Goal: Task Accomplishment & Management: Manage account settings

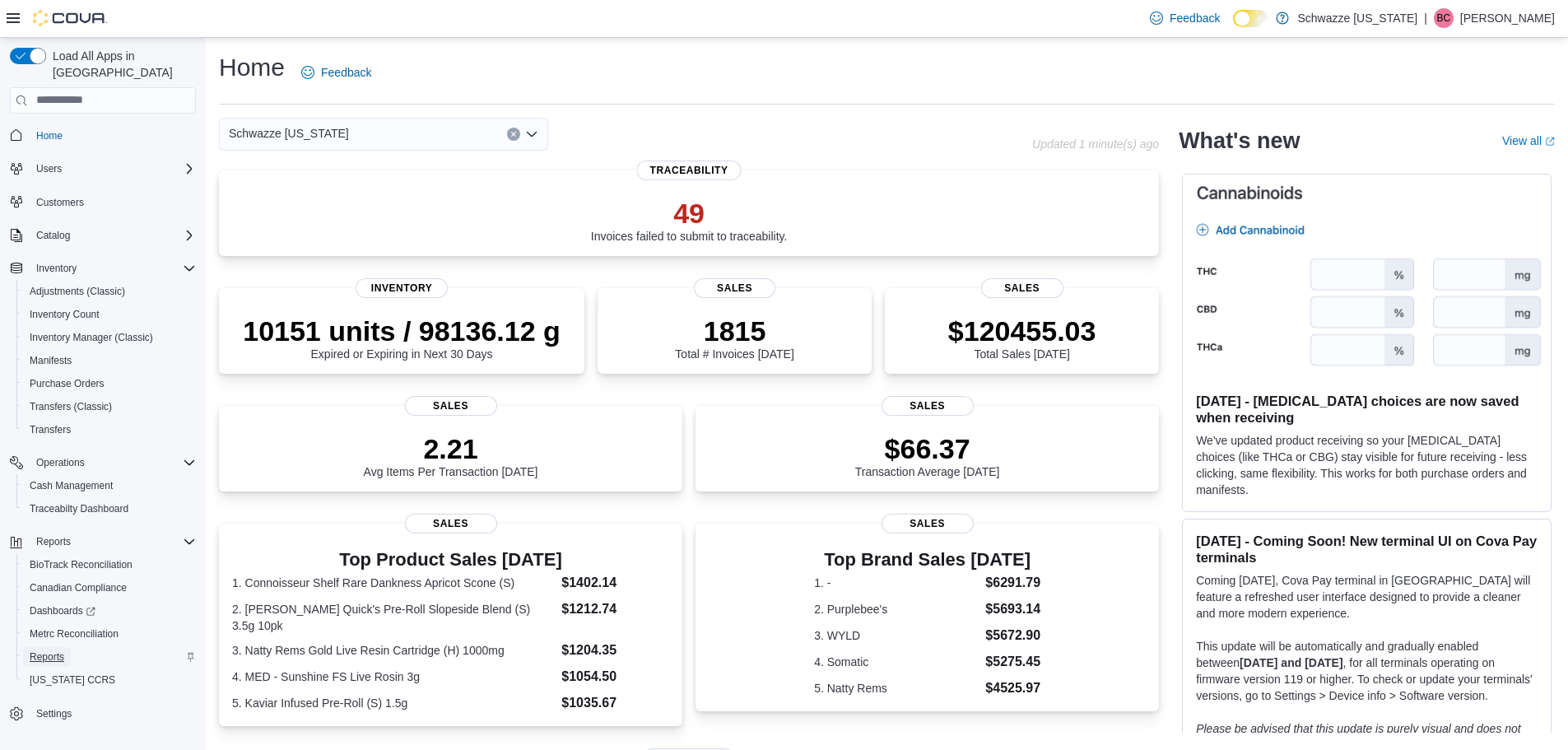
click at [59, 650] on span "Reports" at bounding box center [47, 657] width 35 height 13
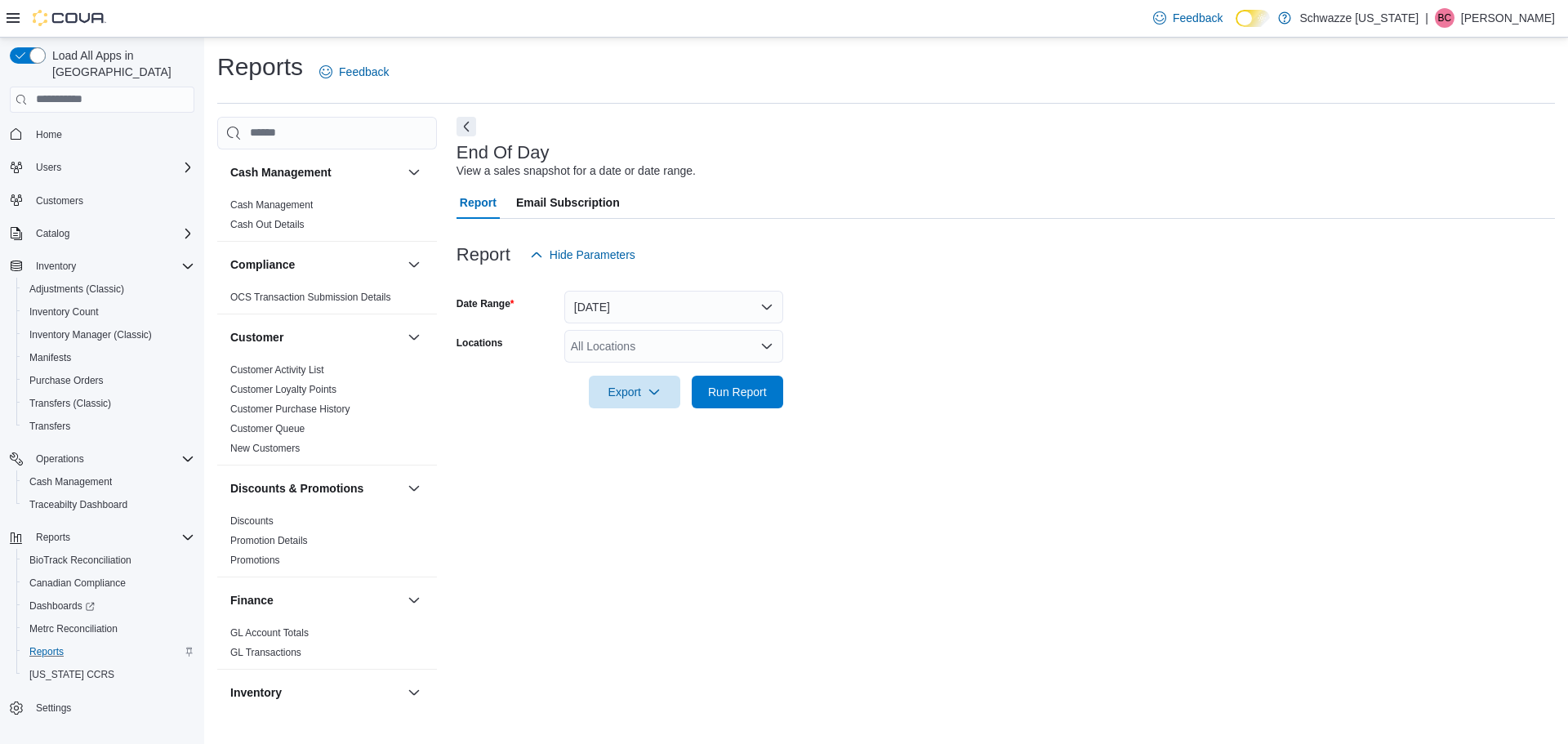
click at [629, 338] on div "All Locations" at bounding box center [673, 346] width 219 height 33
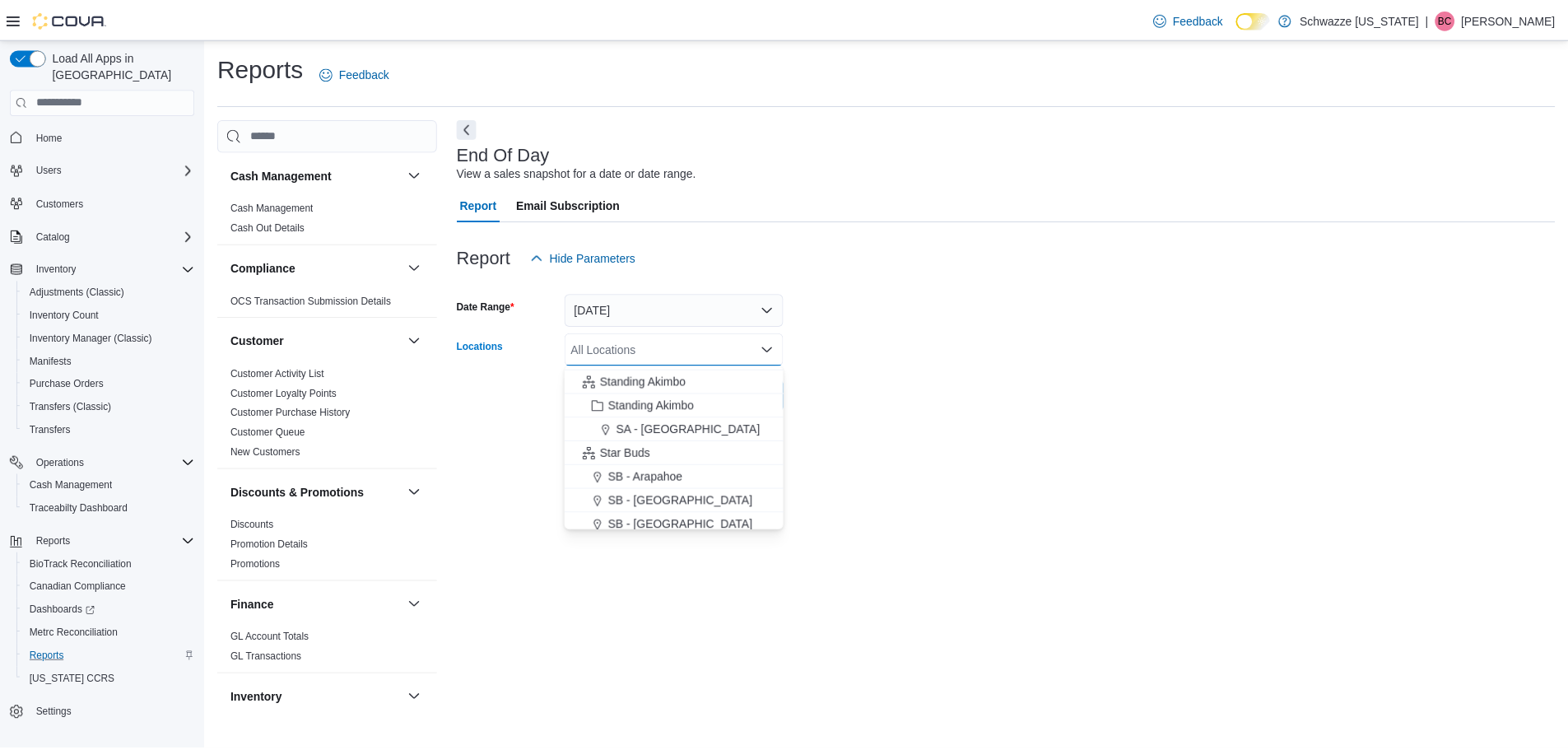
scroll to position [165, 0]
click at [674, 453] on span "SB - Arapahoe" at bounding box center [649, 451] width 75 height 17
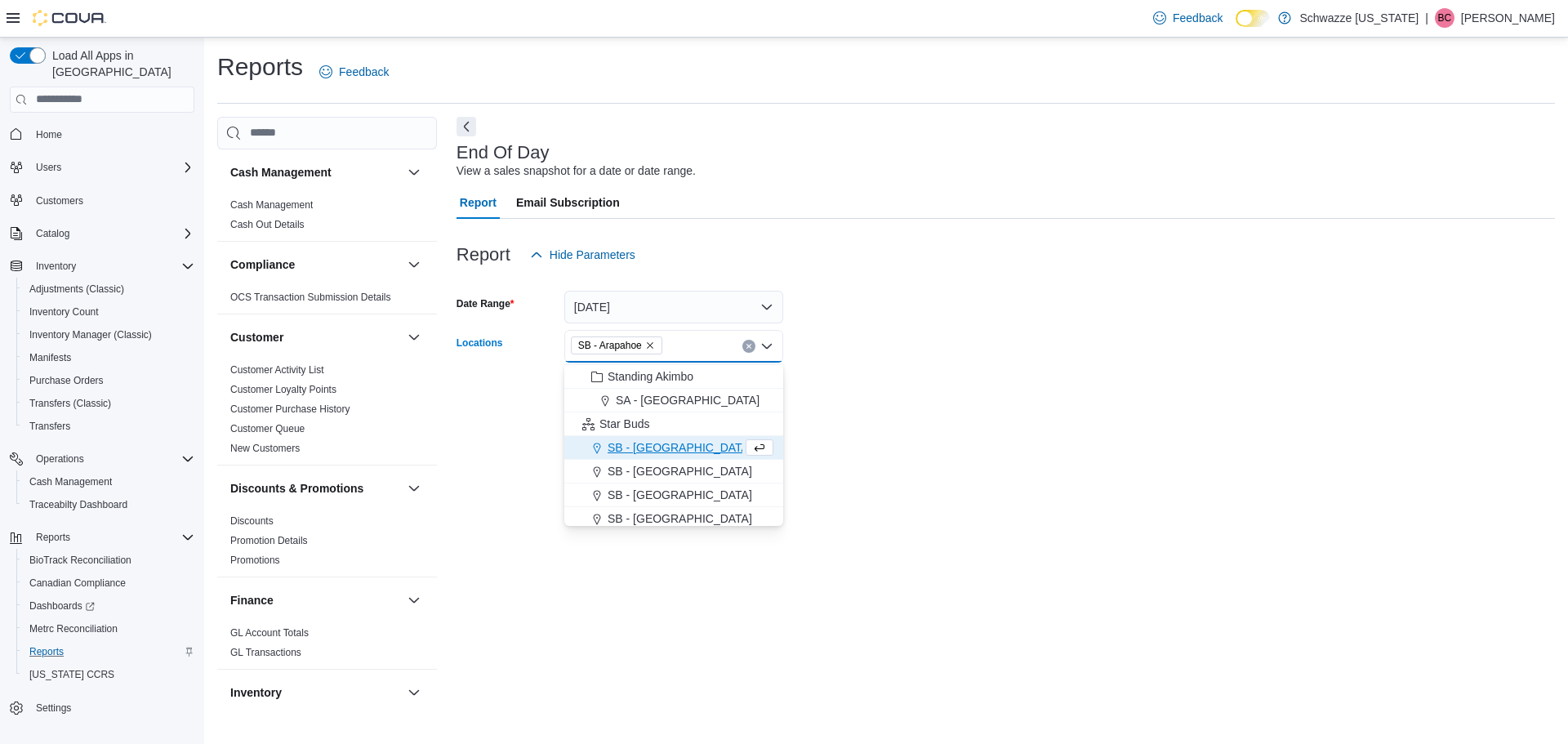
click at [861, 378] on form "Date Range Today Locations SB - Arapahoe Combo box. Selected. SB - Arapahoe. Pr…" at bounding box center [1005, 340] width 1098 height 137
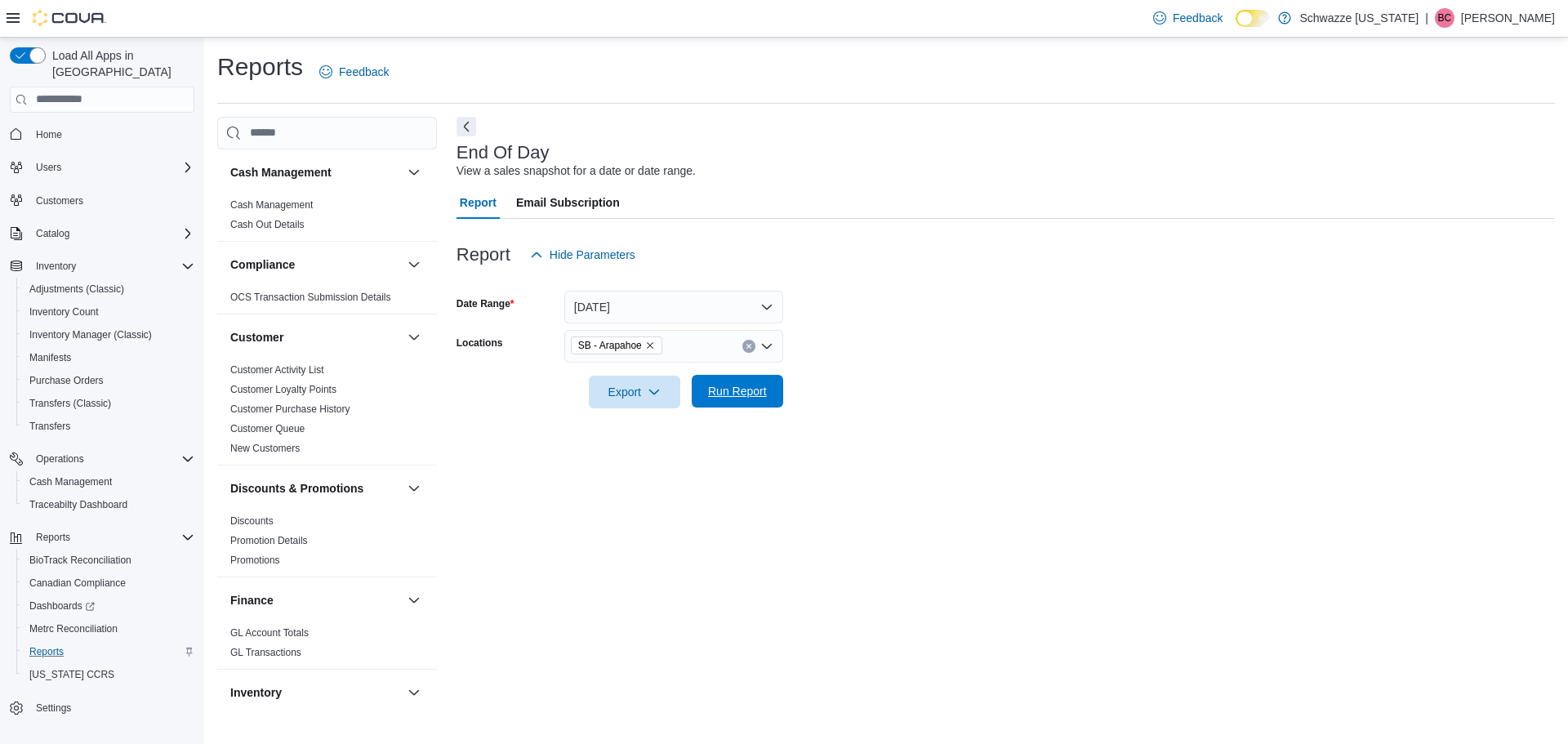
click at [746, 393] on span "Run Report" at bounding box center [737, 391] width 59 height 16
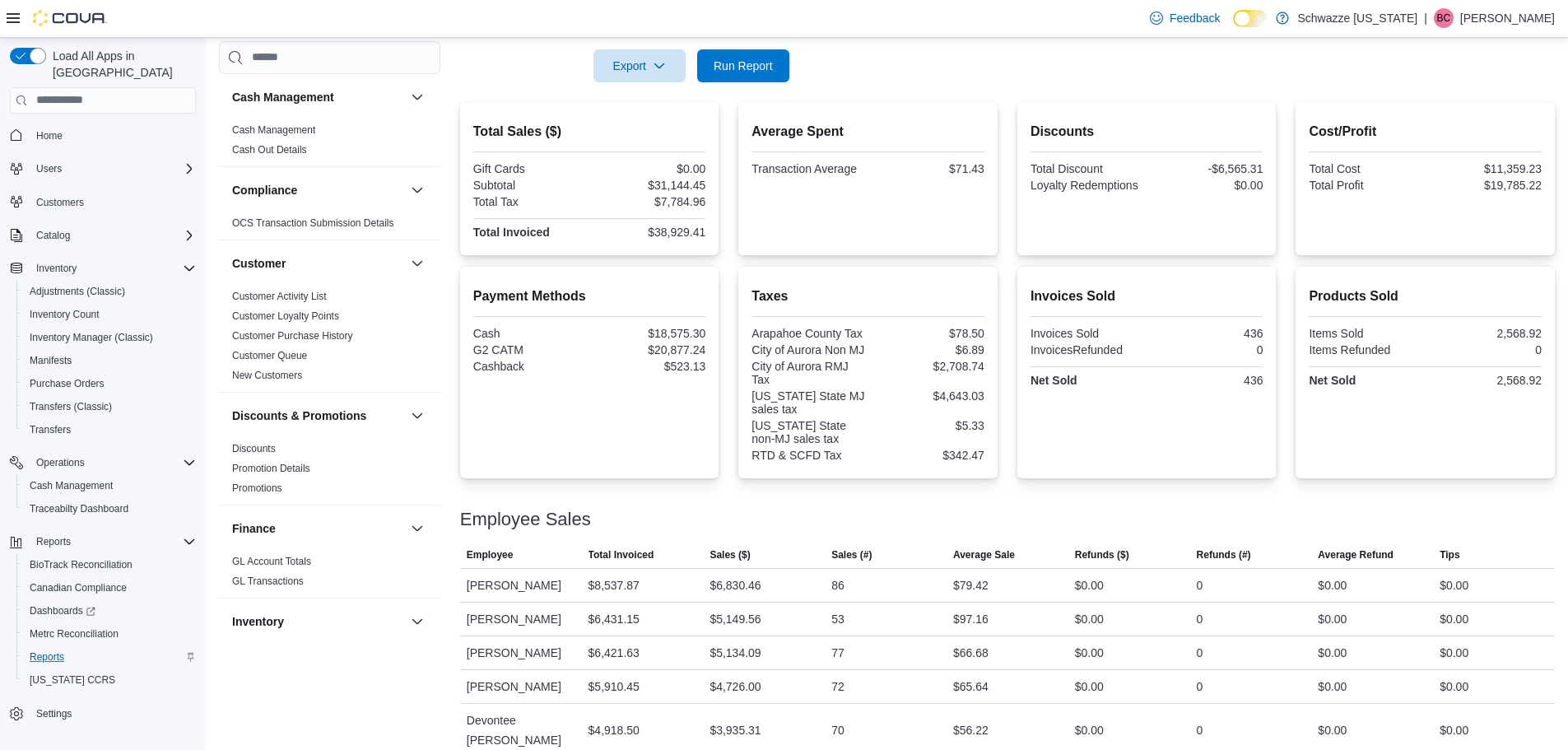
scroll to position [494, 0]
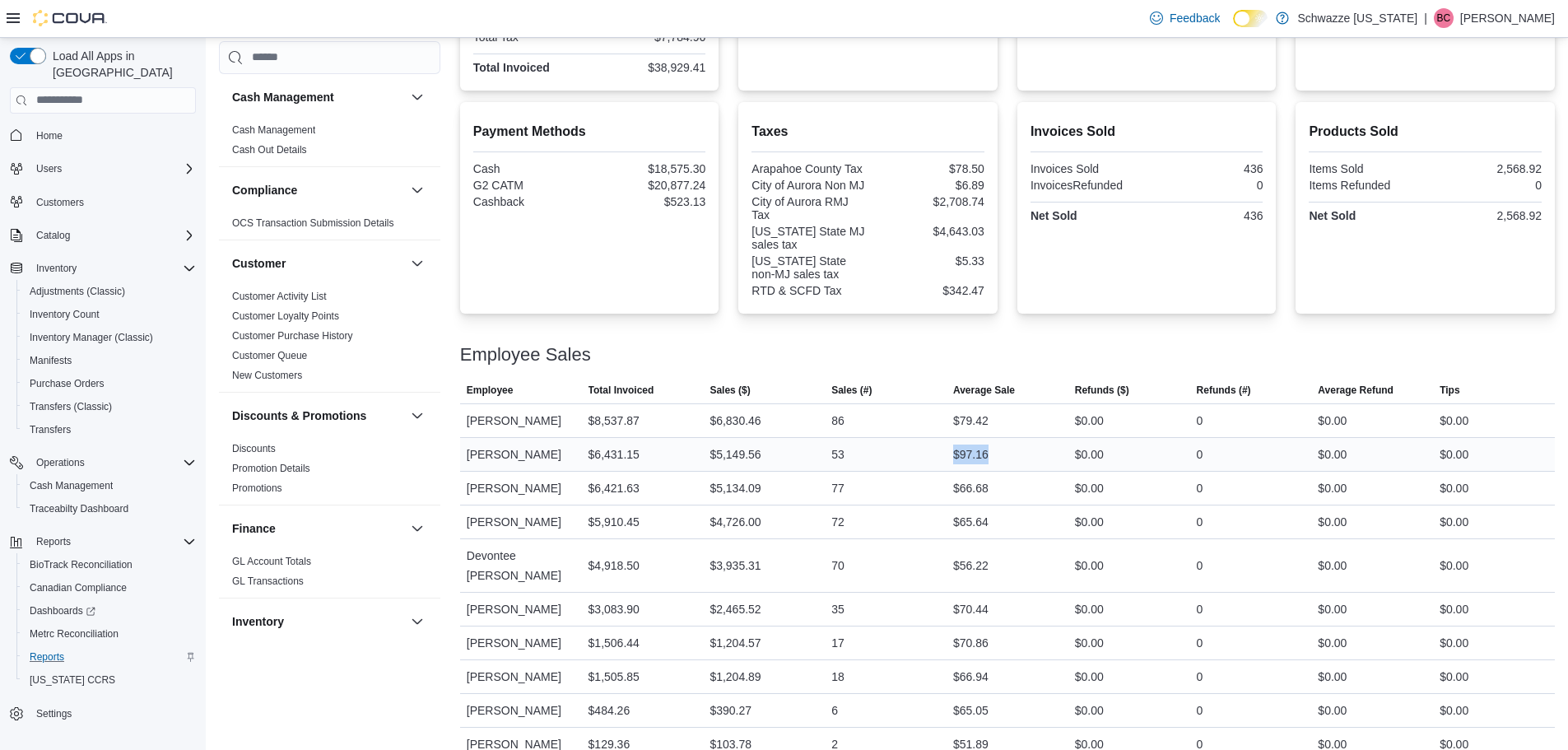
drag, startPoint x: 932, startPoint y: 441, endPoint x: 1009, endPoint y: 453, distance: 77.9
click at [1009, 453] on tr "Employee Hannah Rayburn Total Invoiced $6,431.15 Sales ($) $5,149.56 Sales (#) …" at bounding box center [1008, 453] width 1095 height 34
click at [914, 452] on div "53" at bounding box center [886, 454] width 122 height 33
drag, startPoint x: 939, startPoint y: 489, endPoint x: 1018, endPoint y: 486, distance: 79.1
click at [1018, 486] on tr "Employee Uriel Carter Total Invoiced $6,421.63 Sales ($) $5,134.09 Sales (#) 77…" at bounding box center [1008, 487] width 1095 height 34
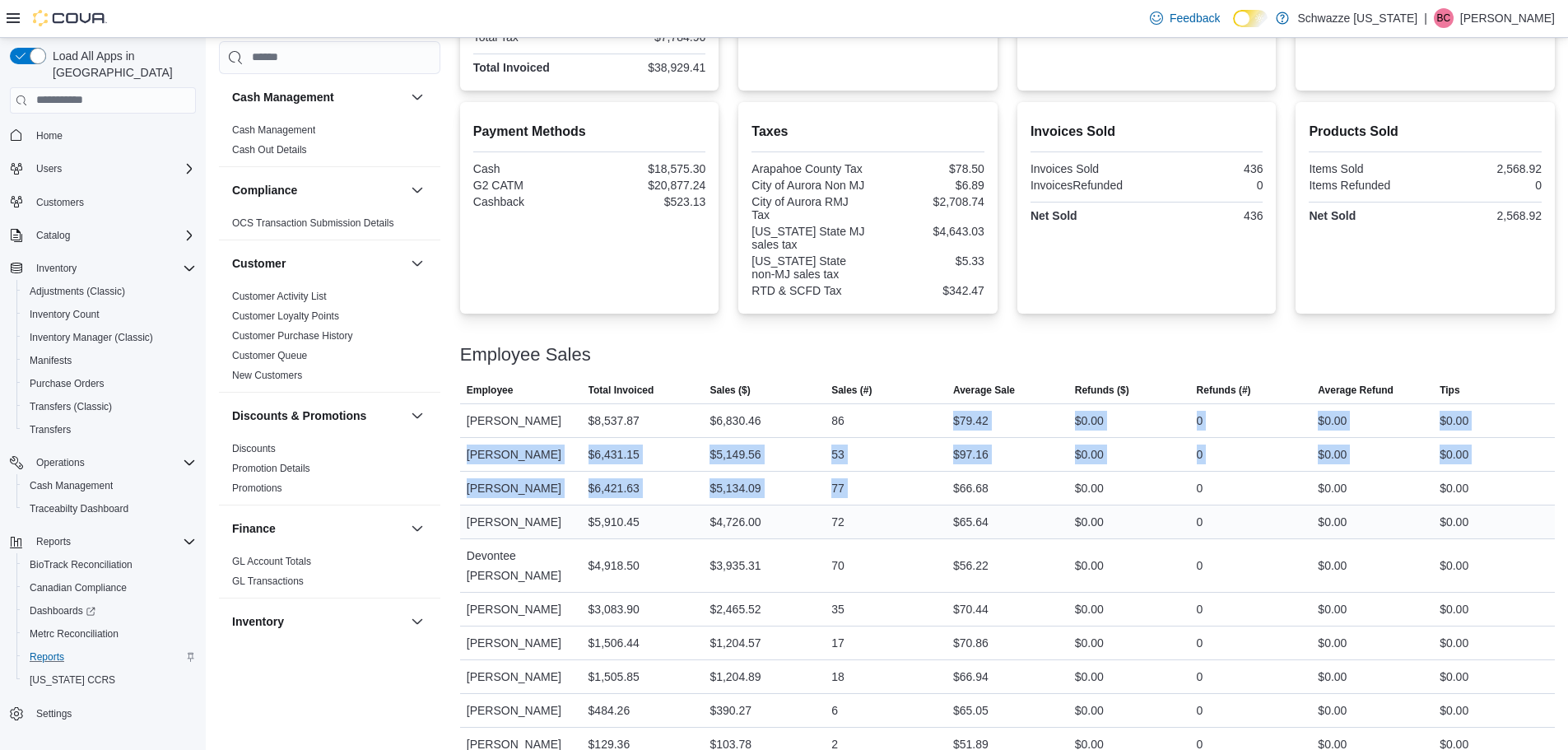
click at [954, 504] on tbody "Employee Taylor Simpson Total Invoiced $8,537.87 Sales ($) $6,830.46 Sales (#) …" at bounding box center [1008, 582] width 1095 height 357
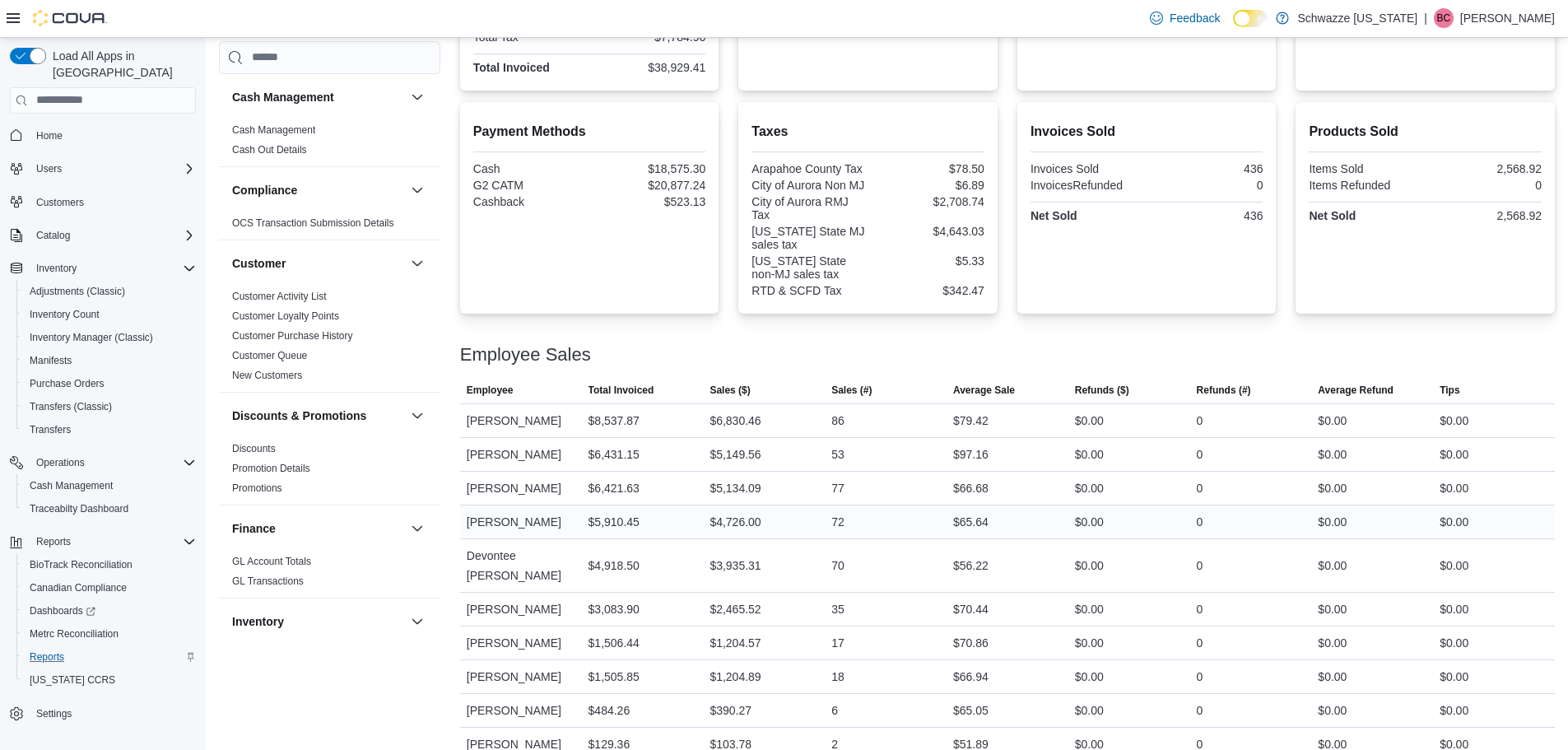
click at [947, 512] on div "72" at bounding box center [886, 521] width 122 height 33
drag, startPoint x: 943, startPoint y: 520, endPoint x: 1005, endPoint y: 527, distance: 62.4
click at [1005, 527] on tr "Employee Tanner Peterson Total Invoiced $5,910.45 Sales ($) $4,726.00 Sales (#)…" at bounding box center [1008, 521] width 1095 height 34
click at [930, 521] on div "72" at bounding box center [886, 521] width 122 height 33
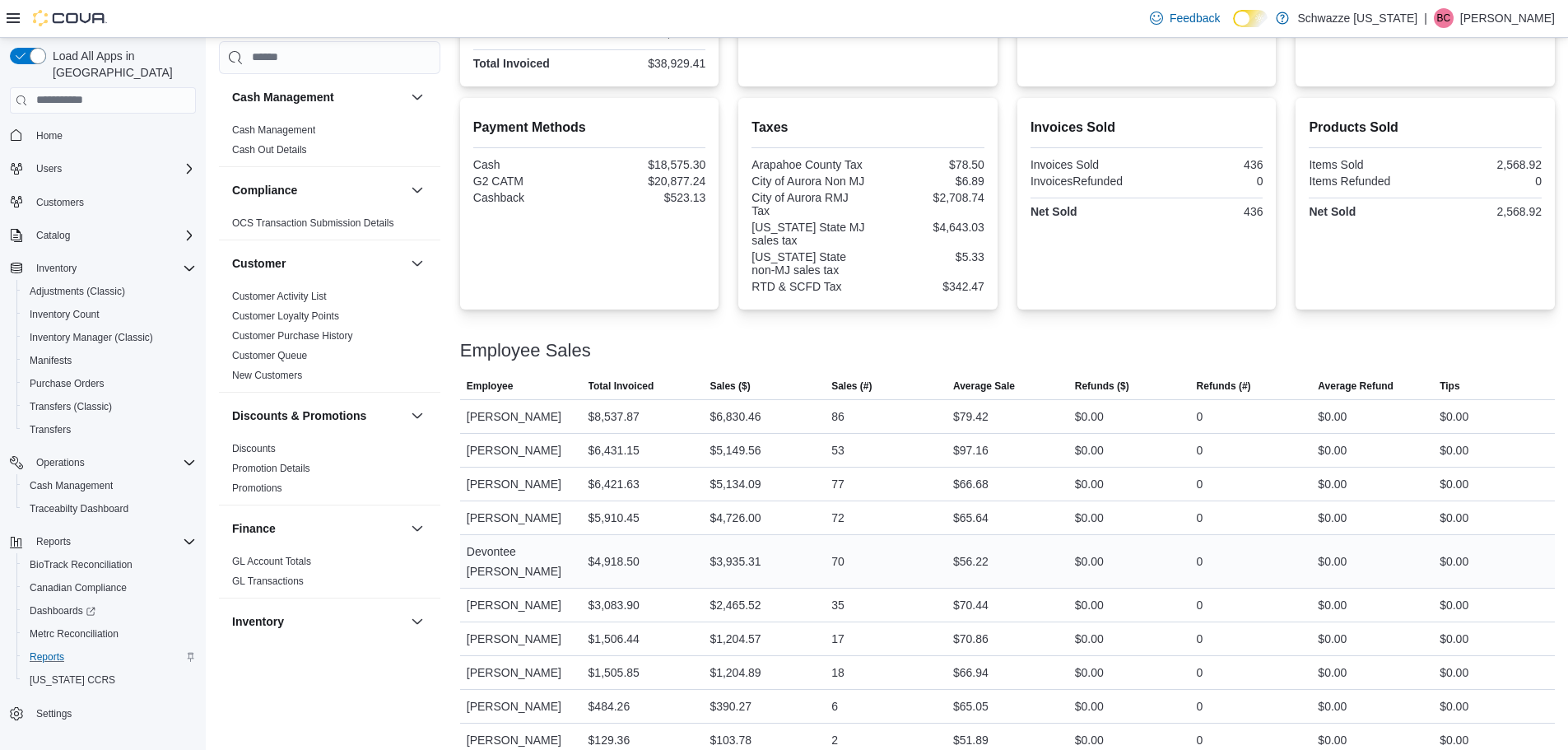
scroll to position [498, 0]
drag, startPoint x: 938, startPoint y: 550, endPoint x: 1014, endPoint y: 533, distance: 77.9
click at [1014, 533] on tr "Employee Devontee Venegas Total Invoiced $4,918.50 Sales ($) $3,935.31 Sales (#…" at bounding box center [1008, 560] width 1095 height 53
click at [954, 552] on div "$56.22" at bounding box center [1008, 560] width 122 height 33
click at [930, 689] on div "6" at bounding box center [886, 706] width 122 height 33
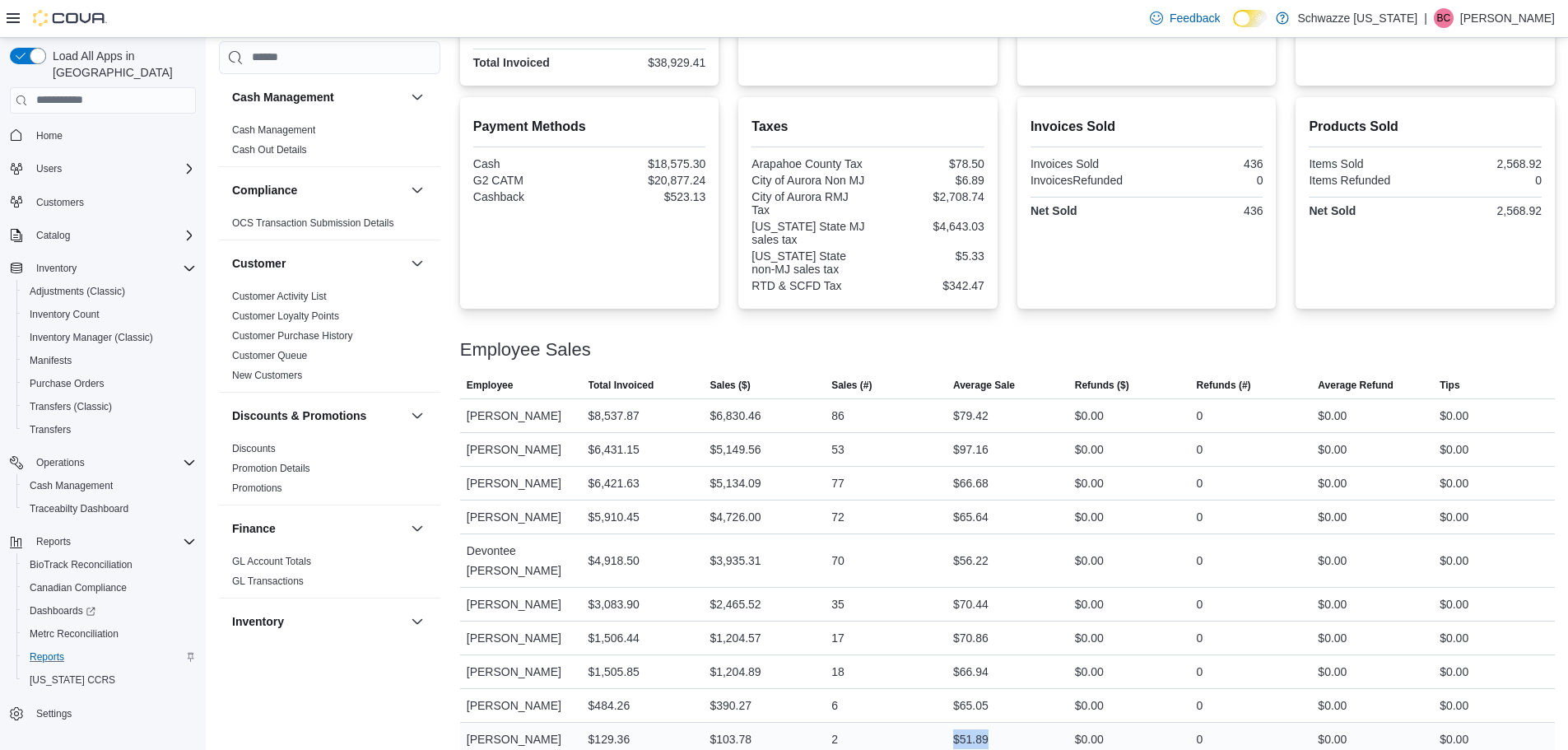
drag, startPoint x: 945, startPoint y: 720, endPoint x: 1010, endPoint y: 715, distance: 65.2
click at [1010, 721] on tr "Employee Garrett Yamashiro Total Invoiced $129.36 Sales ($) $103.78 Sales (#) 2…" at bounding box center [1008, 738] width 1095 height 34
click at [922, 689] on div "6" at bounding box center [886, 706] width 122 height 33
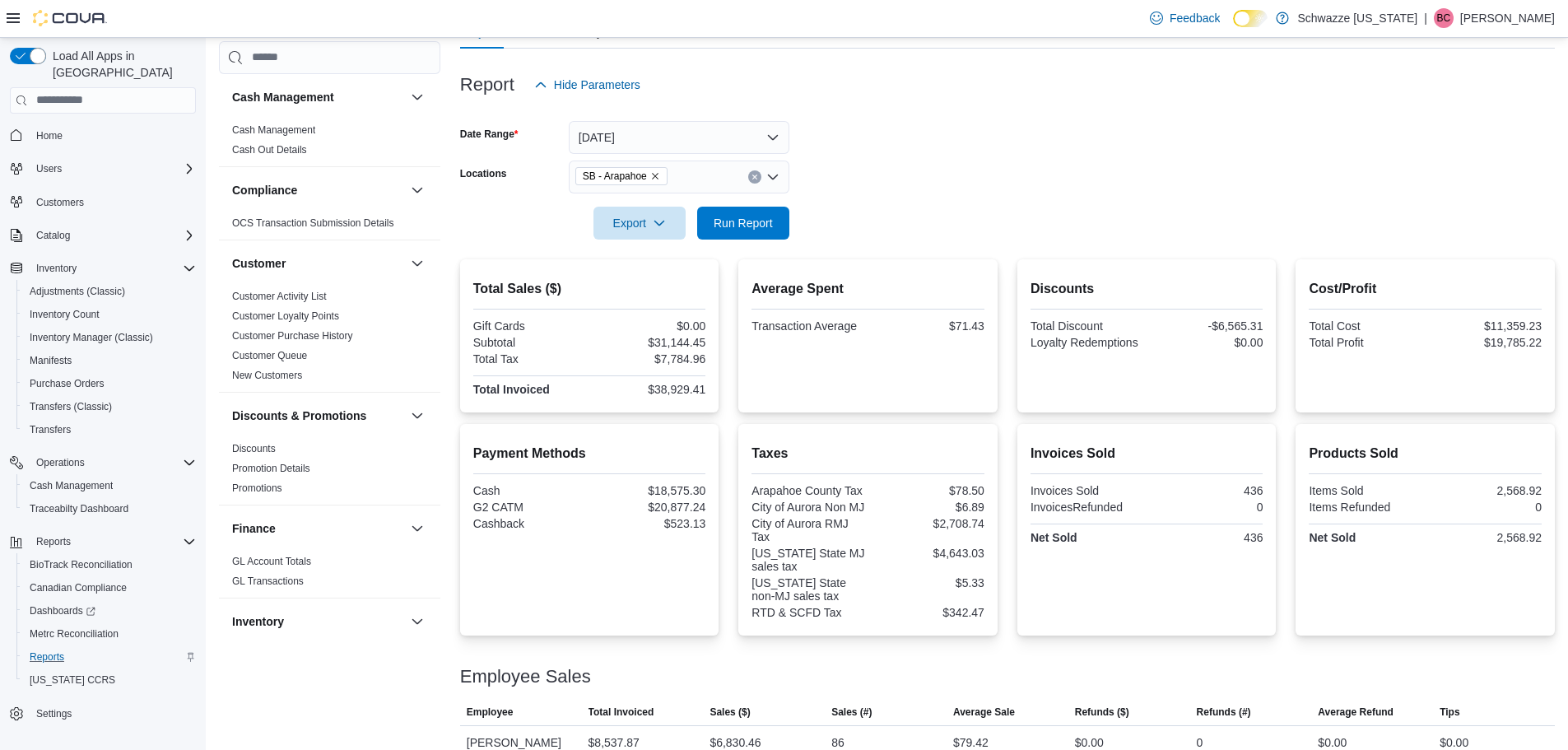
scroll to position [170, 0]
click at [719, 141] on button "[DATE]" at bounding box center [678, 140] width 220 height 33
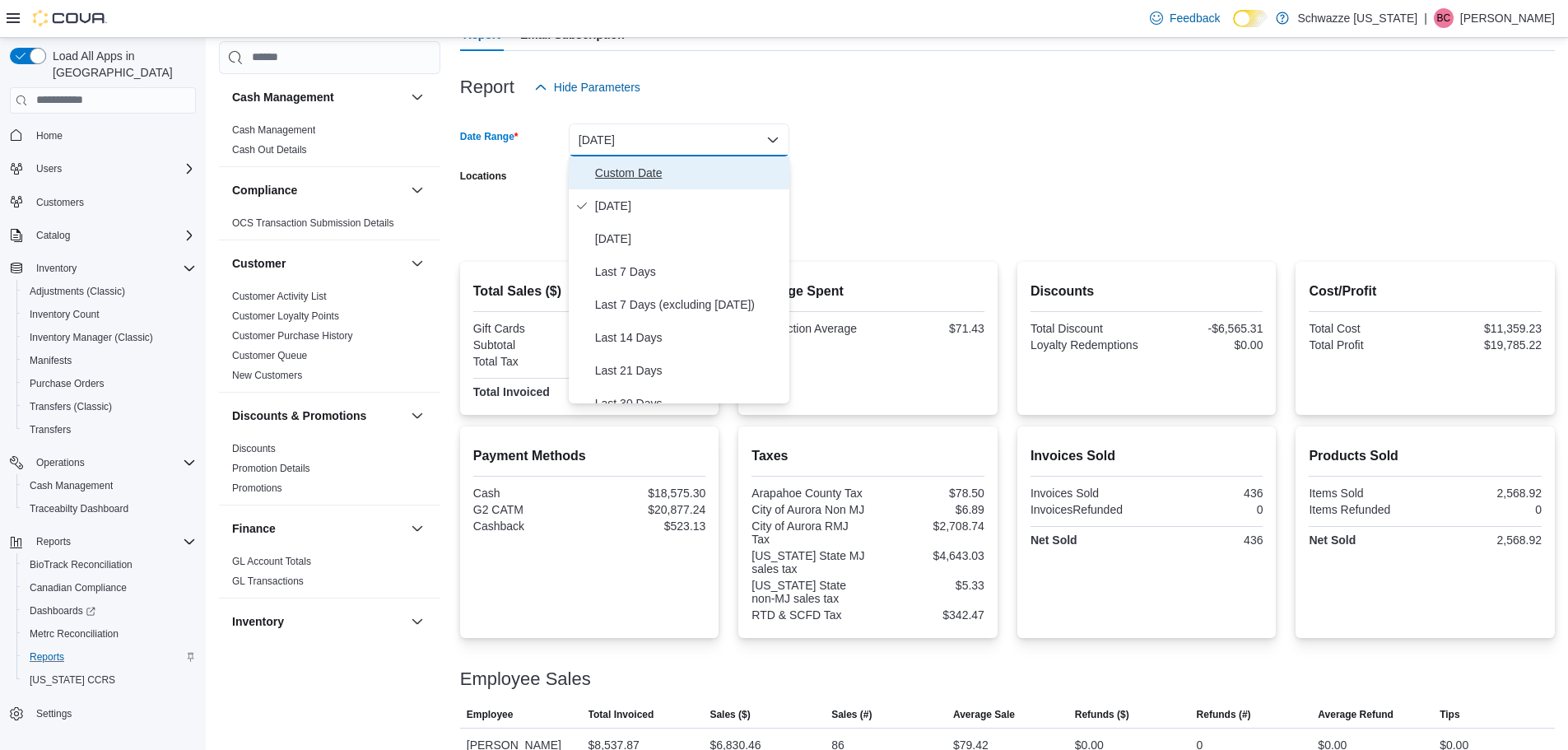
click at [679, 181] on span "Custom Date" at bounding box center [690, 172] width 188 height 19
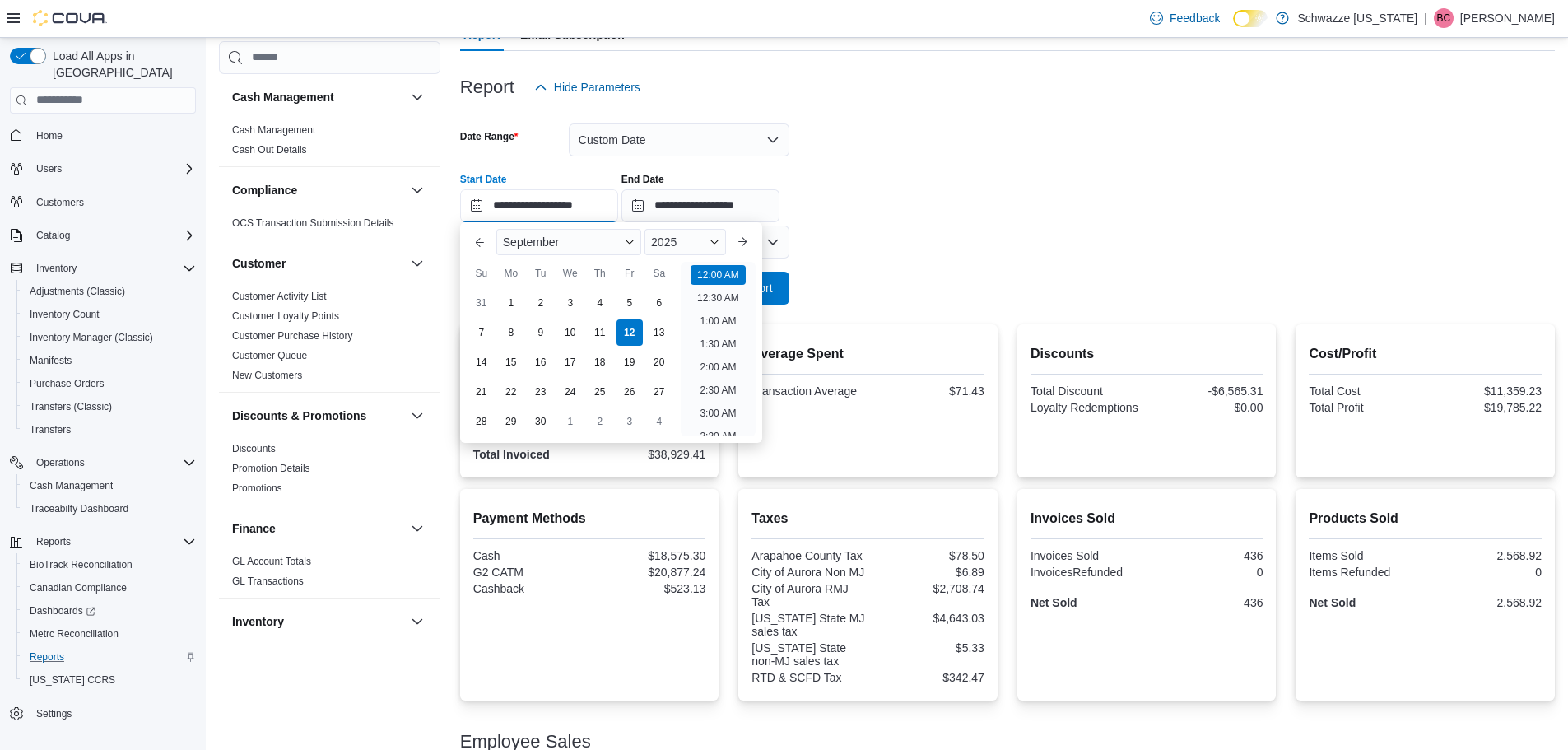
click at [605, 207] on input "**********" at bounding box center [538, 205] width 158 height 33
click at [511, 342] on div "8" at bounding box center [511, 332] width 29 height 29
click at [762, 287] on div "Previous Month Next month September 2025 September 2025 Su Mo Tu We Th Fr Sa 31…" at bounding box center [611, 332] width 302 height 220
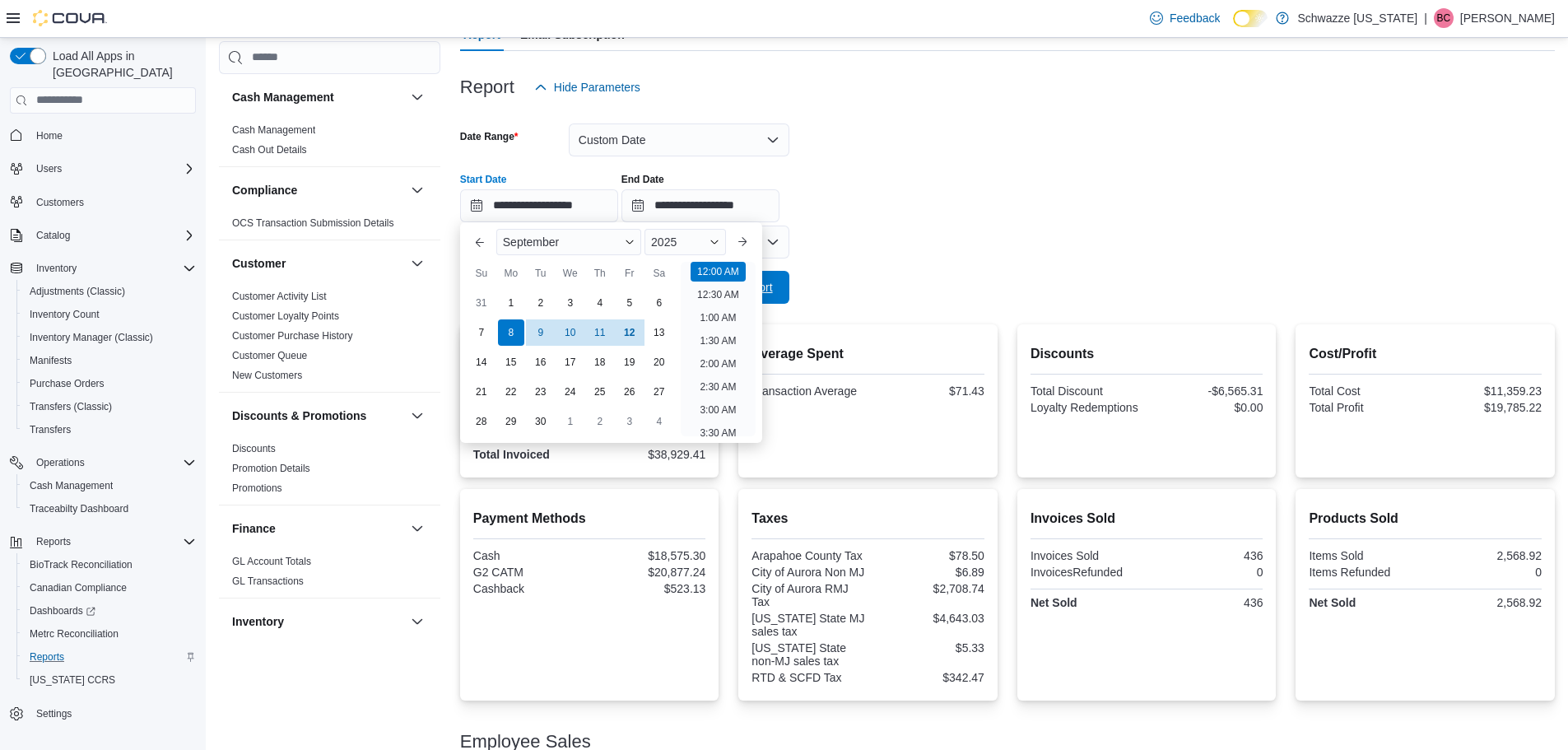
click at [778, 294] on span "Run Report" at bounding box center [743, 287] width 73 height 33
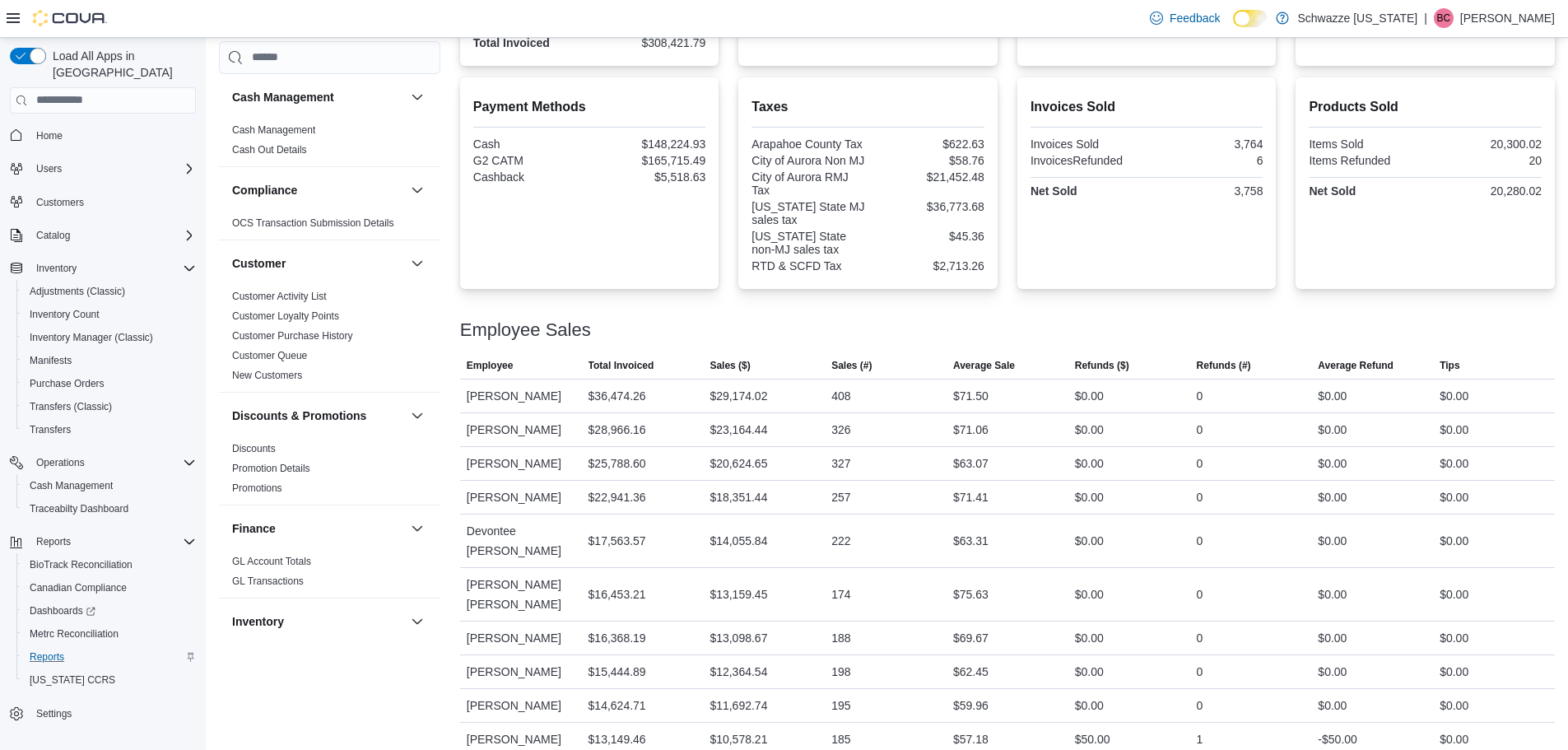
scroll to position [663, 0]
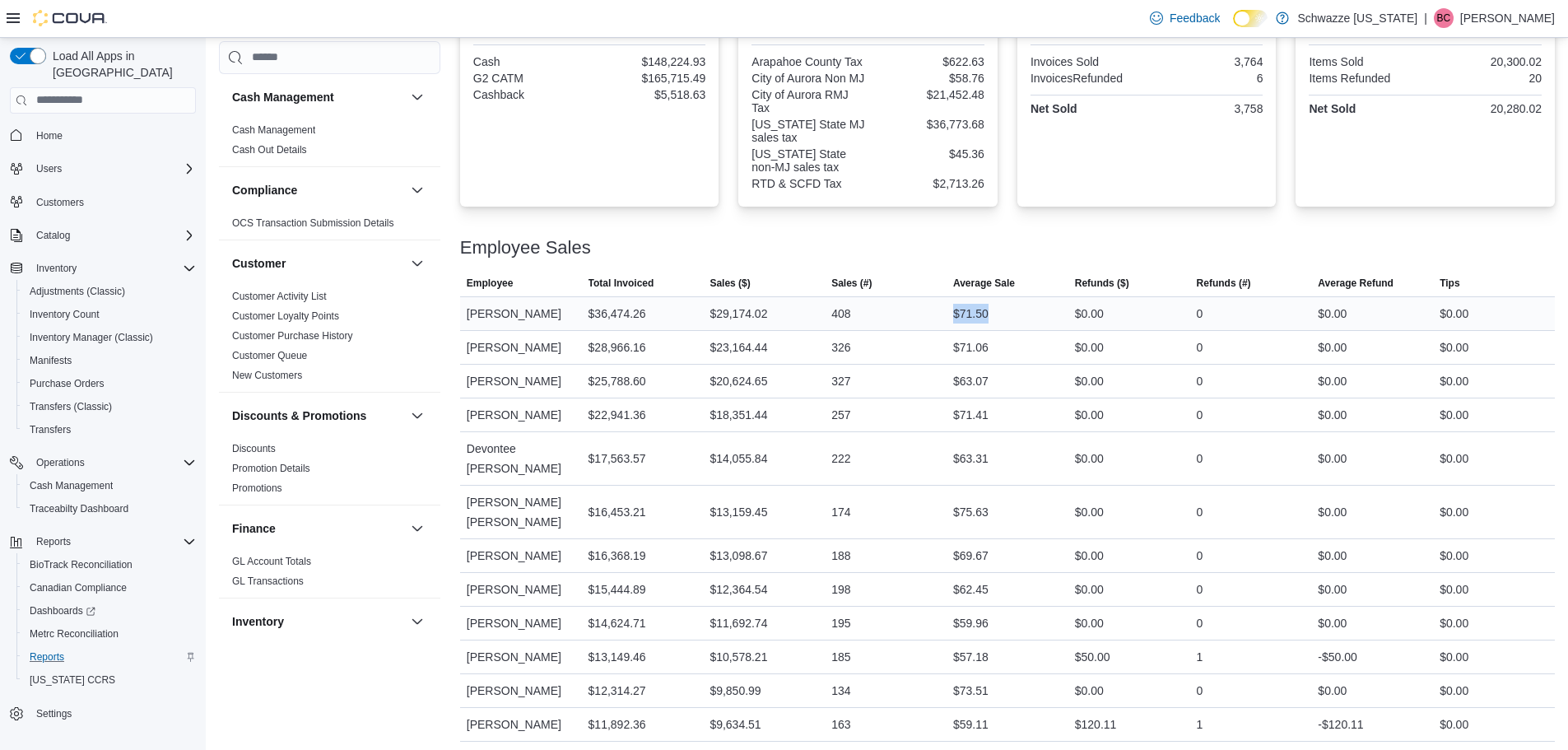
drag, startPoint x: 937, startPoint y: 316, endPoint x: 1014, endPoint y: 306, distance: 77.6
click at [1014, 306] on tr "Employee Taylor Simpson Total Invoiced $36,474.26 Sales ($) $29,174.02 Sales (#…" at bounding box center [1008, 313] width 1095 height 34
click at [1042, 340] on div "$71.06" at bounding box center [1008, 347] width 122 height 33
drag, startPoint x: 1029, startPoint y: 497, endPoint x: 932, endPoint y: 512, distance: 98.2
click at [932, 512] on tr "Employee Alejandro Vega Alvarez Total Invoiced $16,453.21 Sales ($) $13,159.45 …" at bounding box center [1008, 511] width 1095 height 53
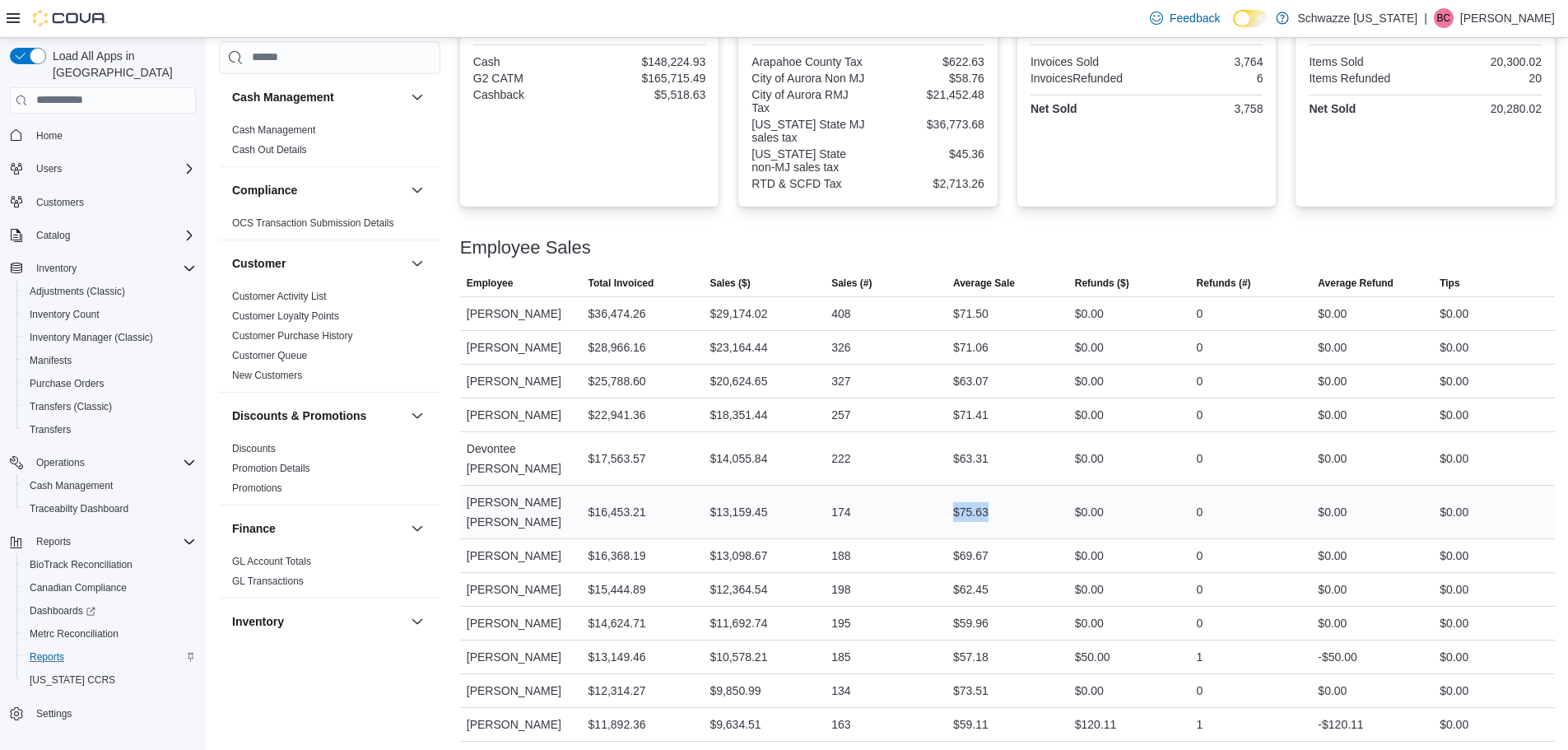
click at [910, 496] on div "174" at bounding box center [886, 512] width 122 height 33
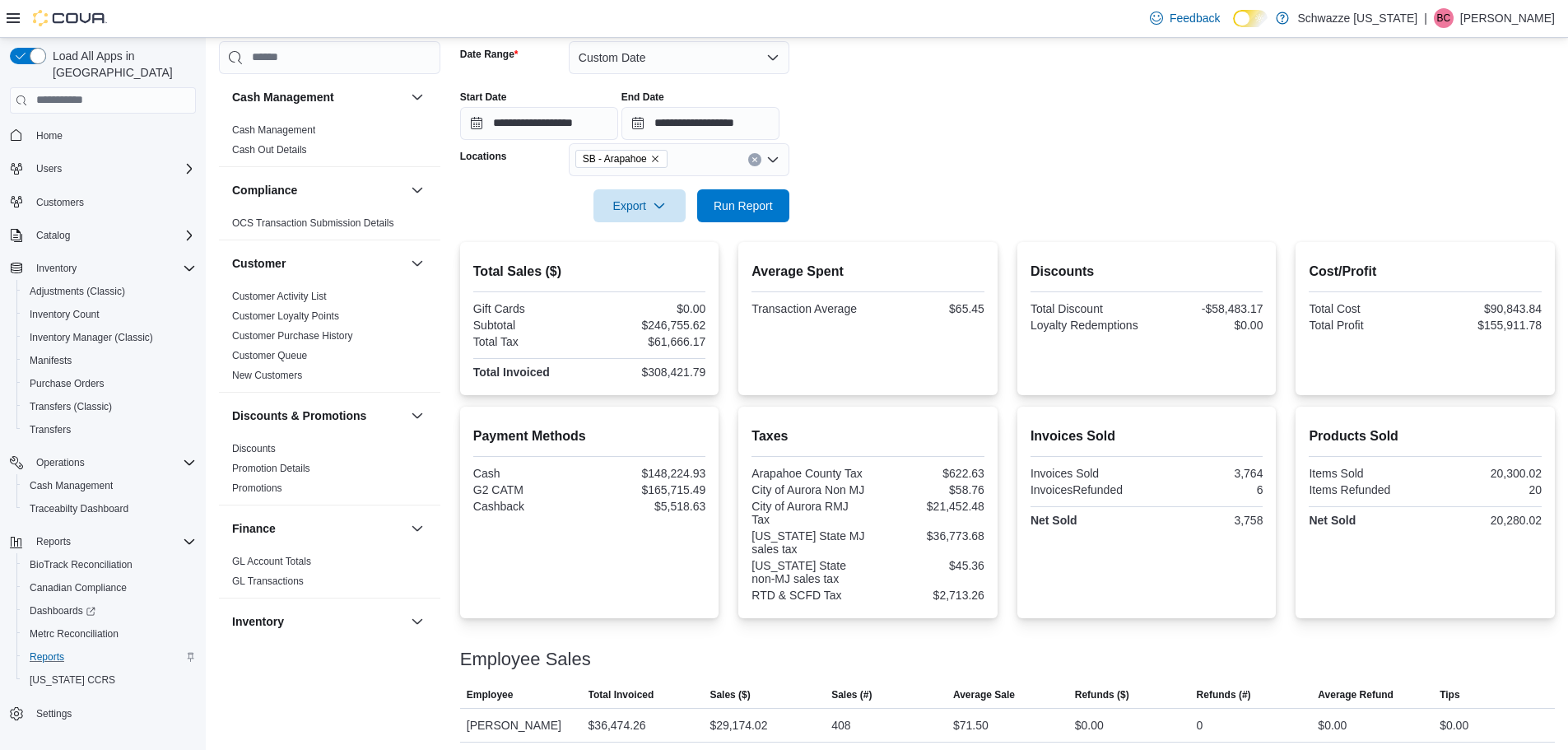
scroll to position [88, 0]
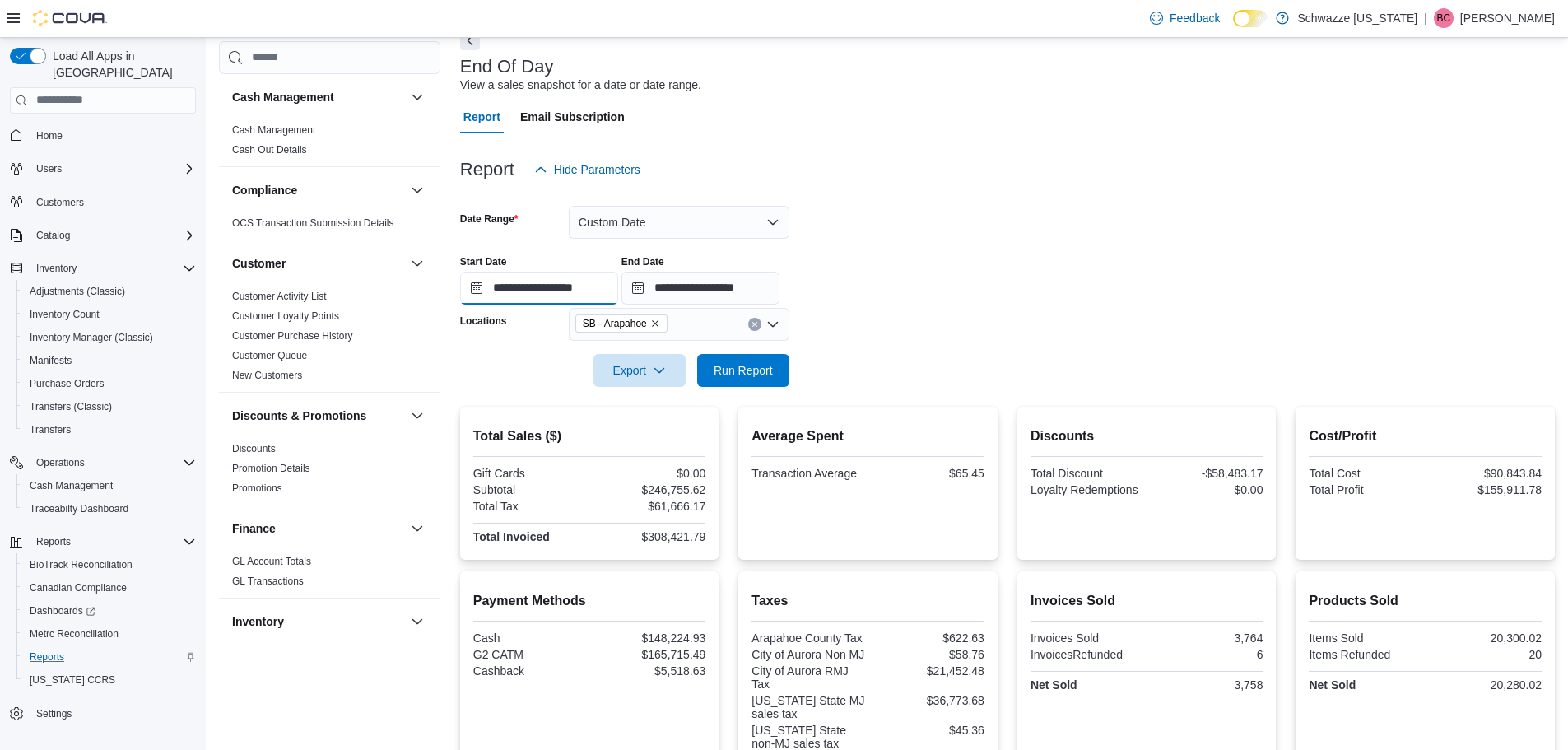
click at [584, 301] on input "**********" at bounding box center [538, 288] width 158 height 33
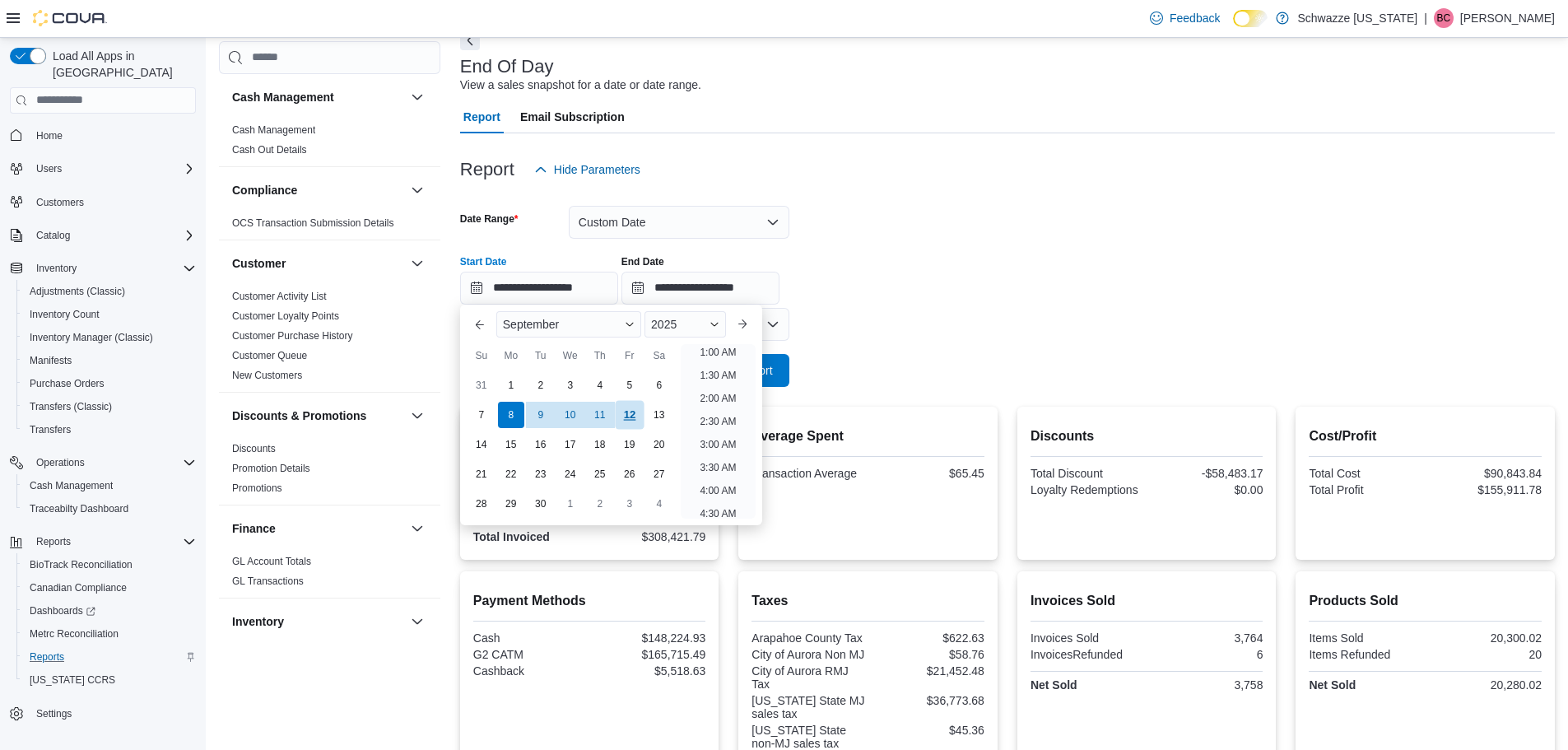
click at [633, 427] on div "12" at bounding box center [629, 414] width 29 height 29
type input "**********"
click at [784, 380] on button "Run Report" at bounding box center [743, 369] width 92 height 33
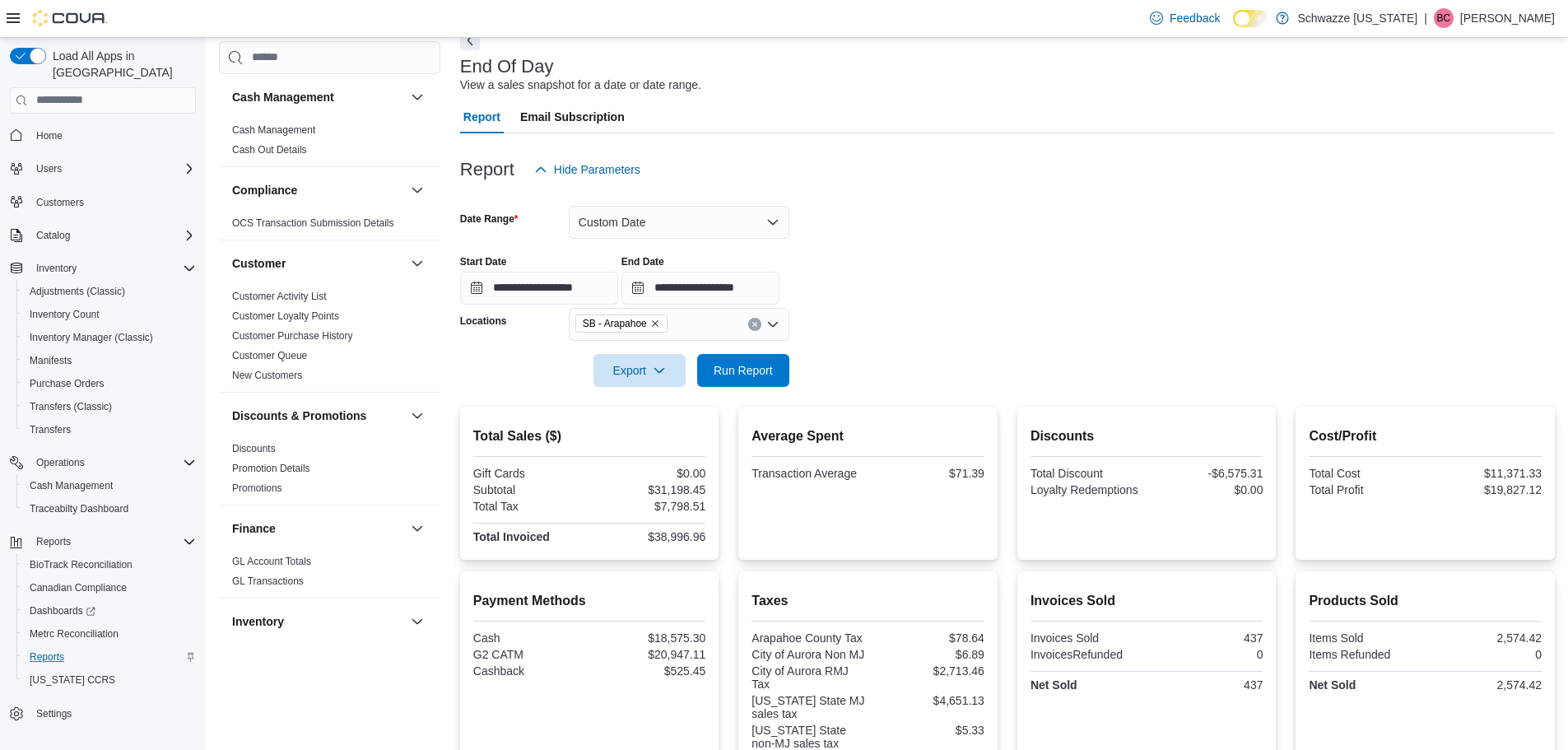
click at [777, 258] on div "End Date" at bounding box center [700, 262] width 158 height 13
click at [757, 228] on button "Custom Date" at bounding box center [678, 222] width 220 height 33
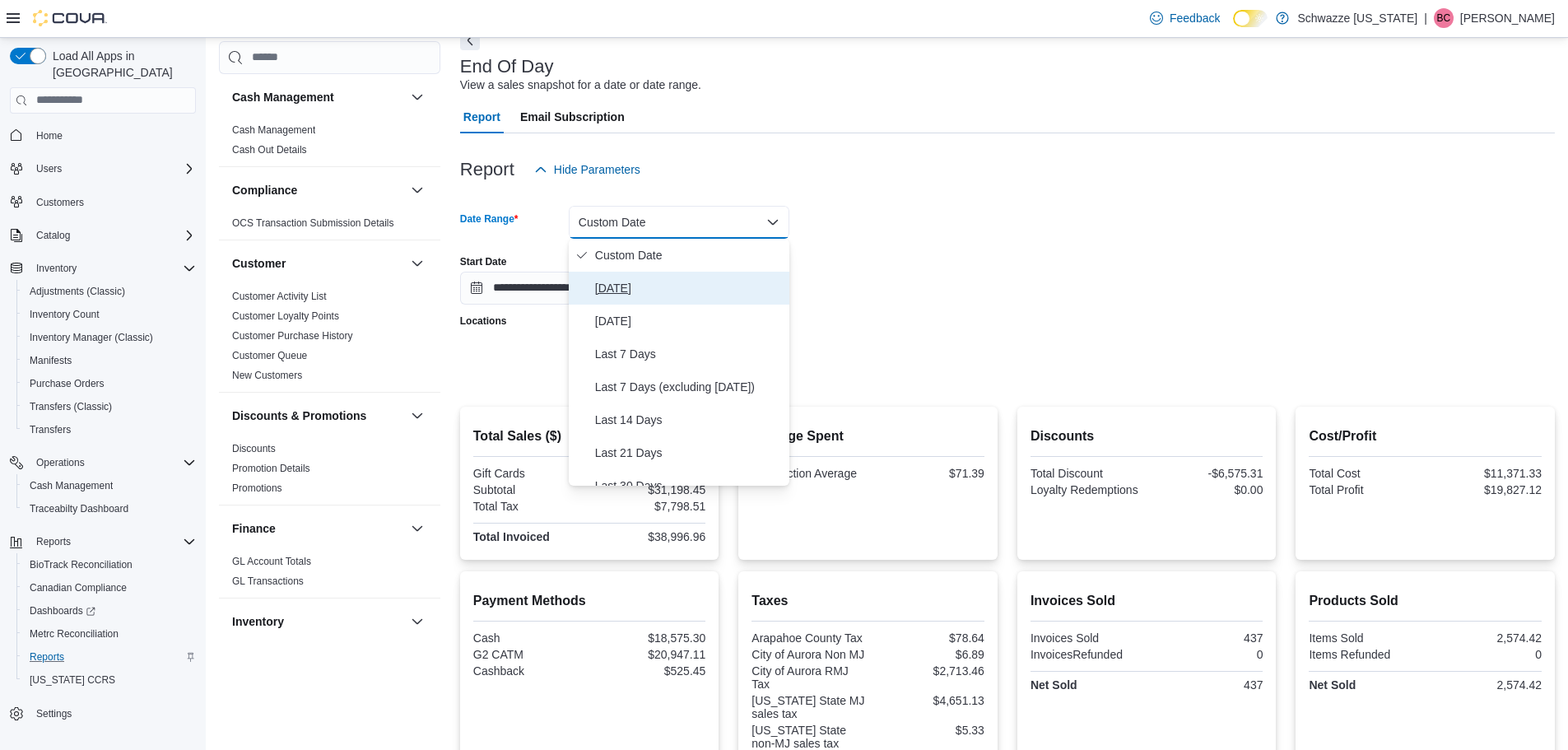
click at [749, 288] on span "[DATE]" at bounding box center [690, 287] width 188 height 19
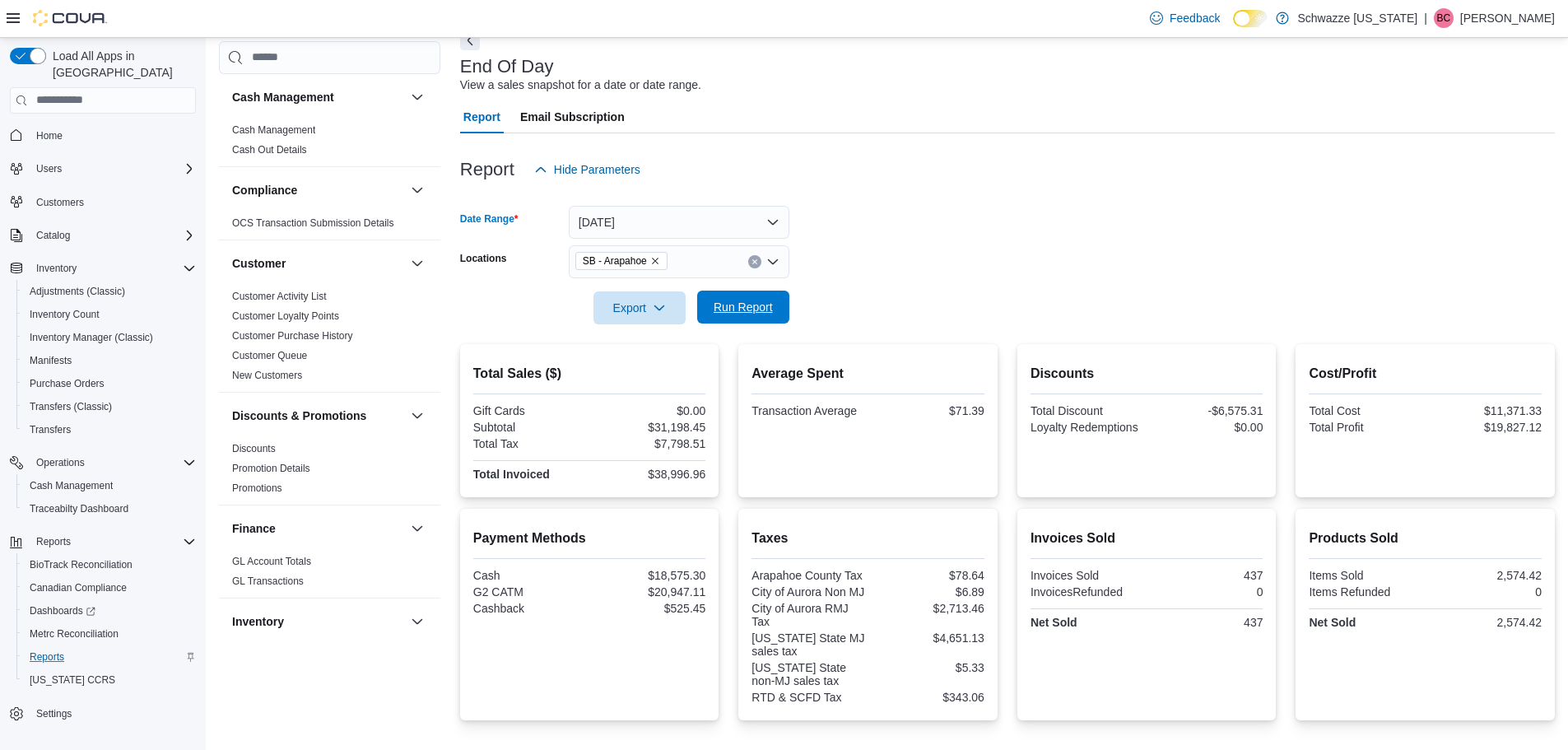
click at [740, 319] on span "Run Report" at bounding box center [743, 307] width 73 height 33
drag, startPoint x: 929, startPoint y: 409, endPoint x: 1013, endPoint y: 409, distance: 84.0
click at [1013, 409] on div "Total Sales ($) Gift Cards $0.00 Subtotal $31,198.45 Total Tax $7,798.51 Total …" at bounding box center [1008, 420] width 1095 height 153
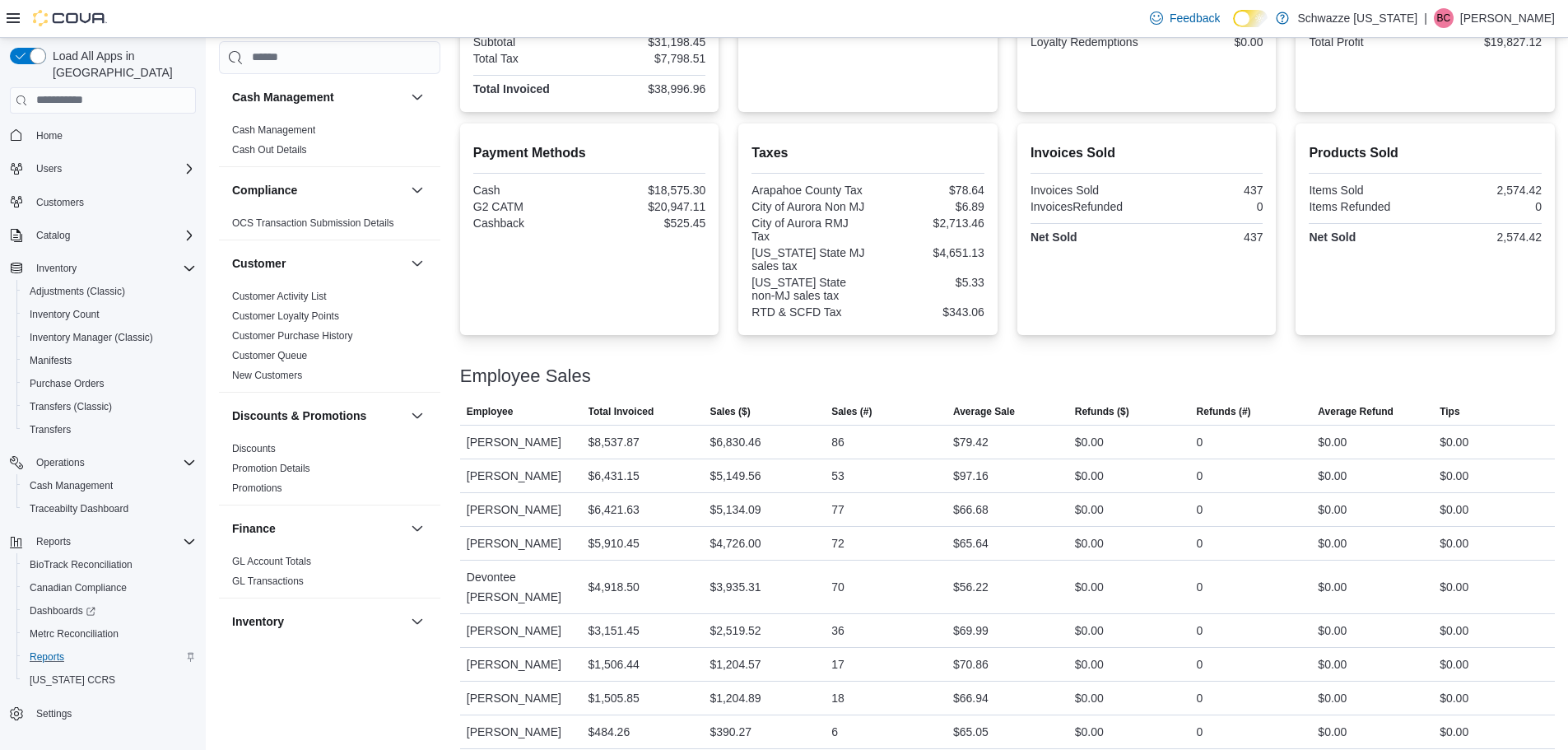
scroll to position [498, 0]
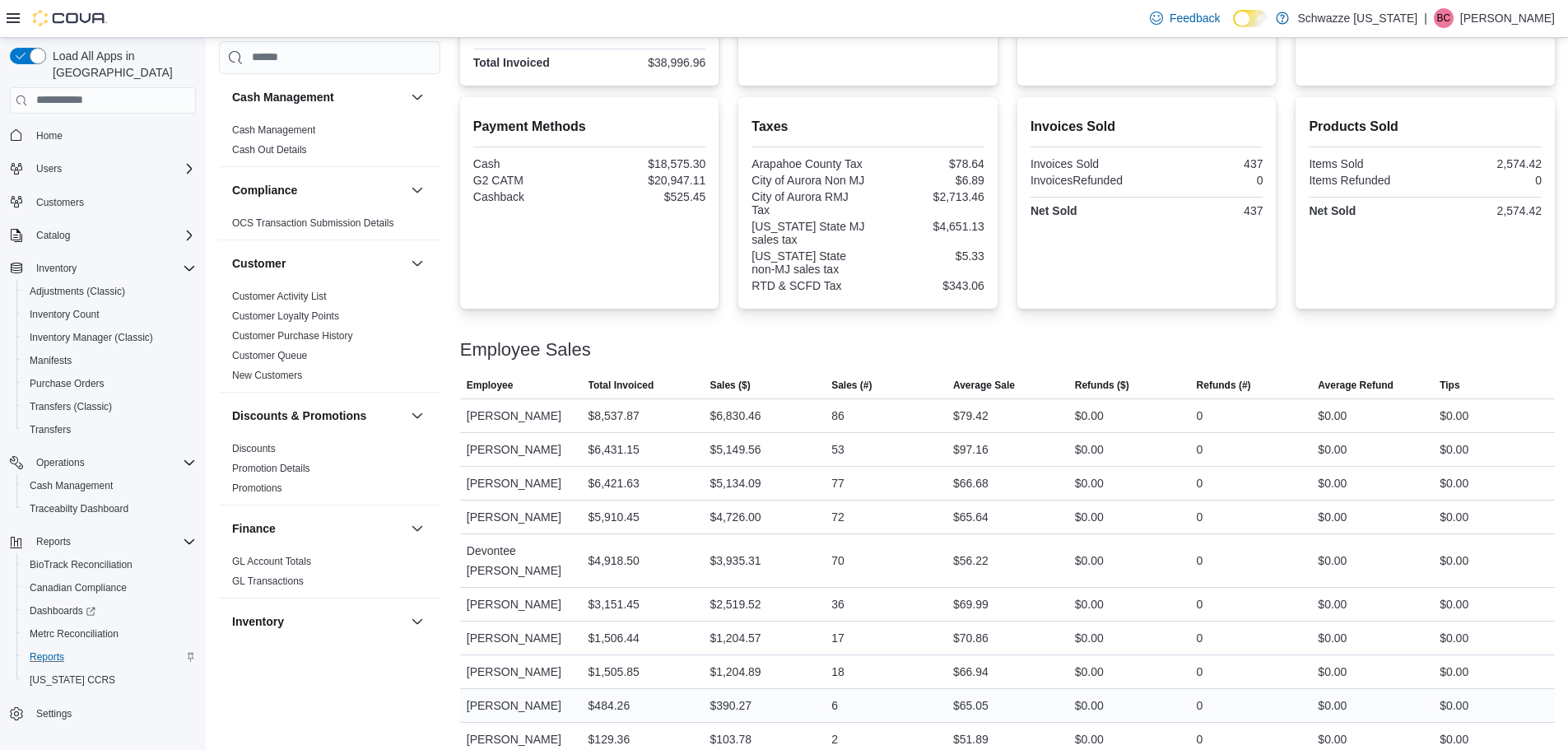
click at [1059, 689] on div "$65.05" at bounding box center [1008, 706] width 122 height 33
drag, startPoint x: 1020, startPoint y: 721, endPoint x: 928, endPoint y: 724, distance: 92.0
click at [928, 724] on tr "Employee Garrett Yamashiro Total Invoiced $129.36 Sales ($) $103.78 Sales (#) 2…" at bounding box center [1008, 738] width 1095 height 34
click at [970, 729] on div "$51.89" at bounding box center [971, 738] width 35 height 19
click at [872, 689] on div "6" at bounding box center [886, 706] width 122 height 33
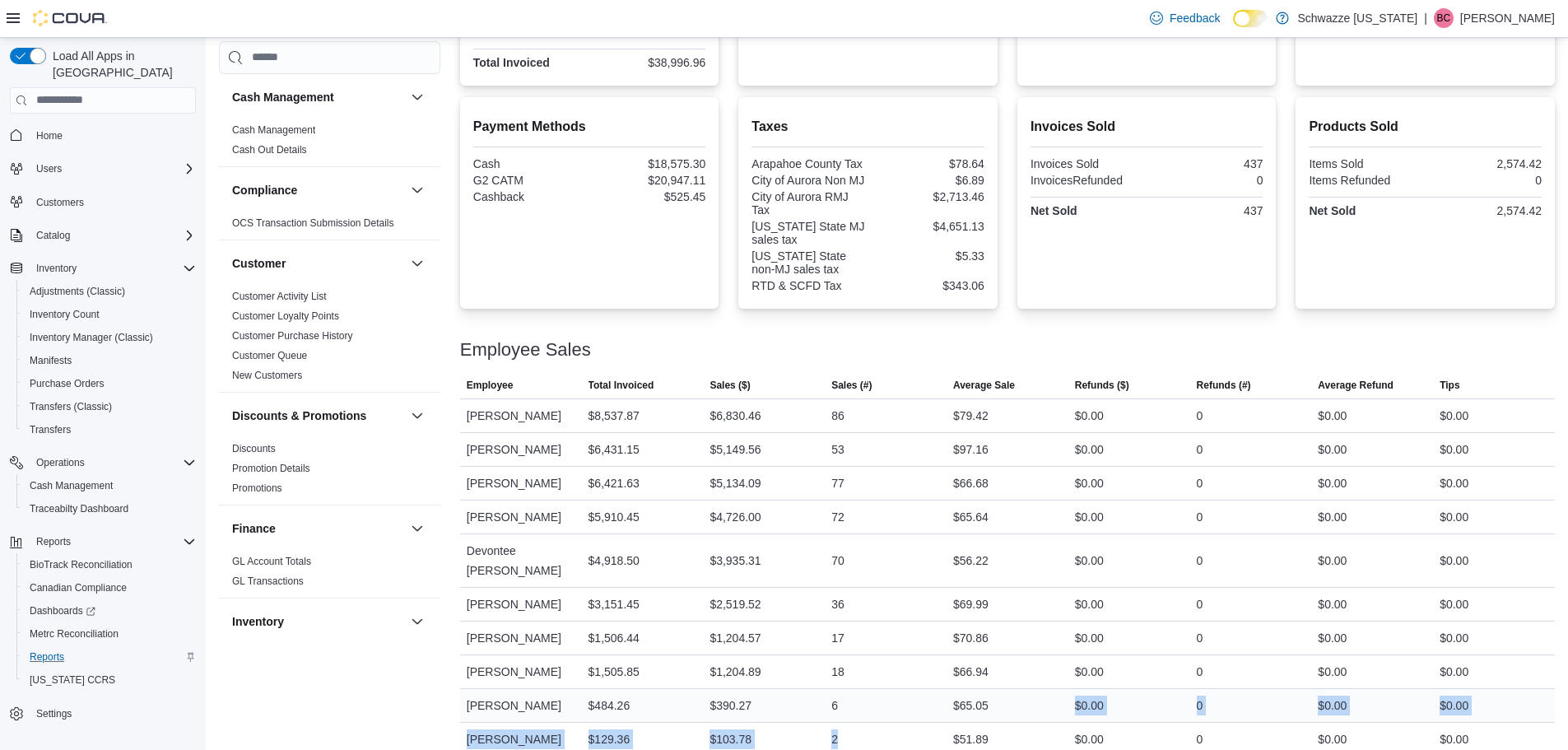
drag, startPoint x: 896, startPoint y: 732, endPoint x: 1035, endPoint y: 700, distance: 142.6
click at [1035, 700] on tbody "Employee Taylor Simpson Total Invoiced $8,537.87 Sales ($) $6,830.46 Sales (#) …" at bounding box center [1008, 577] width 1095 height 357
click at [1034, 701] on div "$65.05" at bounding box center [1008, 706] width 122 height 33
drag, startPoint x: 1030, startPoint y: 715, endPoint x: 923, endPoint y: 714, distance: 107.0
click at [923, 721] on tr "Employee Garrett Yamashiro Total Invoiced $129.36 Sales ($) $103.78 Sales (#) 2…" at bounding box center [1008, 738] width 1095 height 34
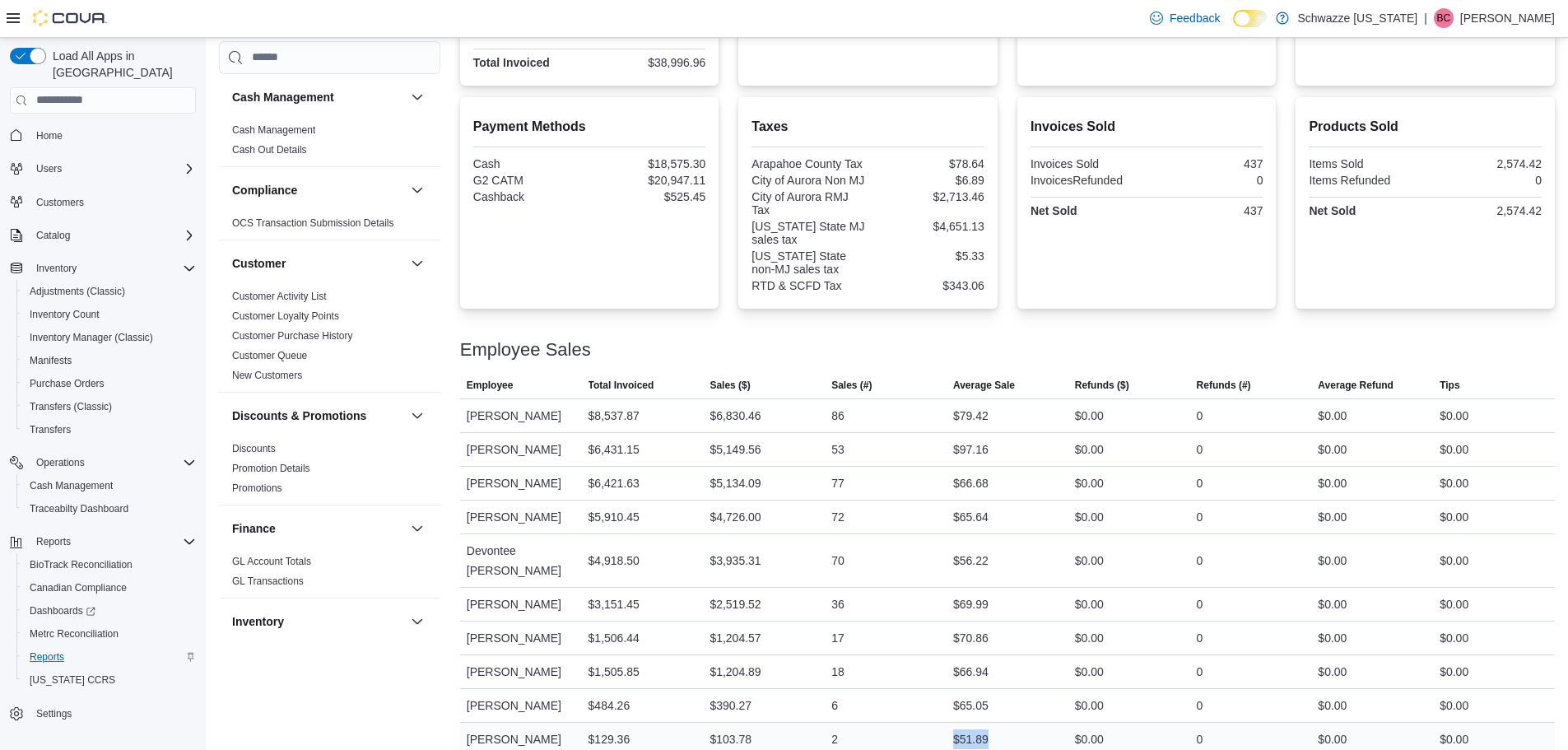
click at [923, 722] on div "2" at bounding box center [886, 739] width 122 height 33
drag, startPoint x: 932, startPoint y: 442, endPoint x: 1026, endPoint y: 449, distance: 94.3
click at [1026, 449] on tr "Employee Hannah Rayburn Total Invoiced $6,431.15 Sales ($) $5,149.56 Sales (#) …" at bounding box center [1008, 449] width 1095 height 34
drag, startPoint x: 816, startPoint y: 442, endPoint x: 1033, endPoint y: 451, distance: 217.2
click at [1033, 451] on tr "Employee Hannah Rayburn Total Invoiced $6,431.15 Sales ($) $5,149.56 Sales (#) …" at bounding box center [1008, 449] width 1095 height 34
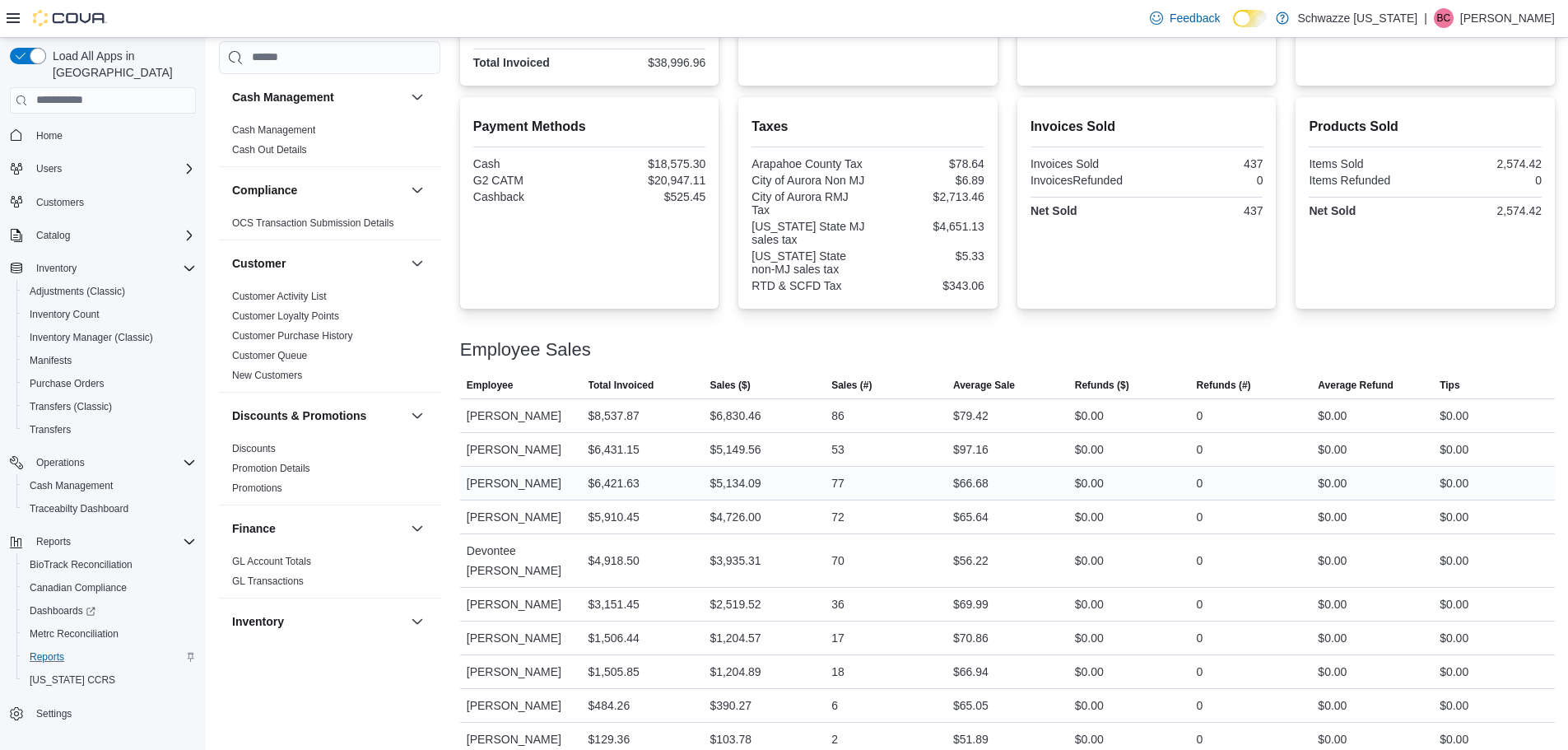
click at [1041, 469] on div "$66.68" at bounding box center [1008, 483] width 122 height 33
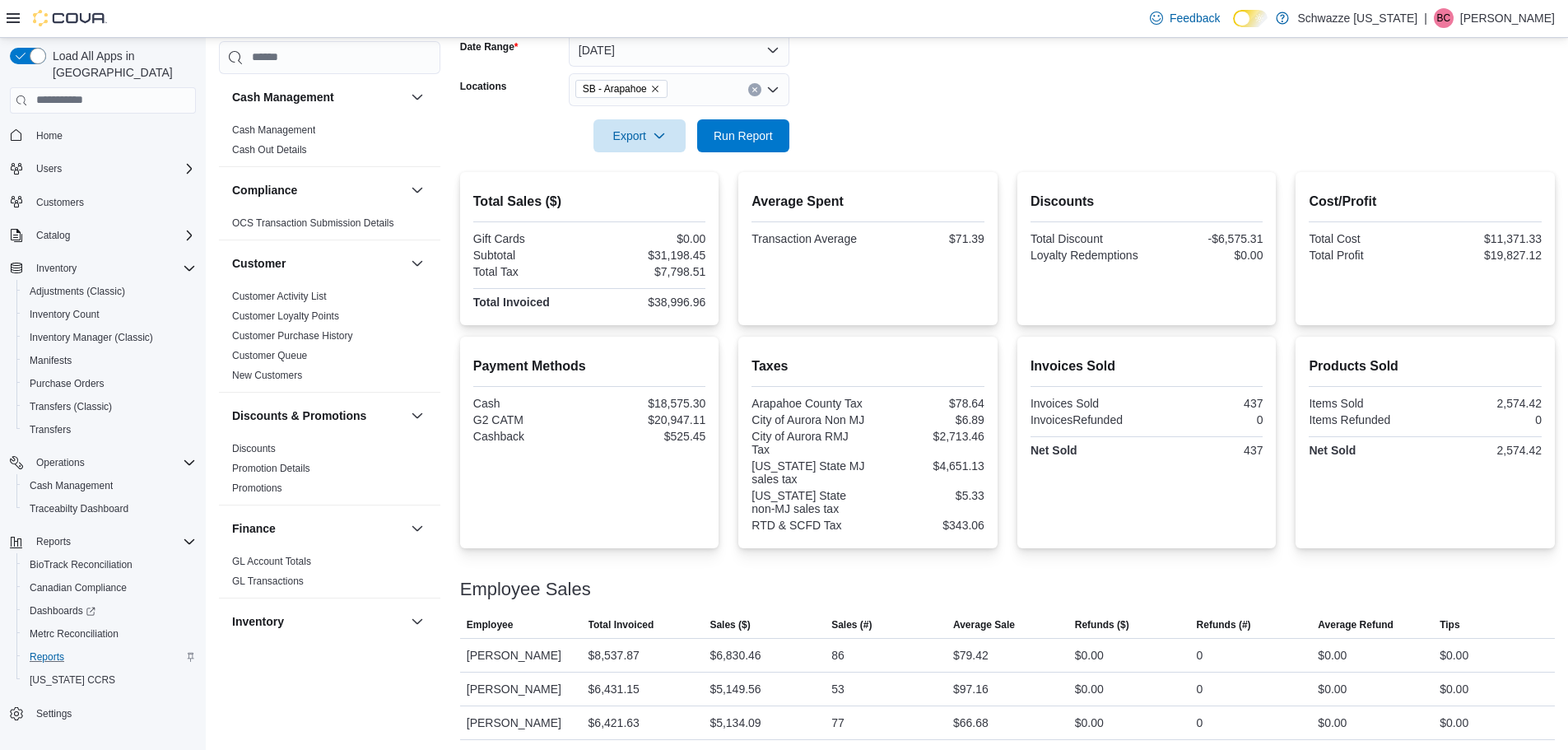
scroll to position [252, 0]
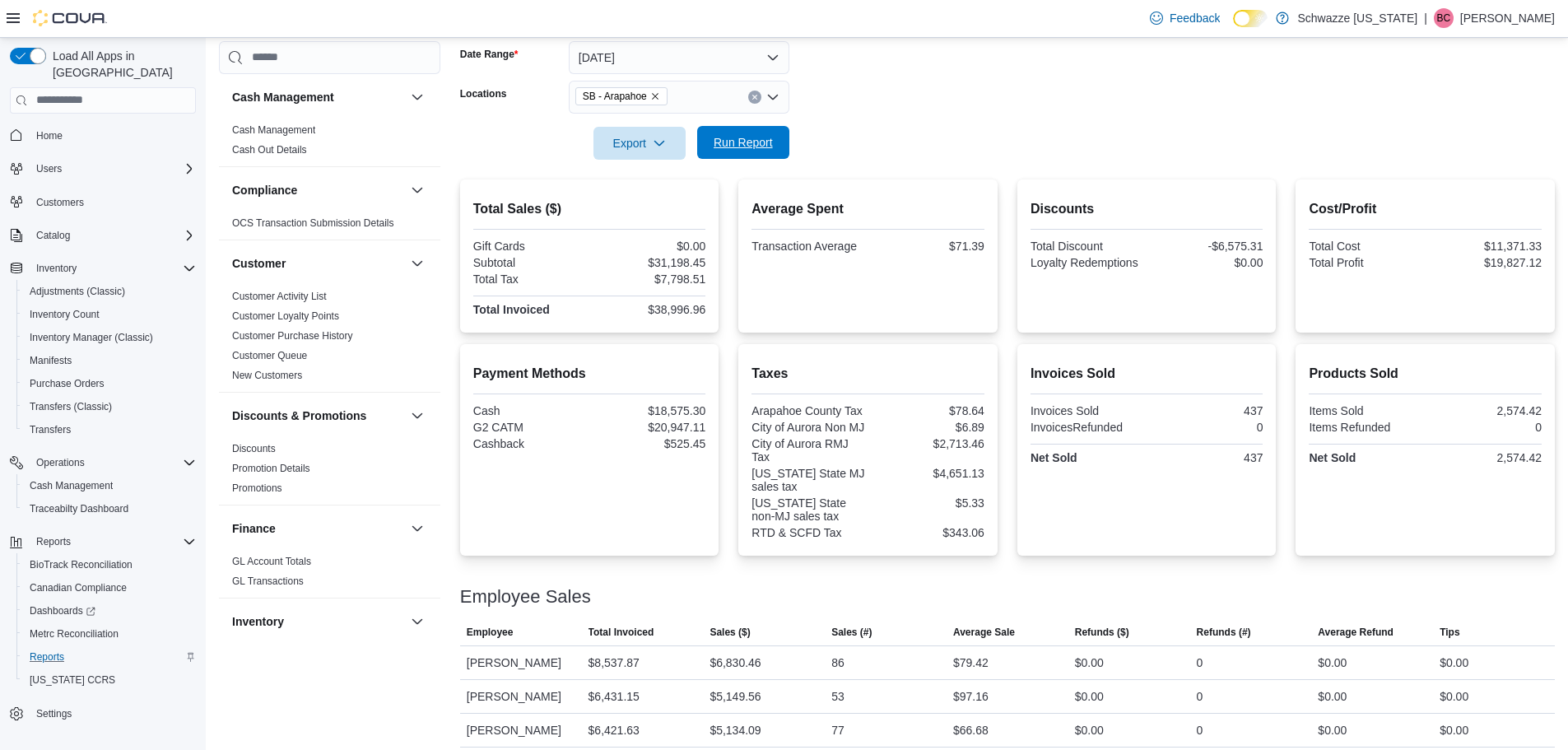
click at [761, 158] on span "Run Report" at bounding box center [743, 143] width 73 height 33
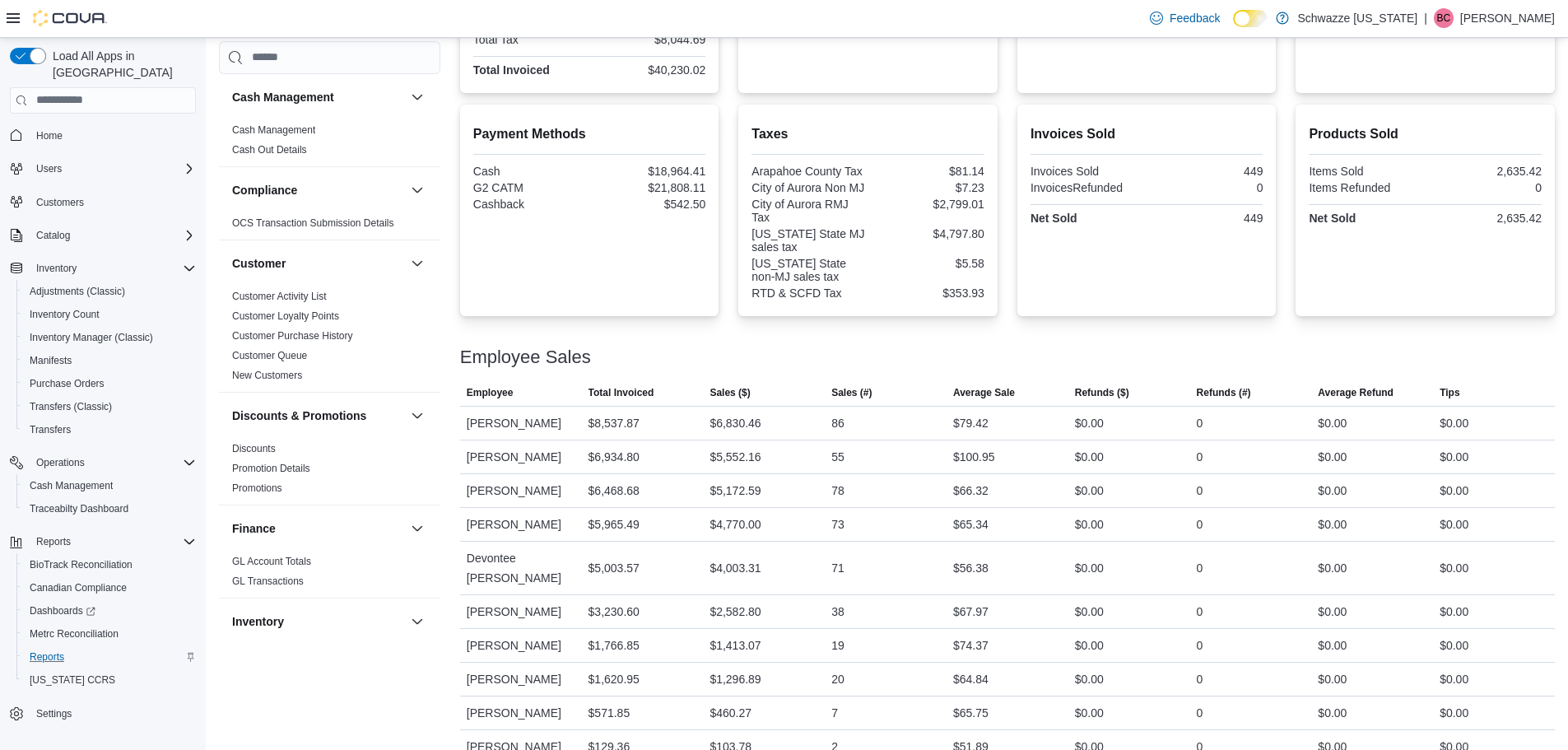
scroll to position [498, 0]
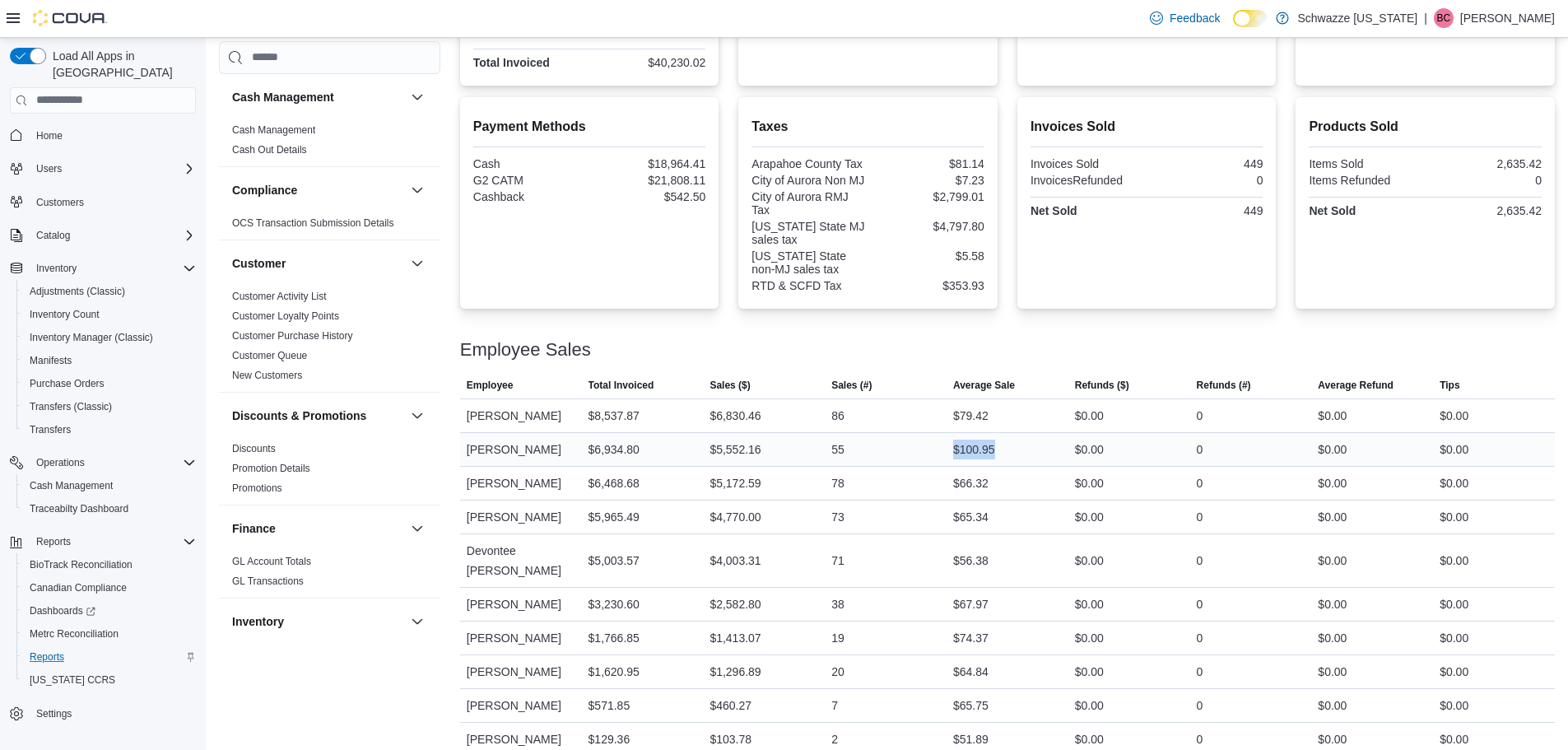
drag, startPoint x: 932, startPoint y: 454, endPoint x: 1044, endPoint y: 450, distance: 112.1
click at [1044, 450] on tr "Employee Hannah Rayburn Total Invoiced $6,934.80 Sales ($) $5,552.16 Sales (#) …" at bounding box center [1008, 449] width 1095 height 34
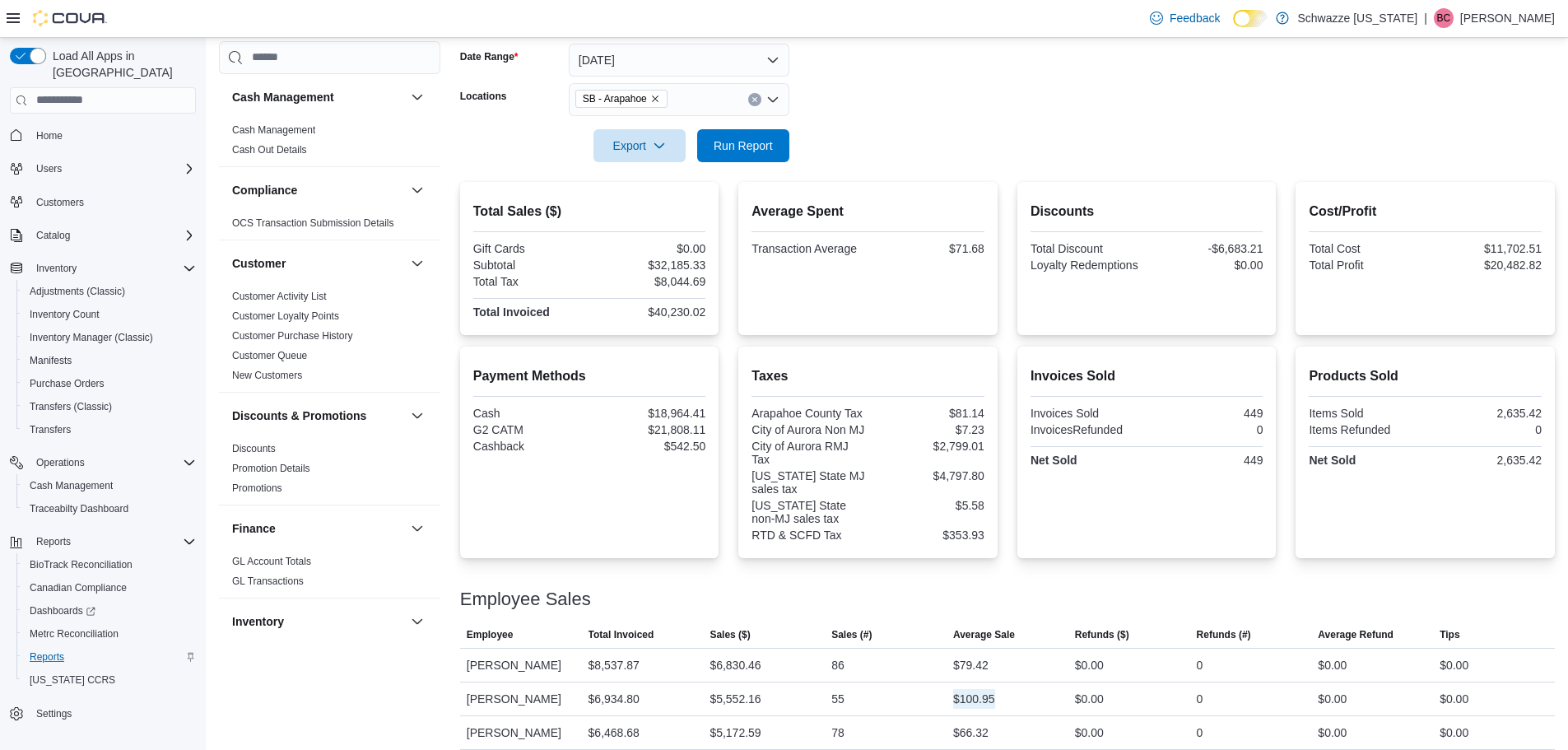
scroll to position [5, 0]
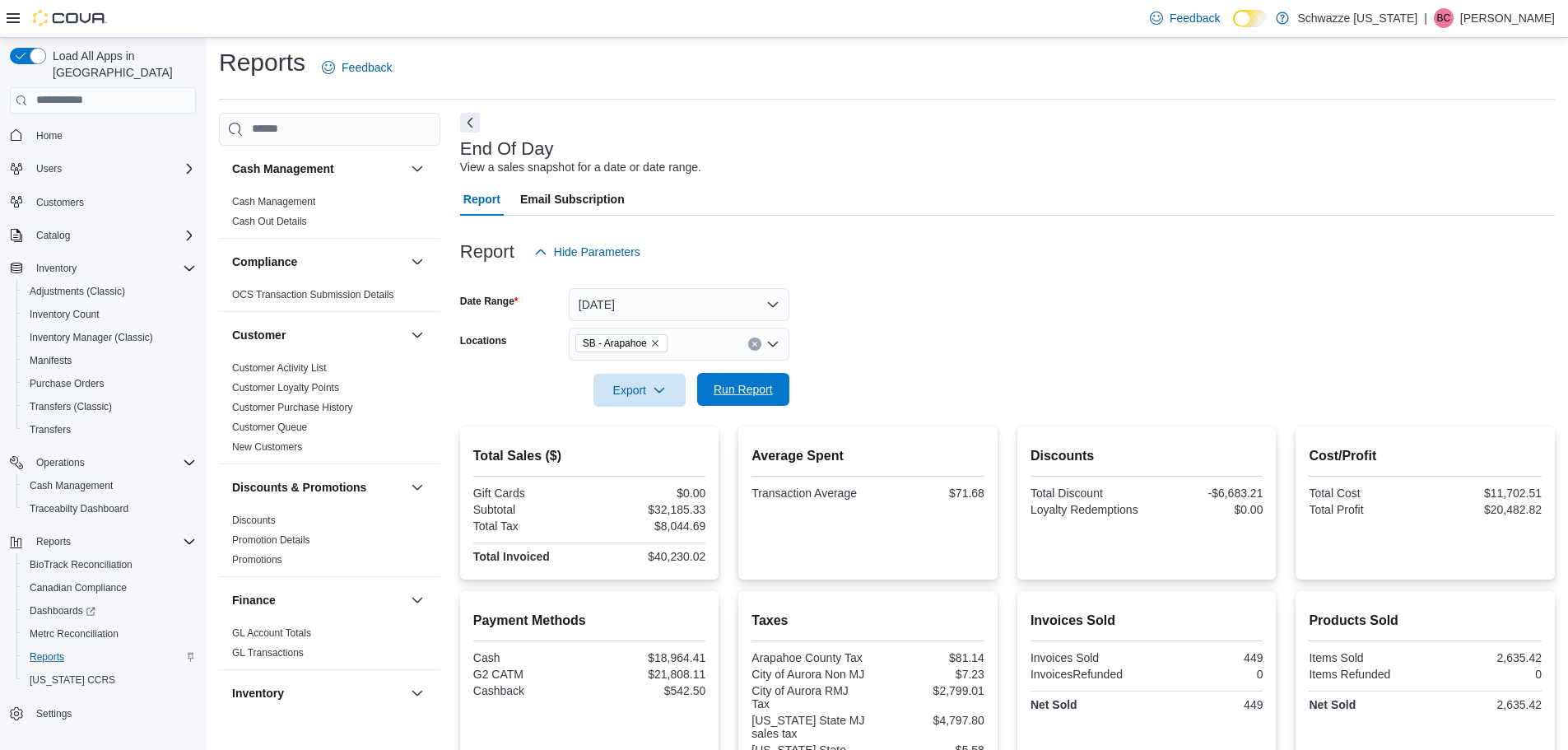
click at [734, 379] on span "Run Report" at bounding box center [743, 390] width 73 height 33
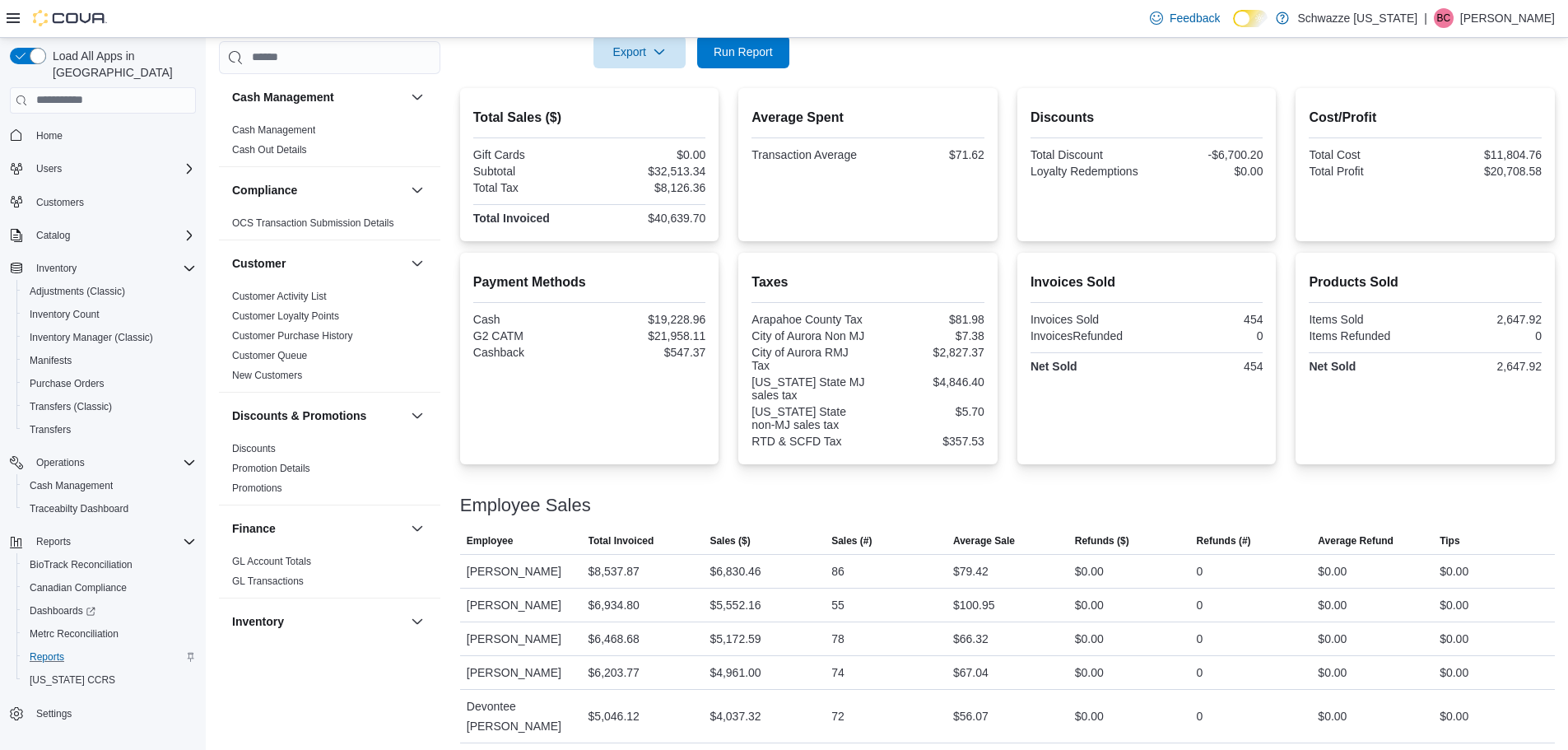
scroll to position [334, 0]
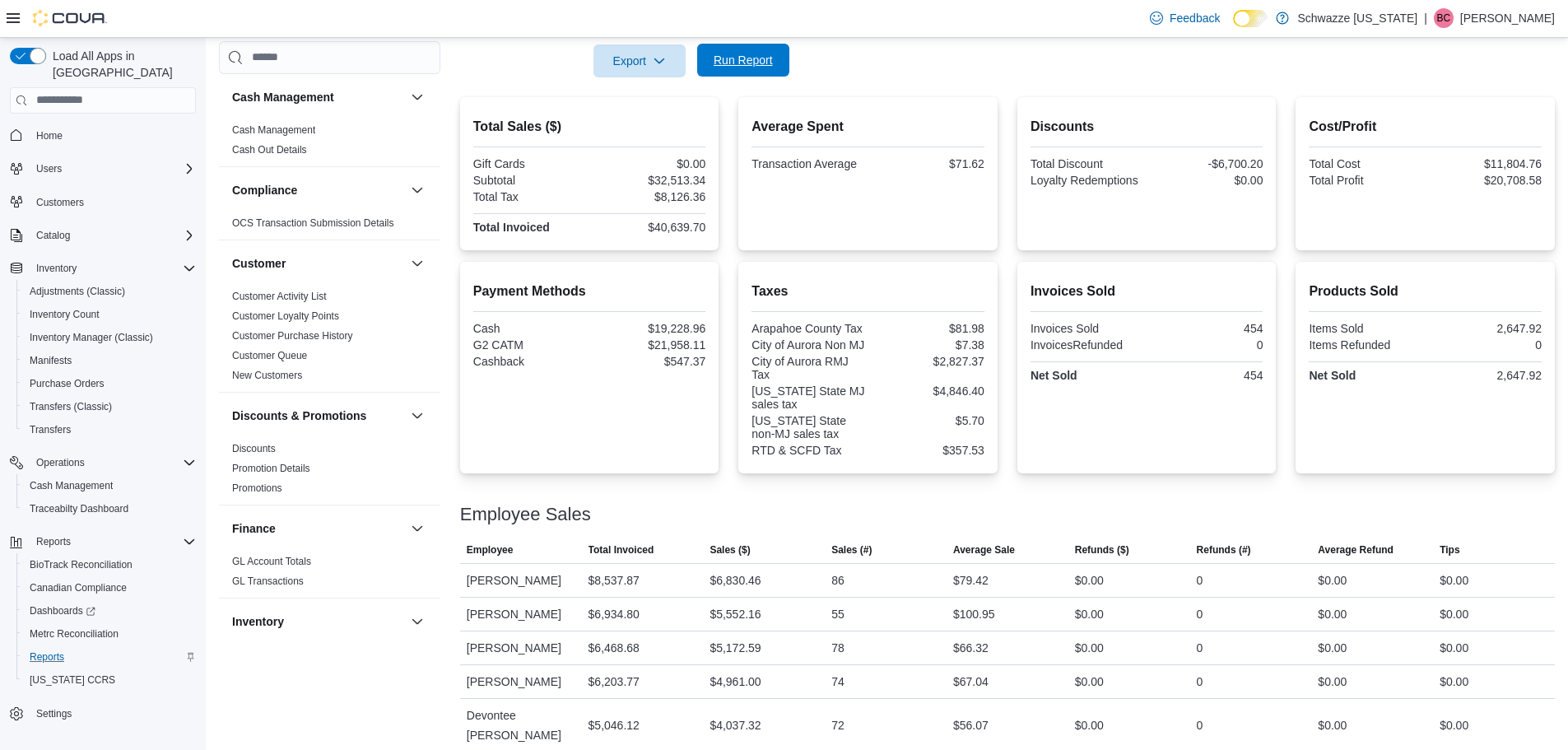
click at [725, 51] on span "Run Report" at bounding box center [743, 60] width 73 height 33
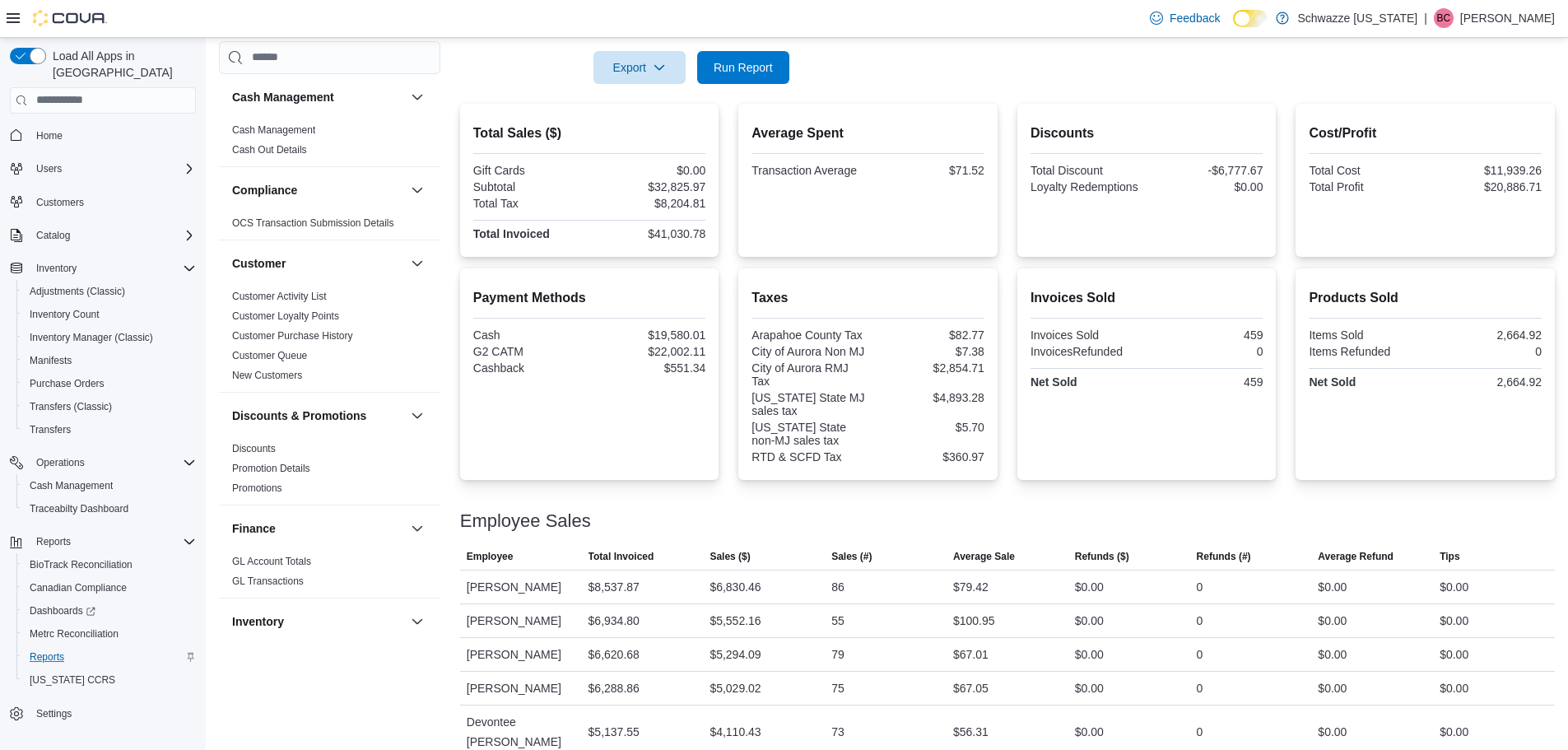
scroll to position [170, 0]
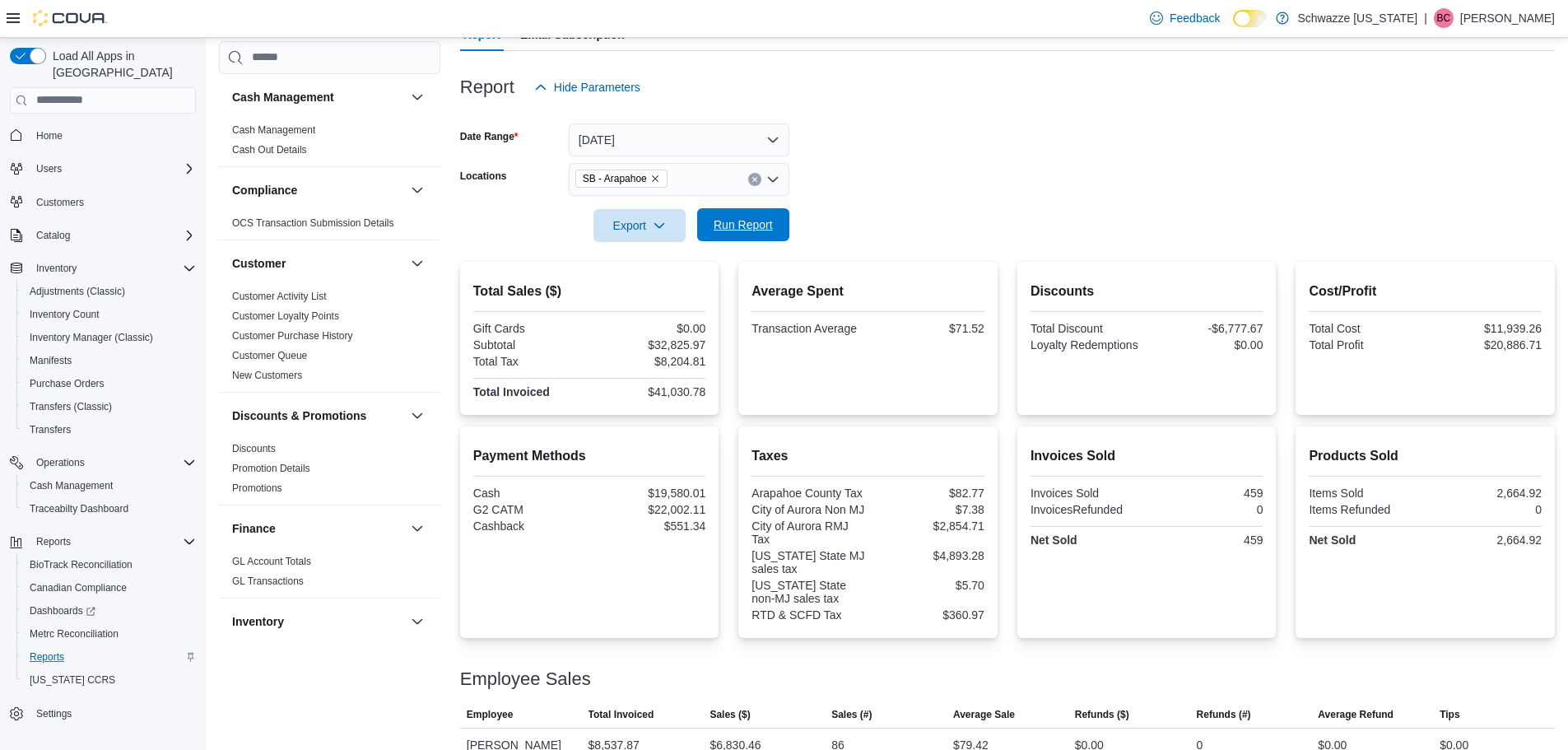
click at [759, 235] on span "Run Report" at bounding box center [743, 225] width 73 height 33
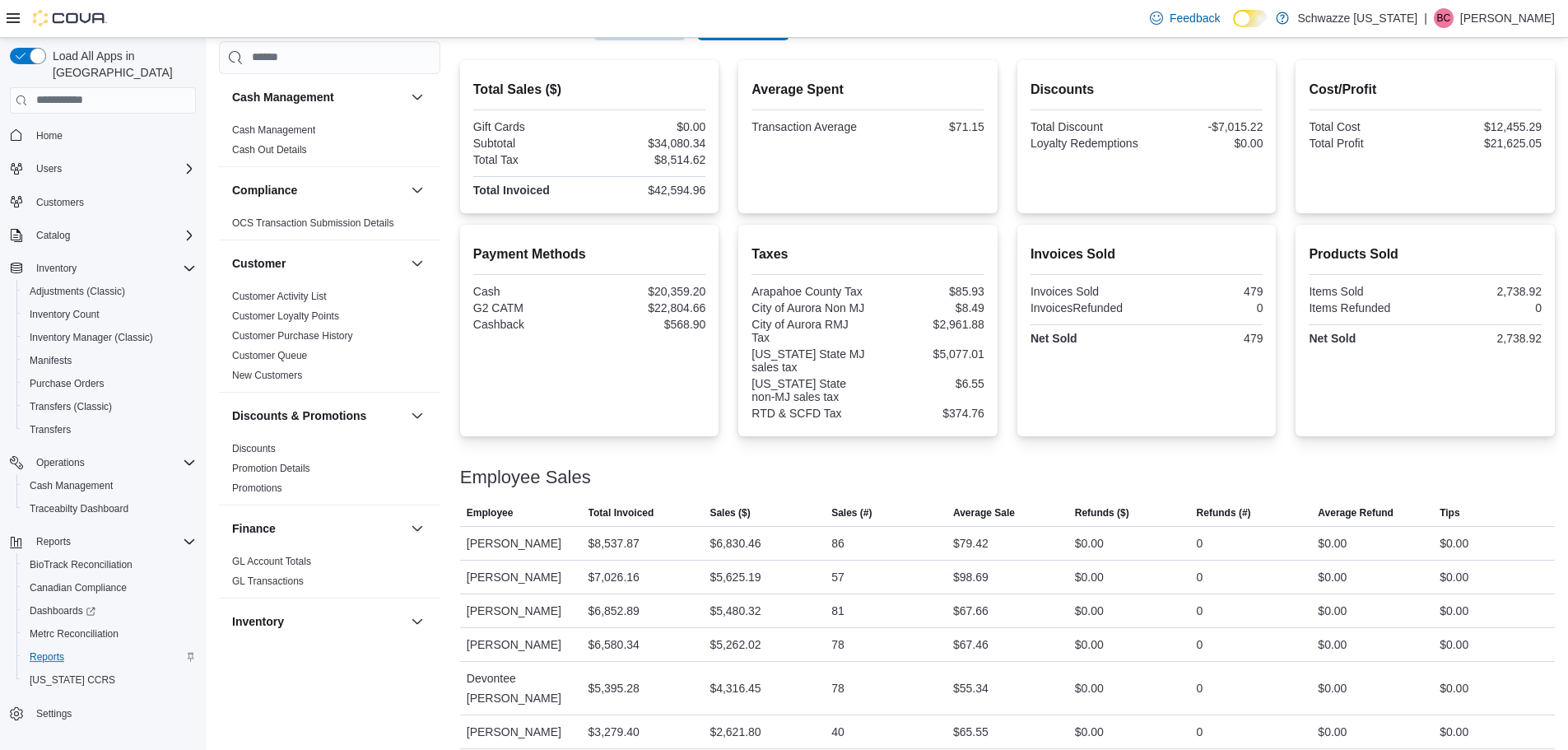
scroll to position [416, 0]
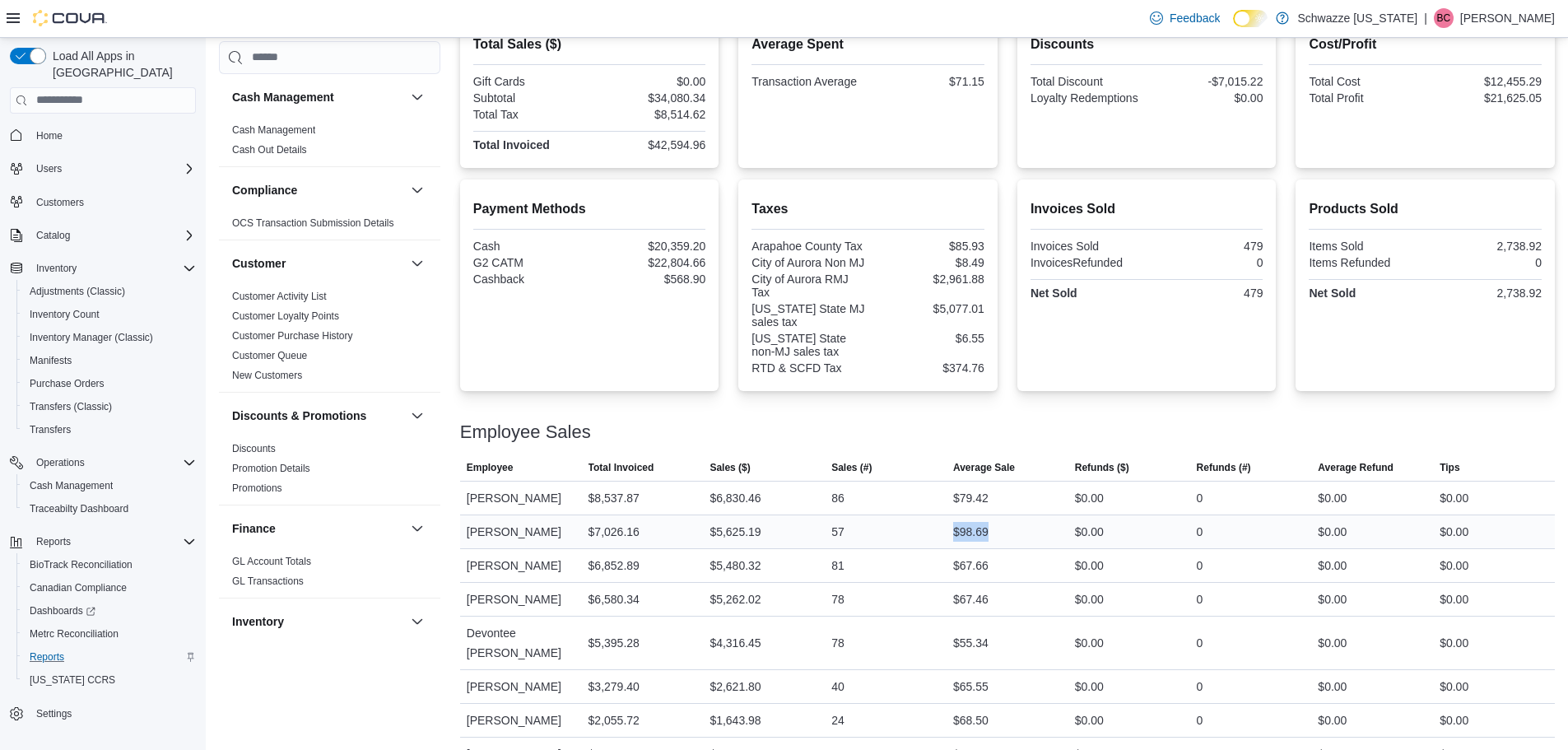
drag, startPoint x: 961, startPoint y: 528, endPoint x: 996, endPoint y: 535, distance: 35.7
click at [996, 535] on div "$98.69" at bounding box center [1008, 532] width 122 height 33
drag, startPoint x: 867, startPoint y: 534, endPoint x: 820, endPoint y: 550, distance: 49.6
click at [820, 550] on tbody "Employee Taylor Simpson Total Invoiced $8,537.87 Sales ($) $6,830.46 Sales (#) …" at bounding box center [1008, 676] width 1095 height 391
click at [842, 419] on div at bounding box center [1008, 412] width 1095 height 19
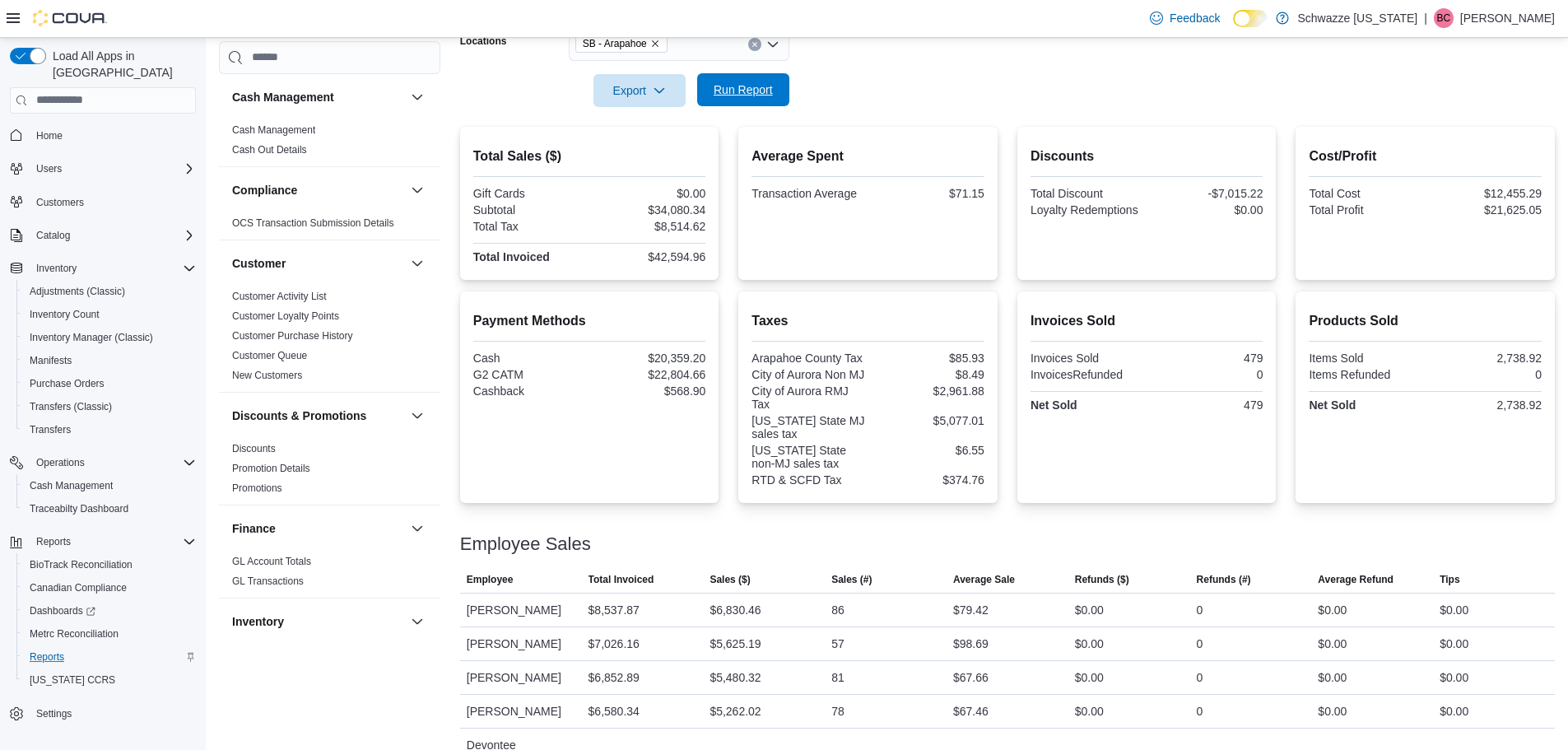
scroll to position [88, 0]
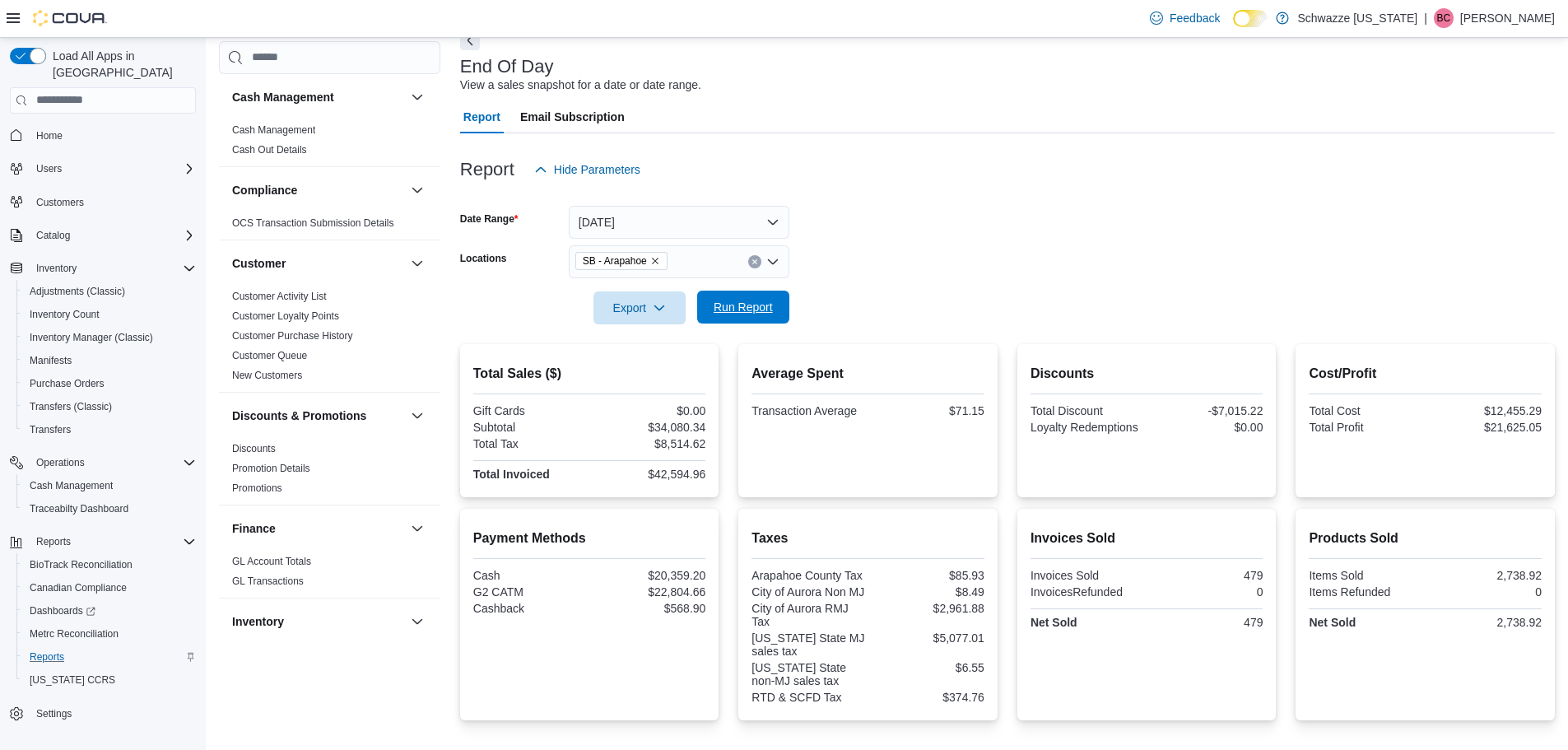
click at [743, 316] on span "Run Report" at bounding box center [743, 307] width 73 height 33
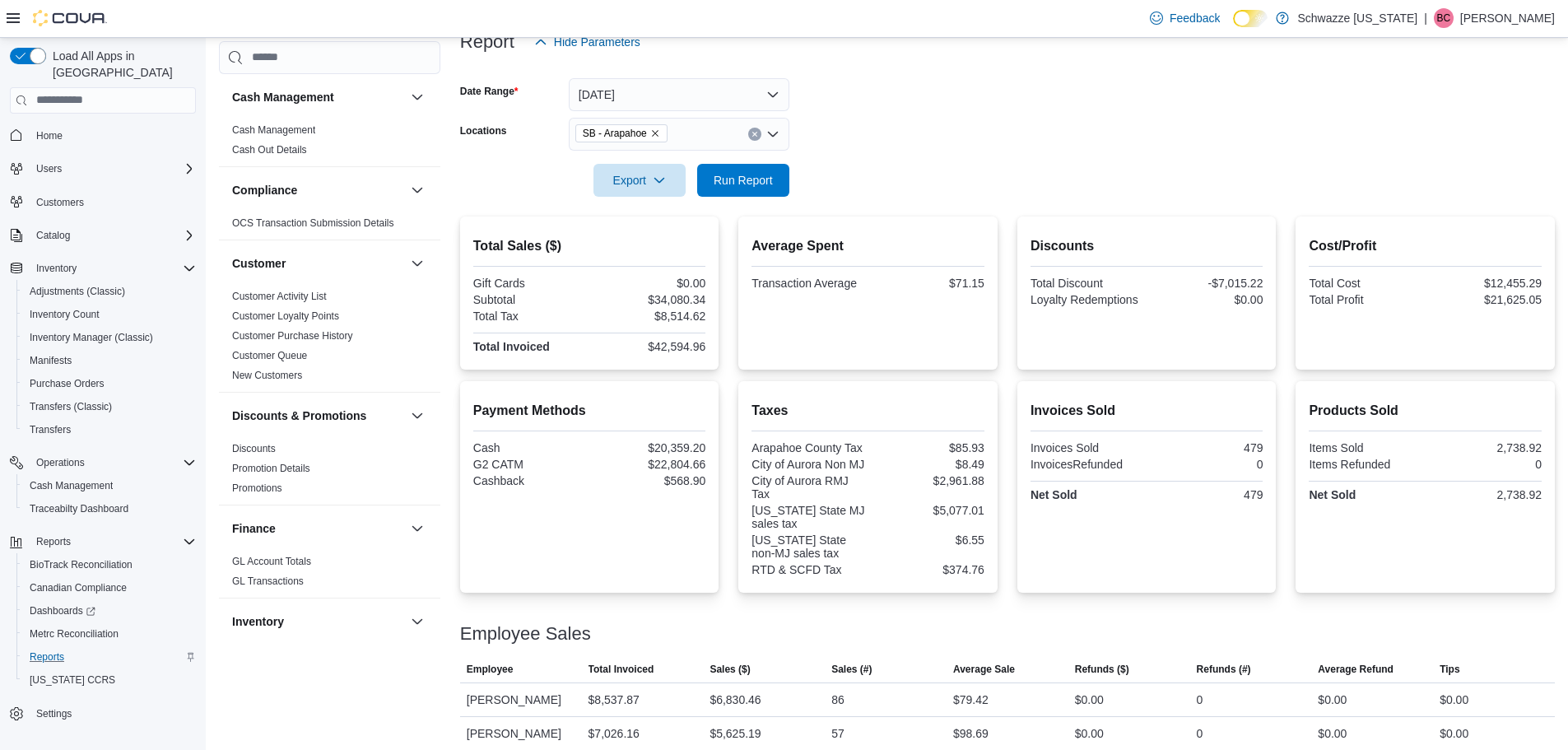
scroll to position [204, 0]
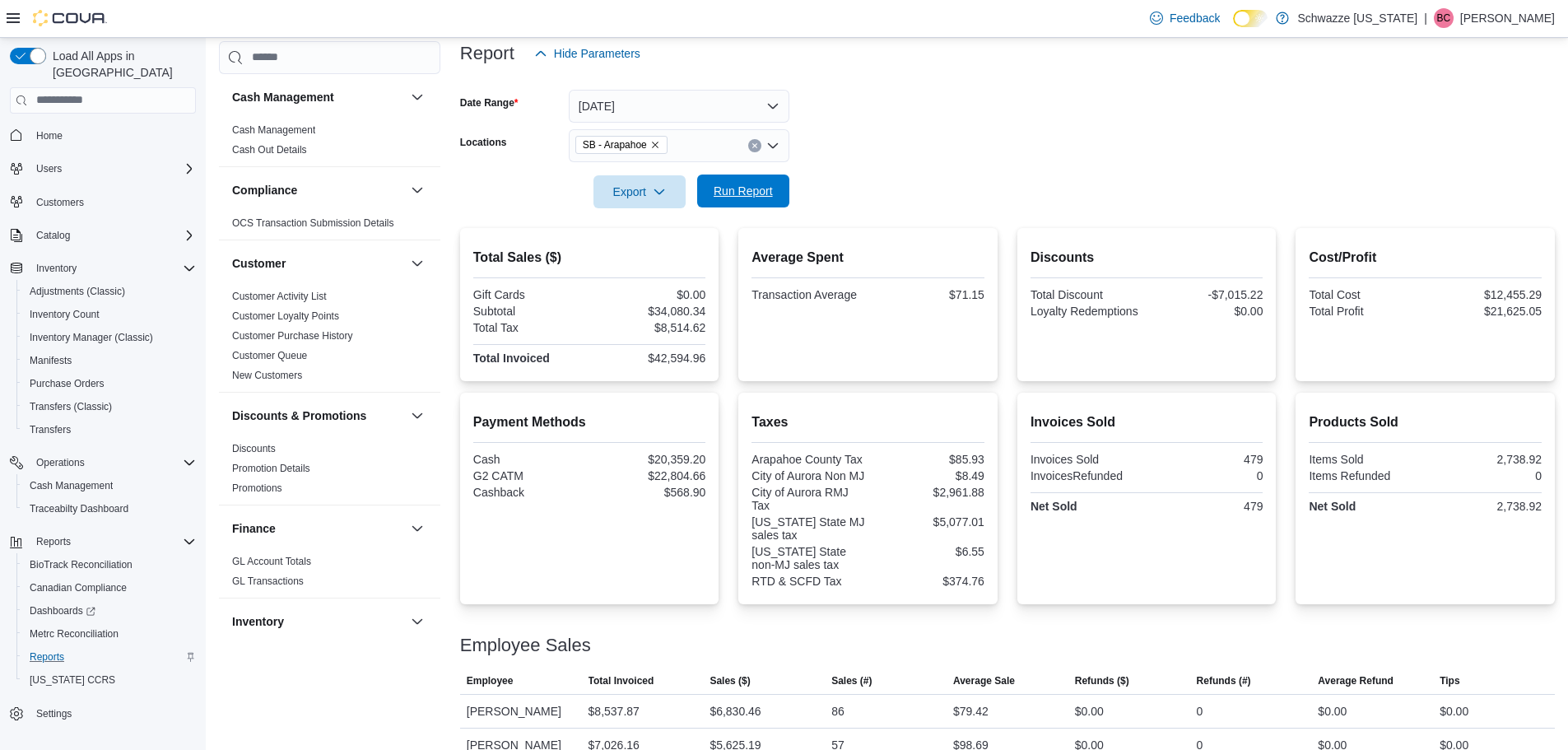
click at [751, 205] on span "Run Report" at bounding box center [743, 191] width 73 height 33
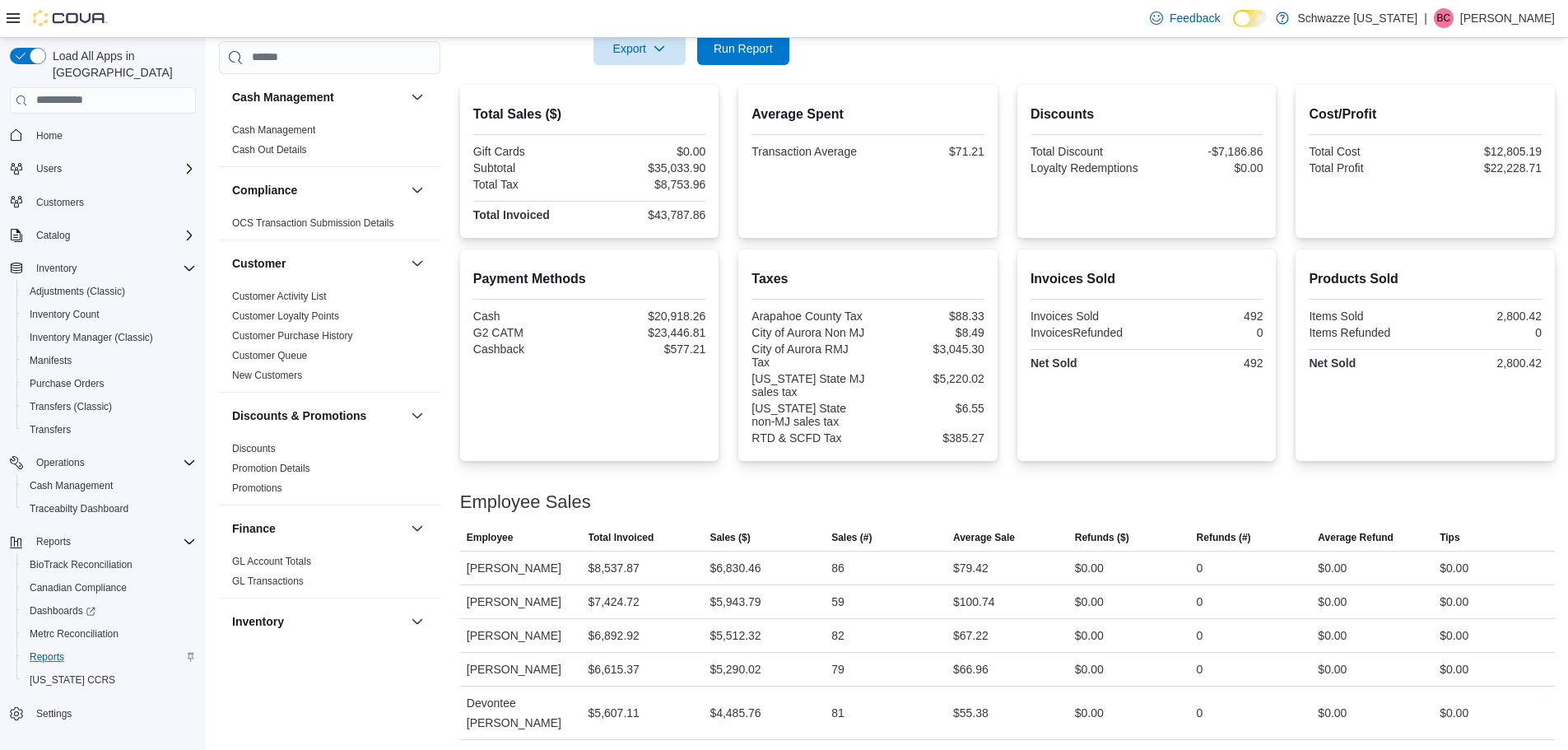
scroll to position [533, 0]
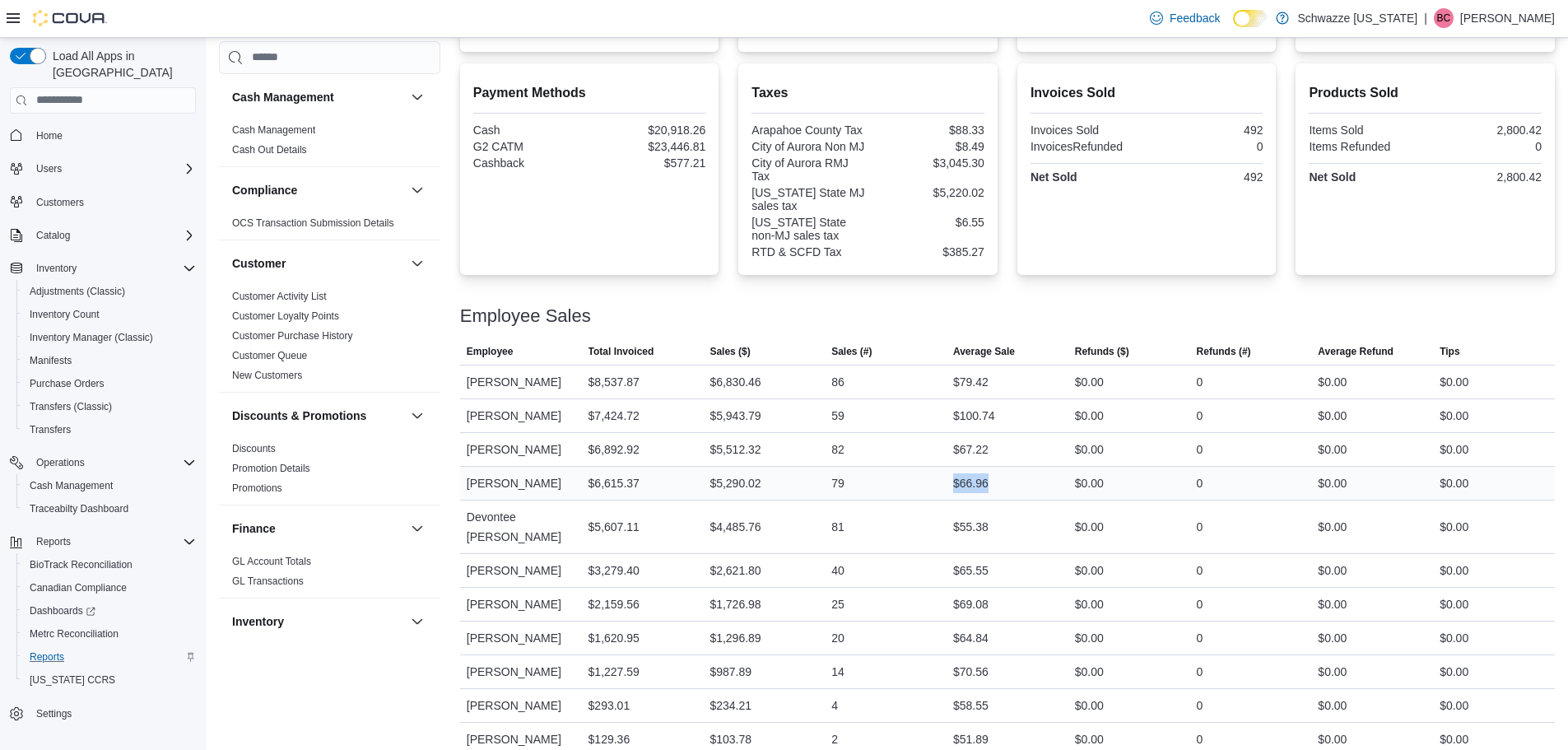
drag, startPoint x: 1043, startPoint y: 474, endPoint x: 931, endPoint y: 478, distance: 112.1
click at [931, 478] on tr "Employee Tanner Peterson Total Invoiced $6,615.37 Sales ($) $5,290.02 Sales (#)…" at bounding box center [1008, 482] width 1095 height 34
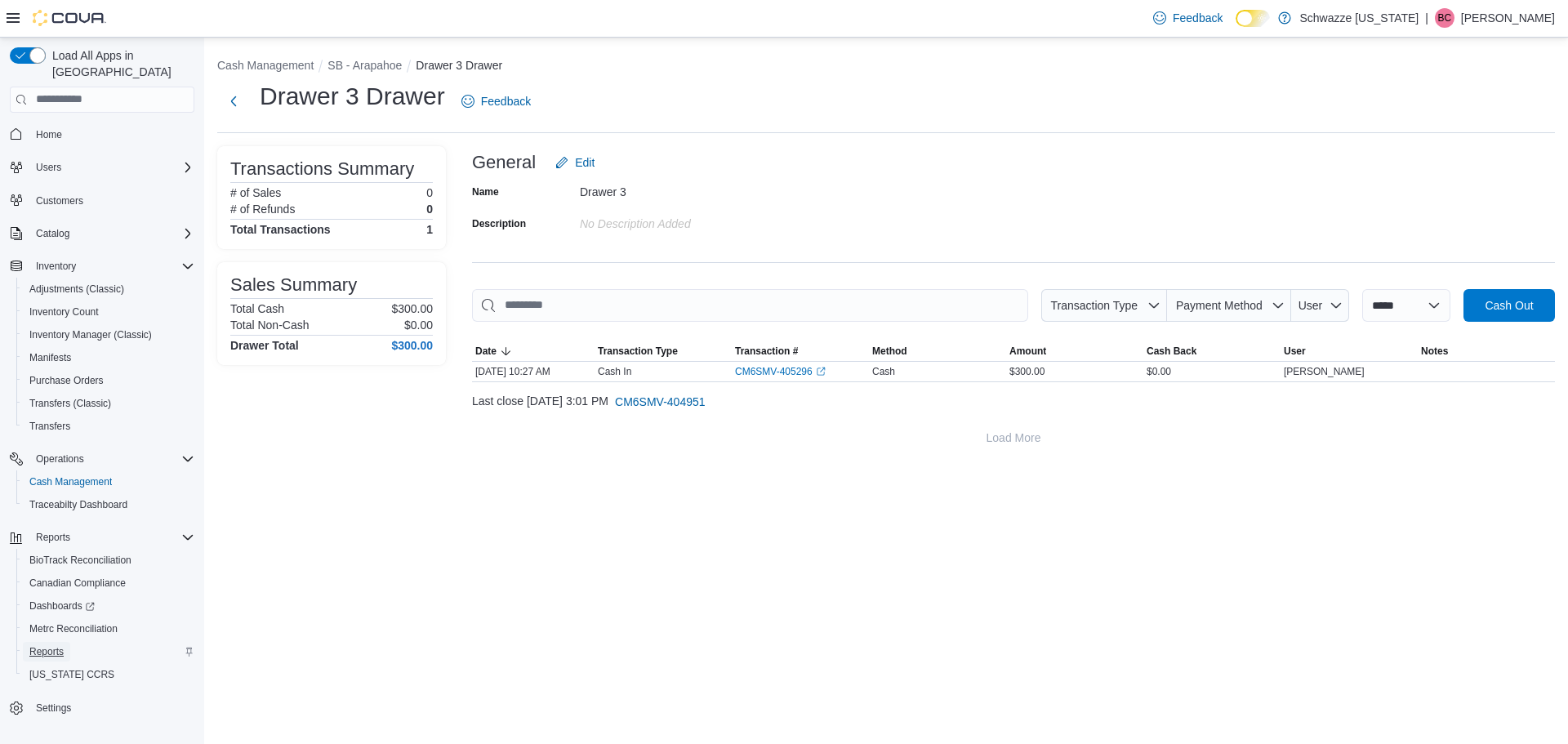
click at [59, 645] on span "Reports" at bounding box center [47, 652] width 35 height 13
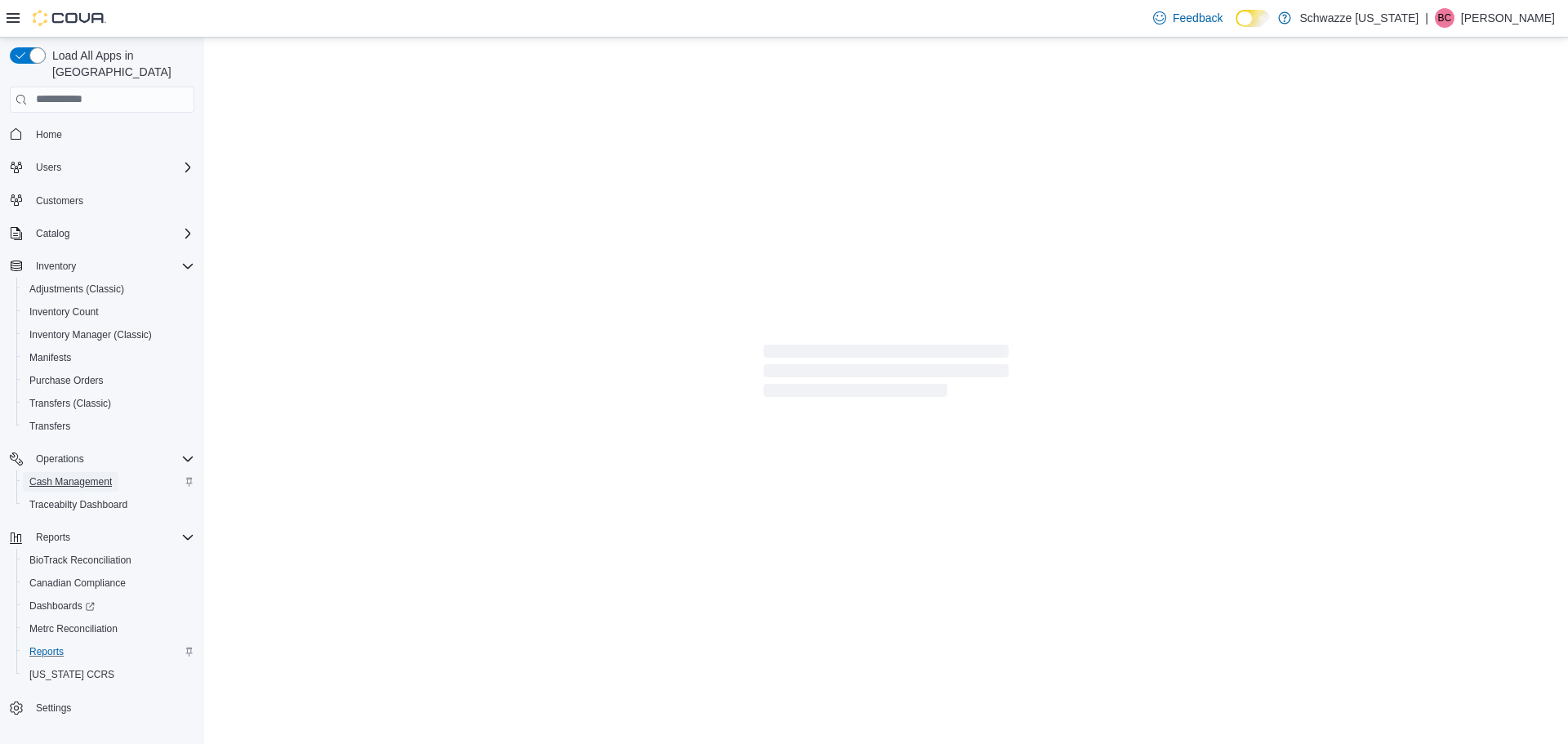
click at [75, 475] on span "Cash Management" at bounding box center [70, 482] width 82 height 13
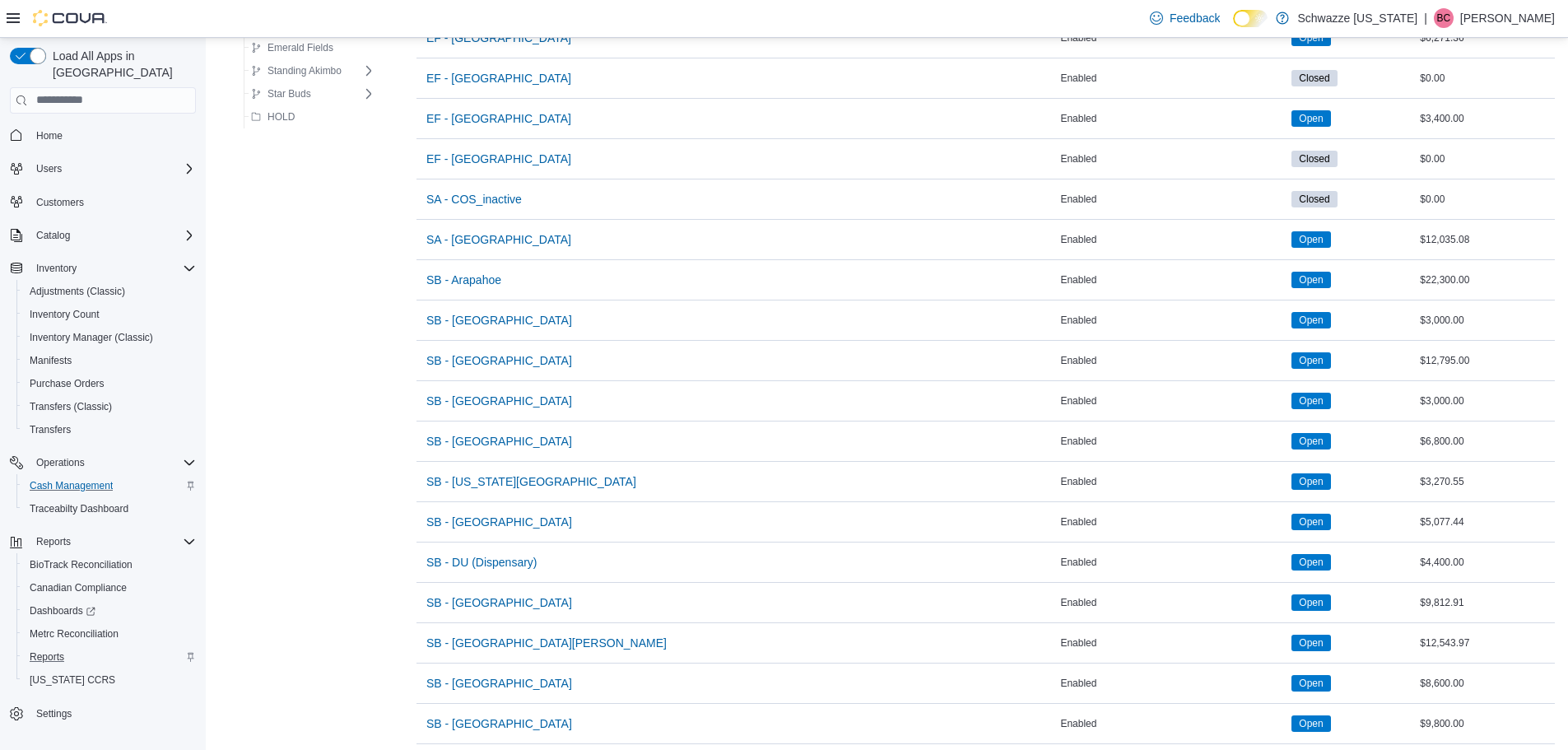
scroll to position [247, 0]
click at [477, 283] on span "SB - Arapahoe" at bounding box center [464, 279] width 75 height 17
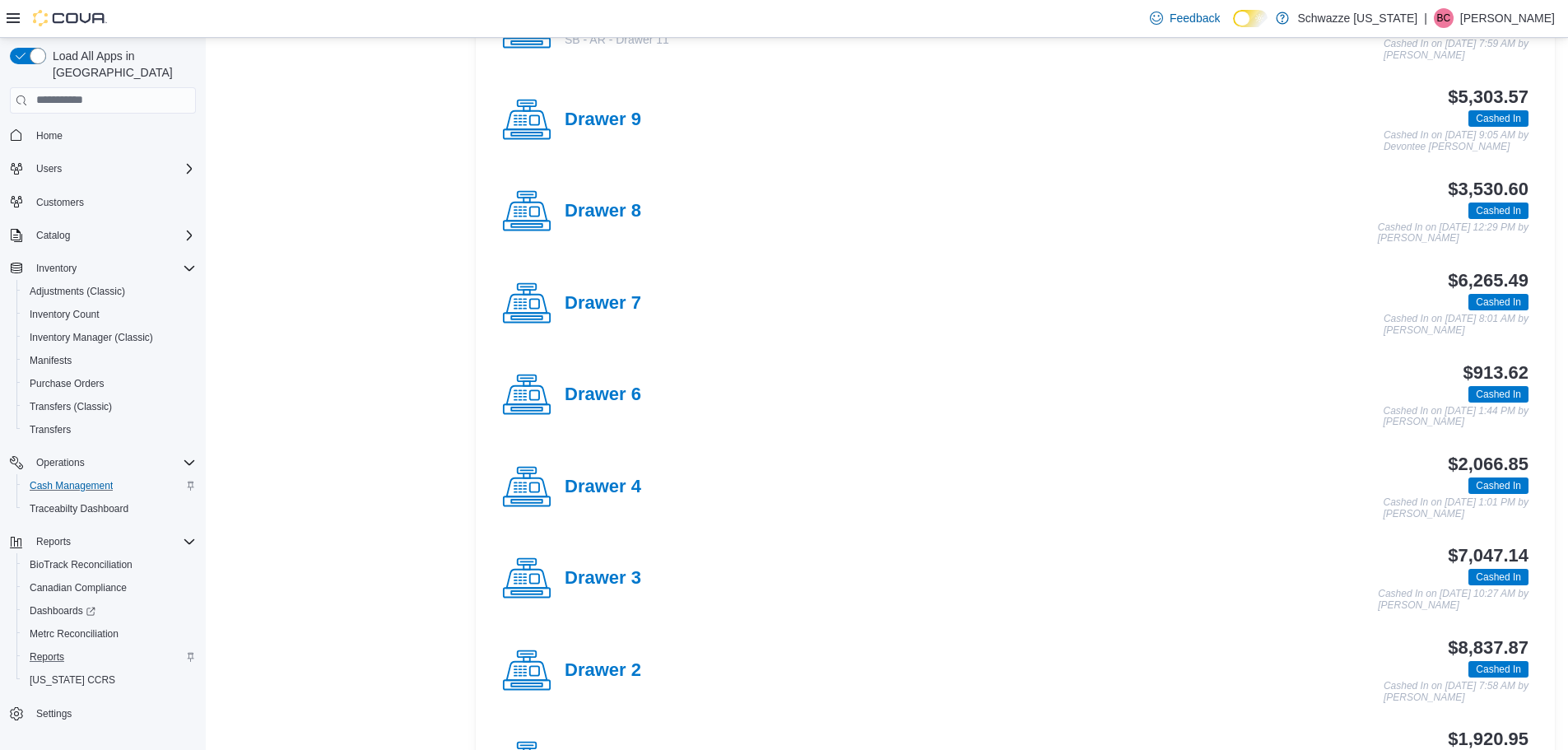
scroll to position [576, 0]
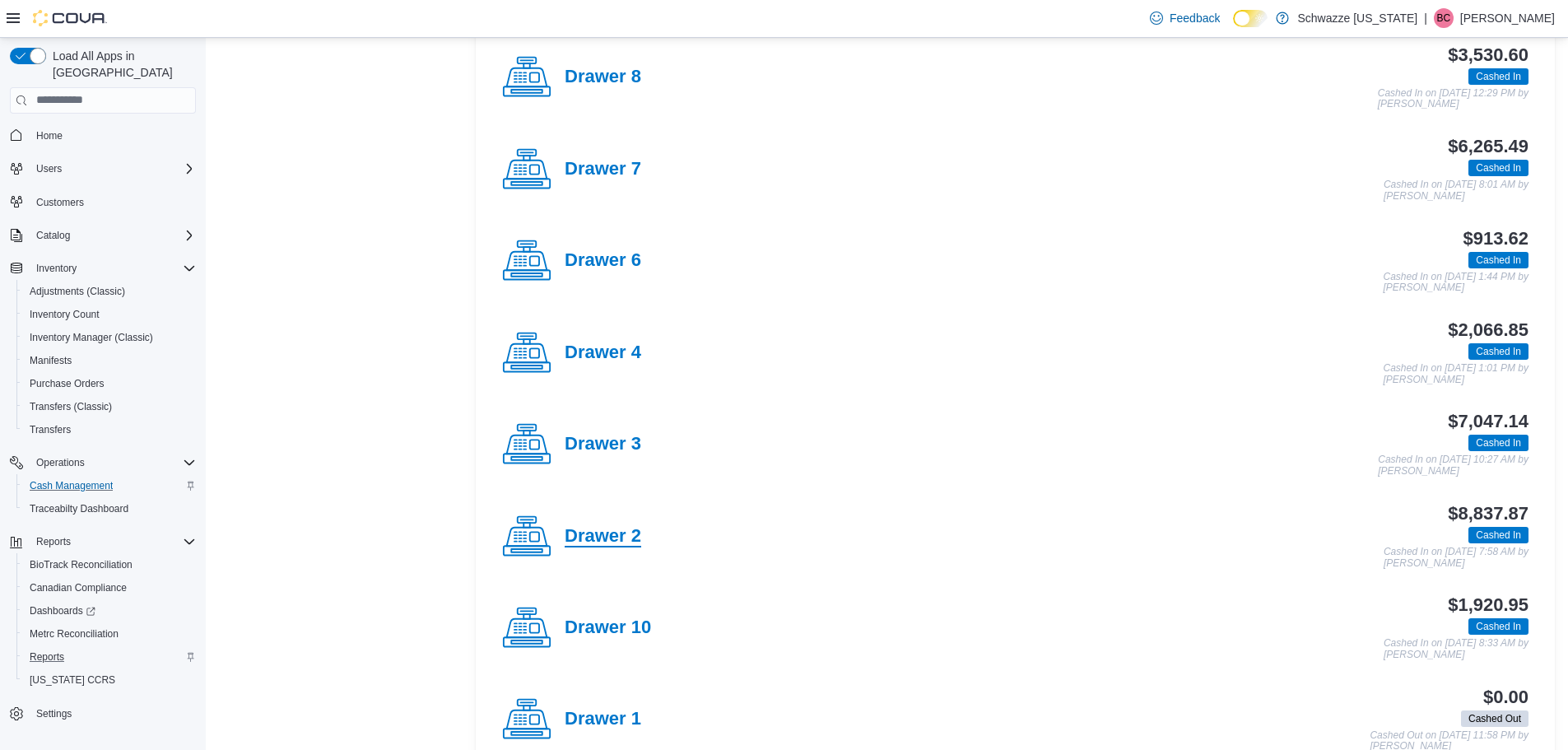
click at [620, 533] on h4 "Drawer 2" at bounding box center [603, 536] width 77 height 21
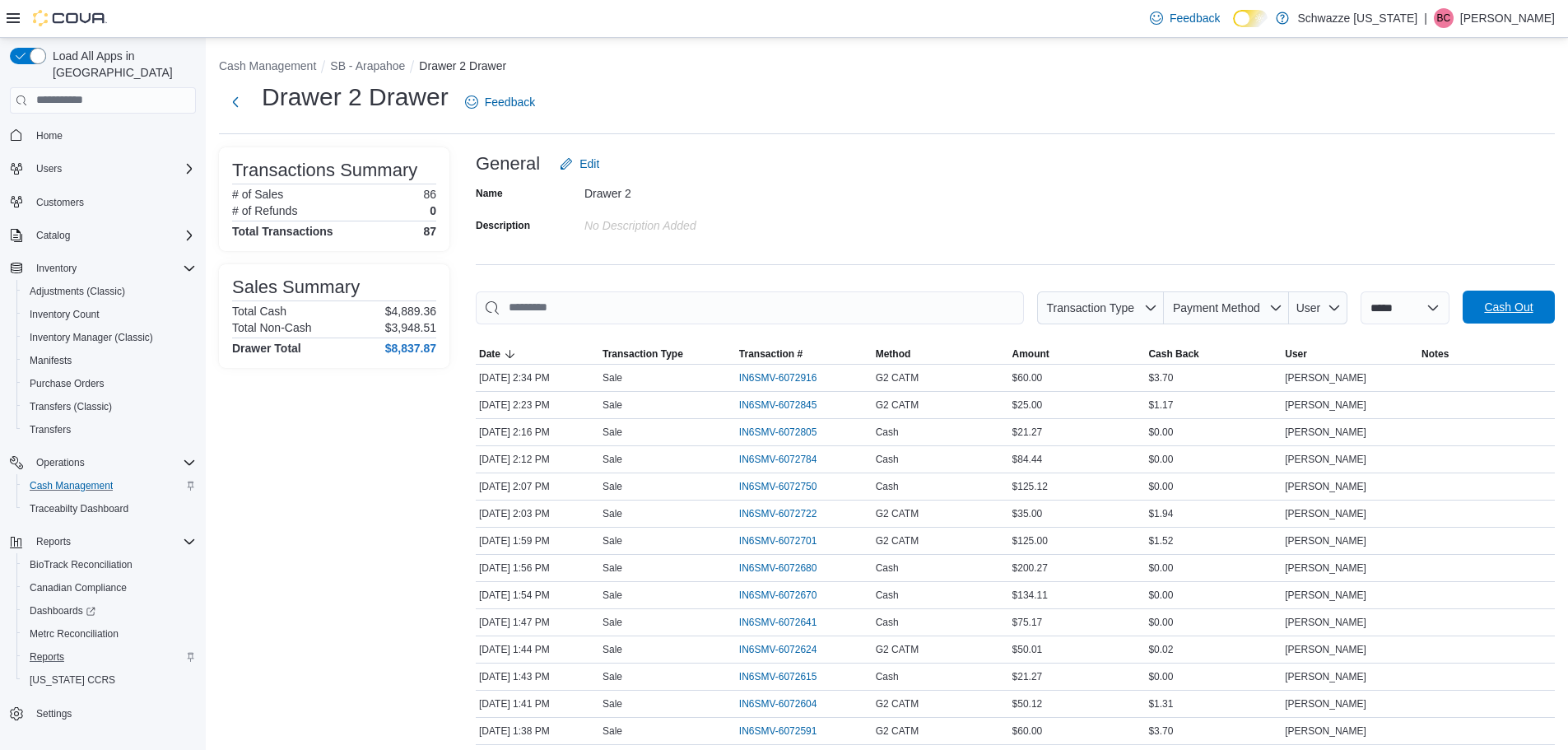
click at [1498, 301] on span "Cash Out" at bounding box center [1508, 307] width 49 height 17
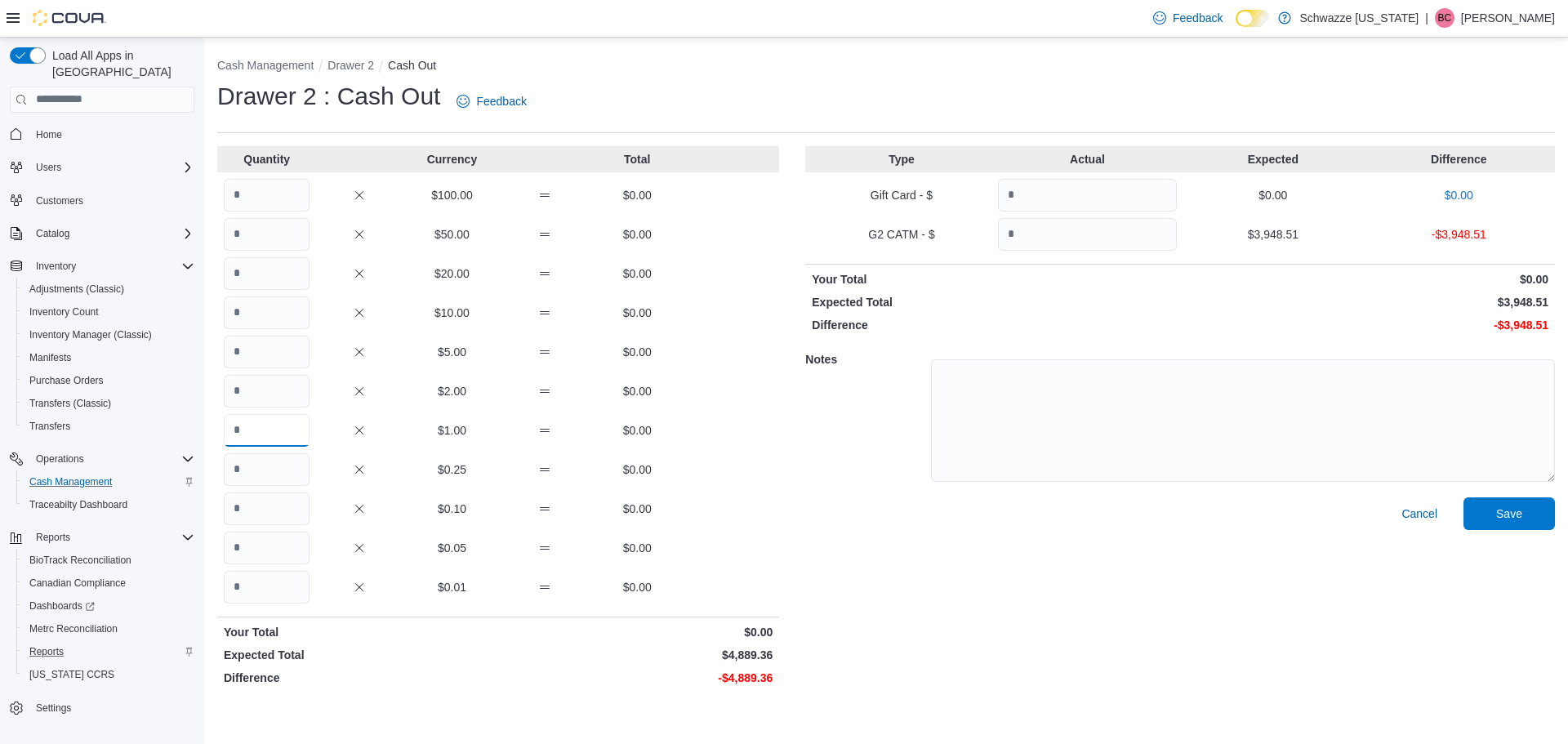
click at [285, 428] on input "Quantity" at bounding box center [267, 430] width 86 height 33
type input "****"
click at [1054, 222] on input "Quantity" at bounding box center [1087, 234] width 179 height 33
type input "*******"
click at [263, 592] on input "Quantity" at bounding box center [267, 587] width 86 height 33
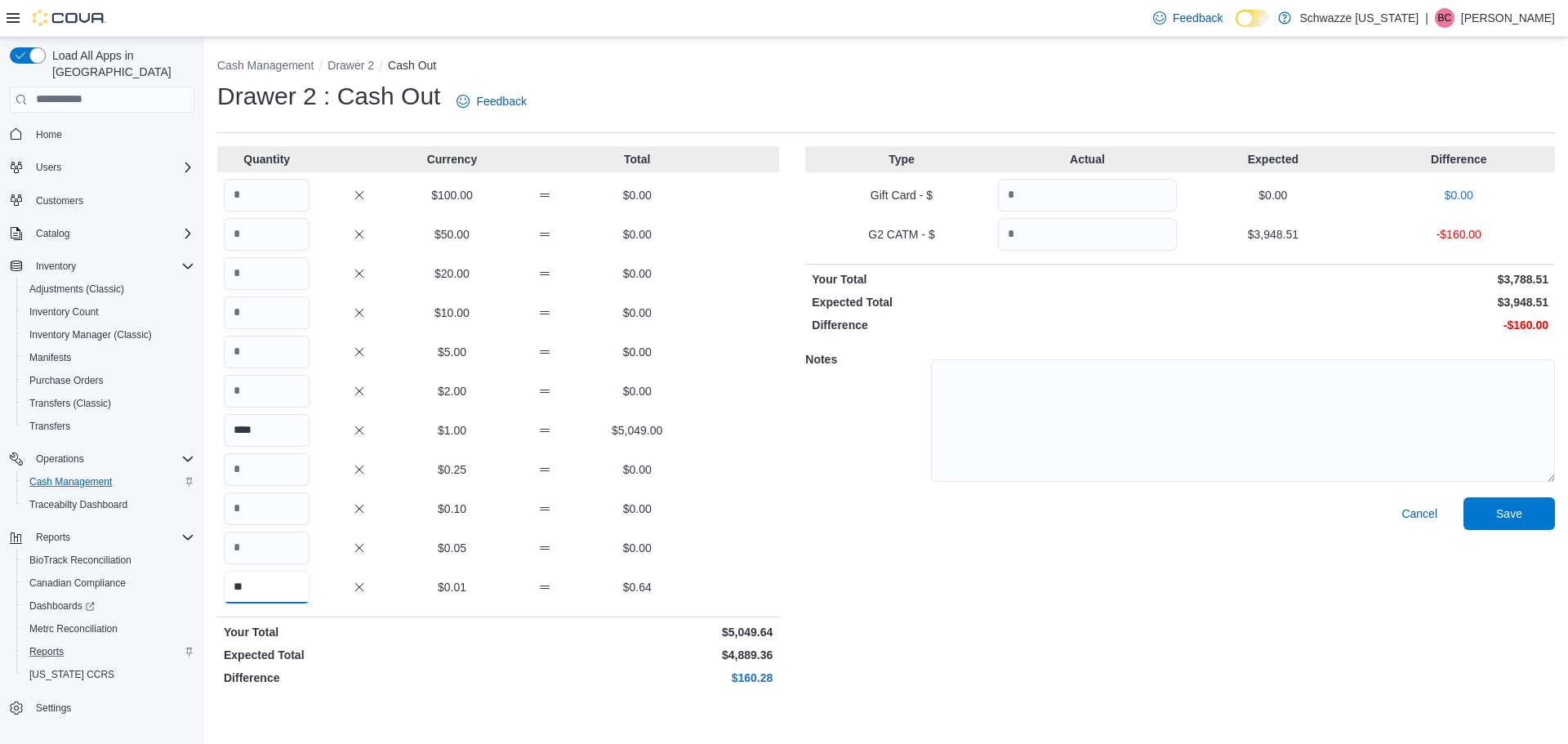
type input "**"
click at [1514, 475] on textarea at bounding box center [1243, 420] width 624 height 122
click at [1523, 519] on span "Save" at bounding box center [1509, 513] width 72 height 33
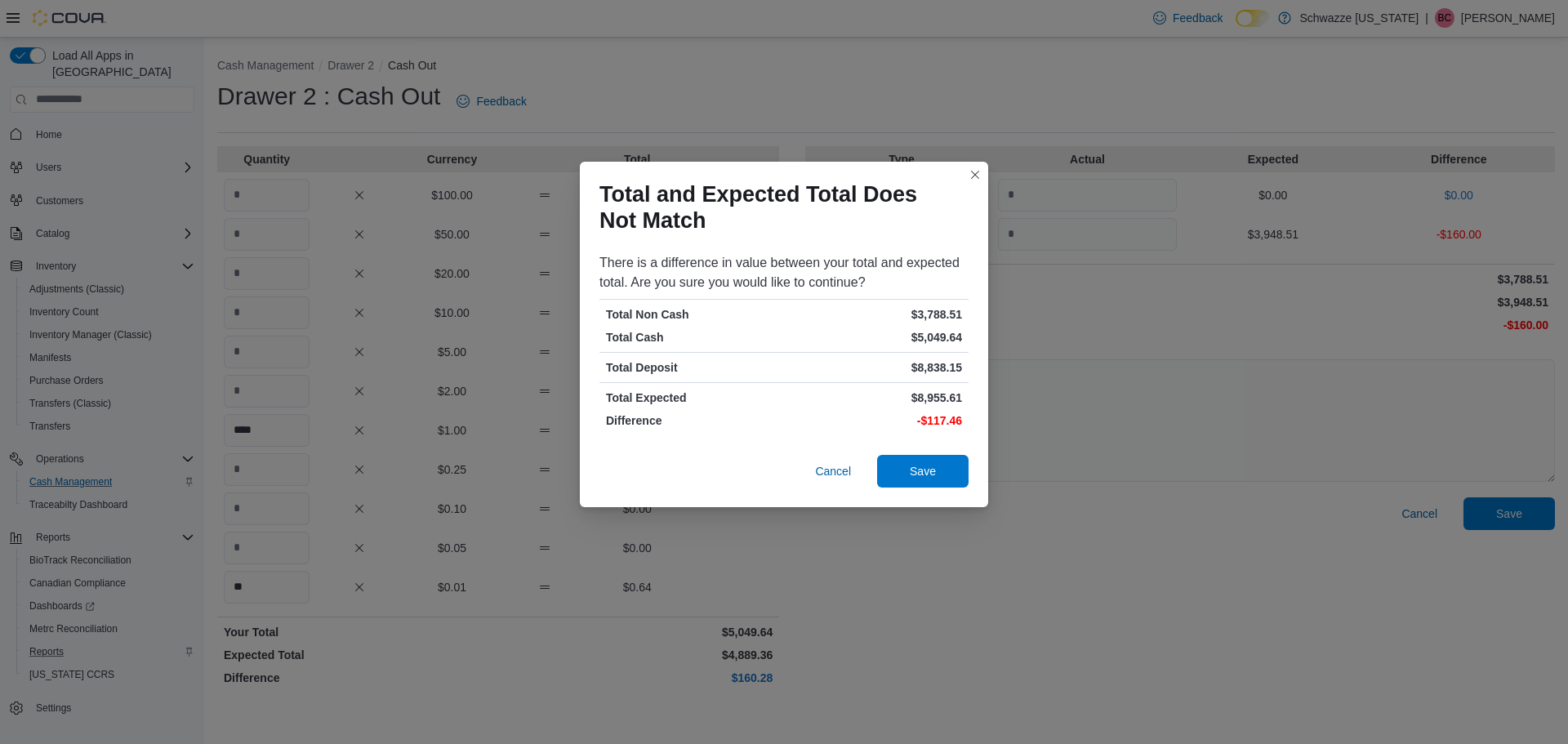
click at [923, 449] on div "Cancel Save" at bounding box center [784, 473] width 409 height 65
click at [928, 471] on span "Save" at bounding box center [923, 470] width 27 height 16
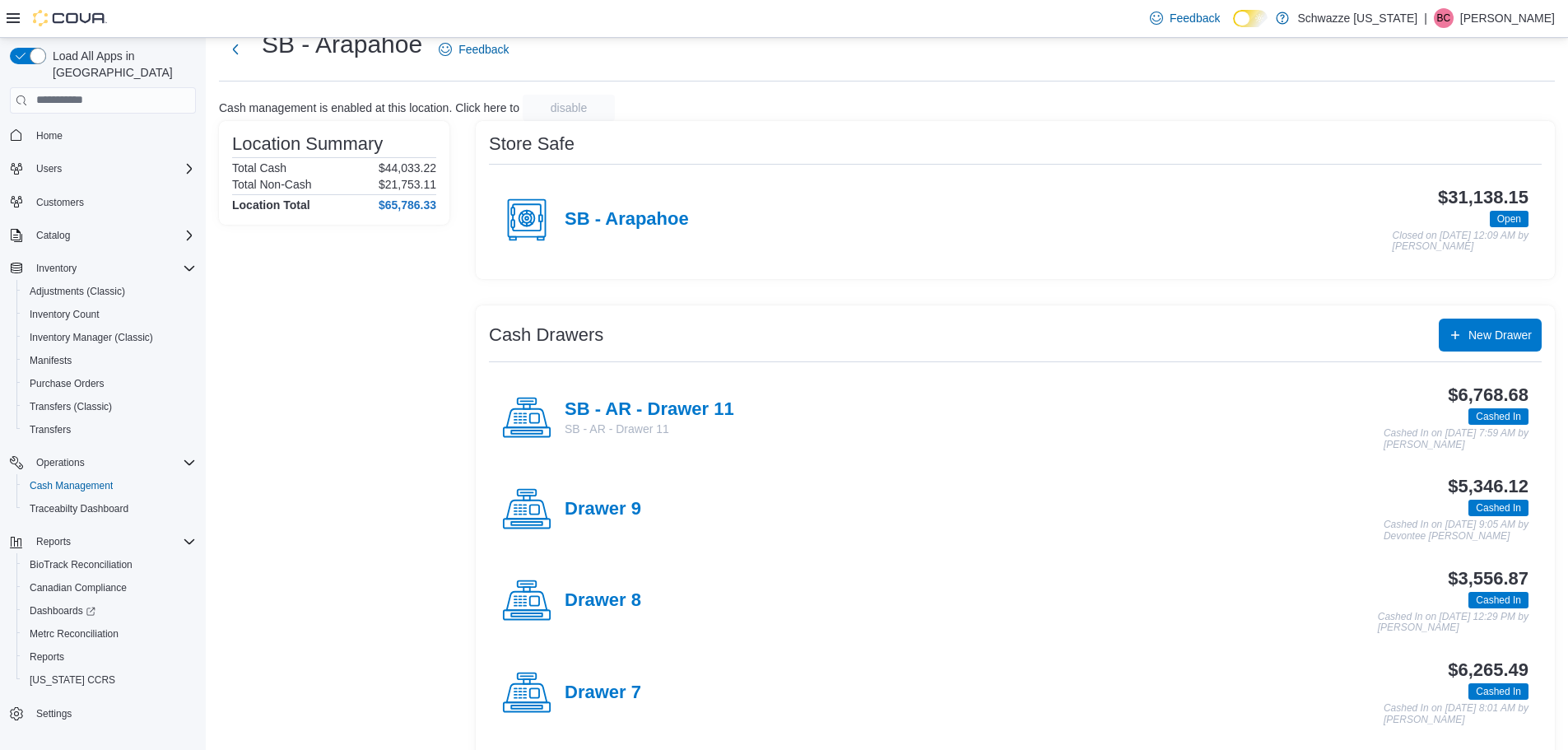
scroll to position [82, 0]
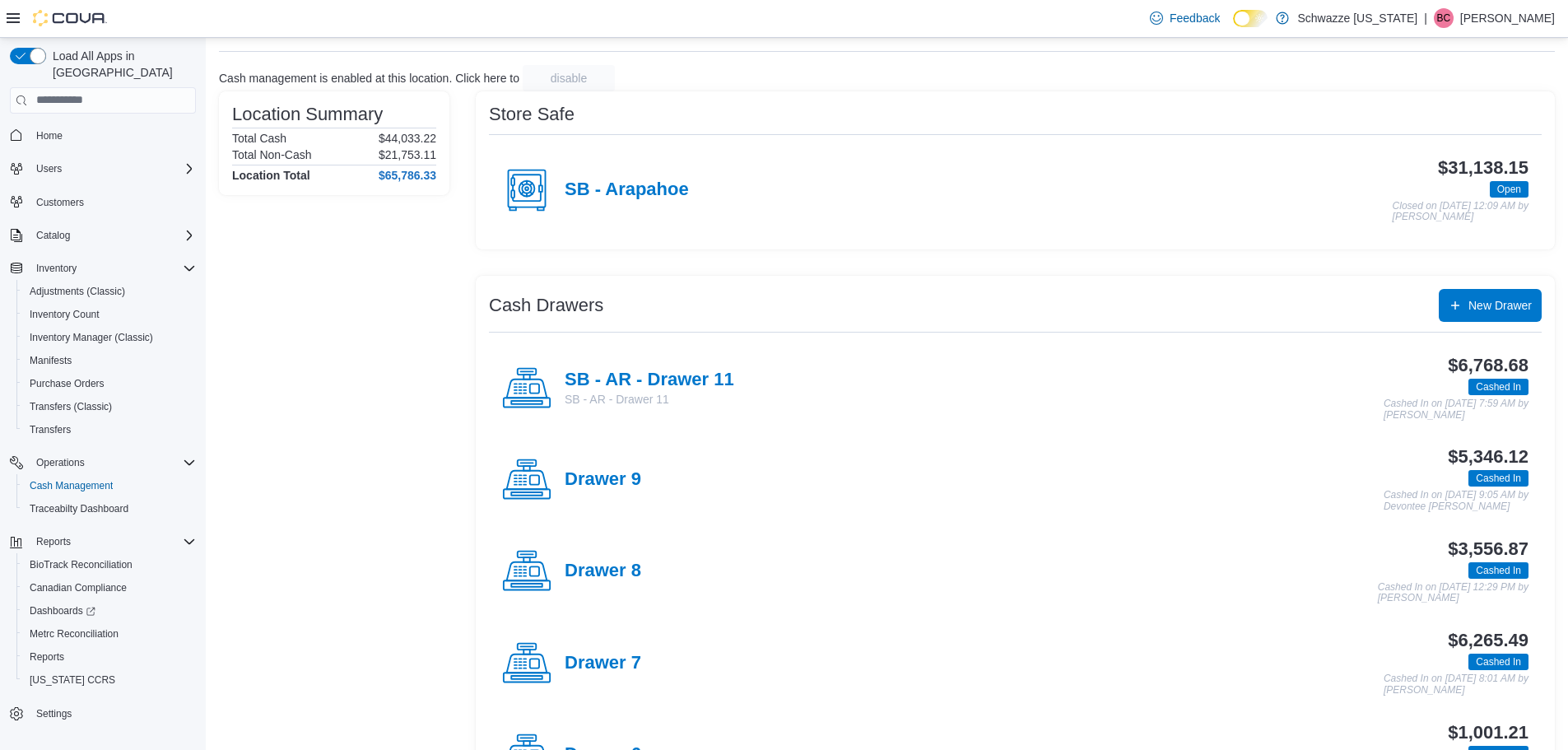
click at [612, 650] on div "Drawer 7" at bounding box center [572, 663] width 139 height 50
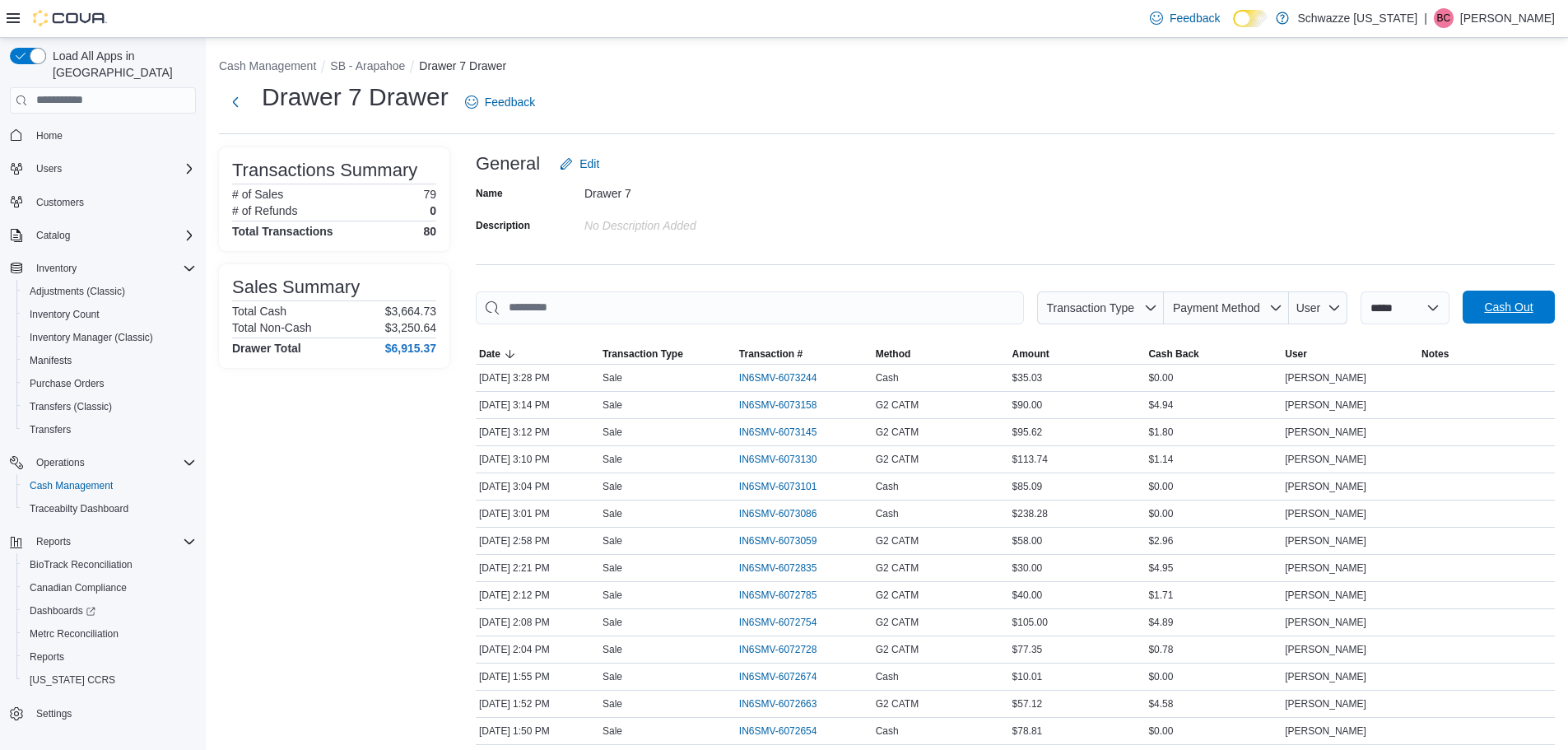
click at [1514, 309] on span "Cash Out" at bounding box center [1508, 307] width 49 height 17
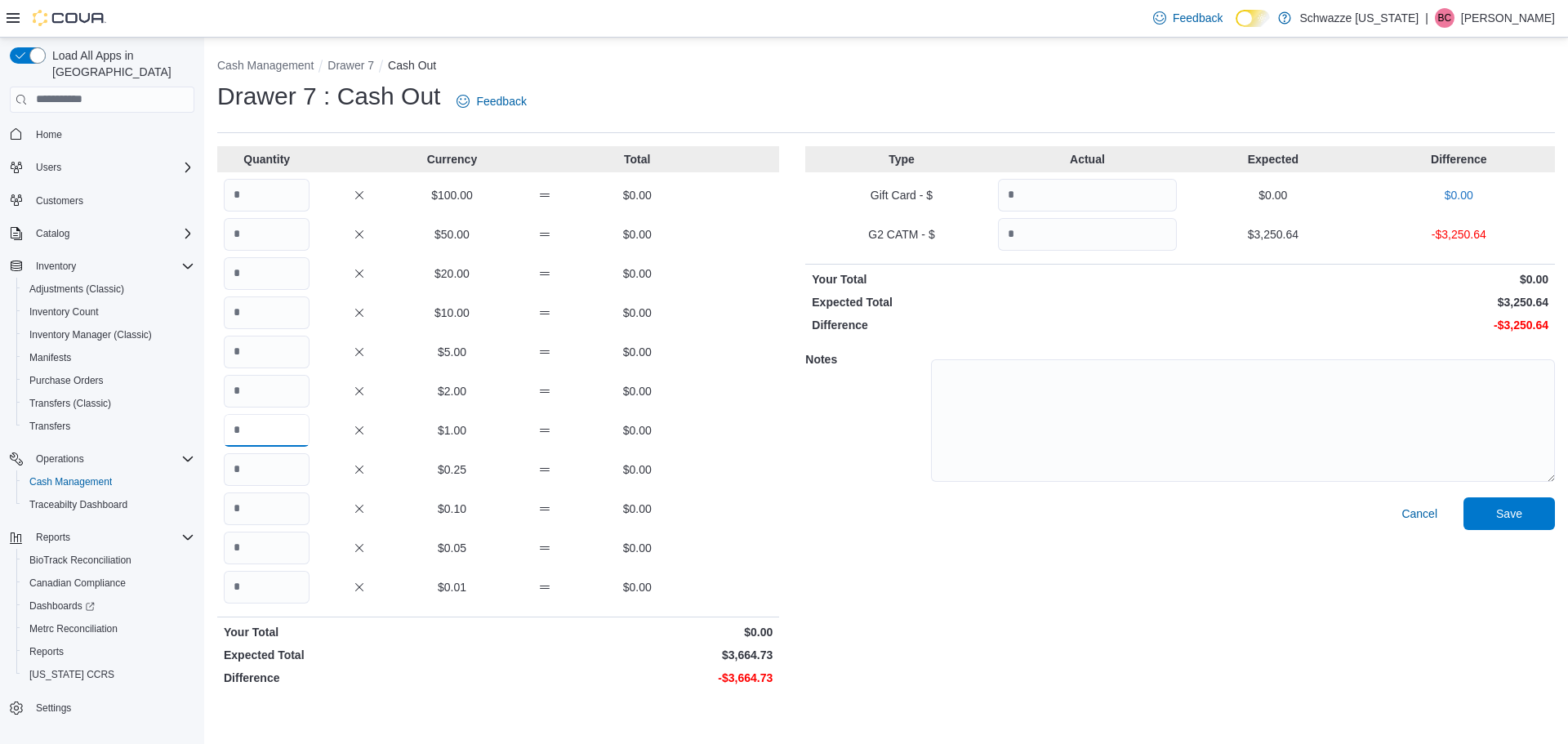
click at [263, 430] on input "Quantity" at bounding box center [267, 430] width 86 height 33
type input "**"
click at [241, 347] on input "Quantity" at bounding box center [267, 352] width 86 height 33
drag, startPoint x: 241, startPoint y: 346, endPoint x: 75, endPoint y: 696, distance: 387.4
drag, startPoint x: 75, startPoint y: 696, endPoint x: 793, endPoint y: 615, distance: 722.6
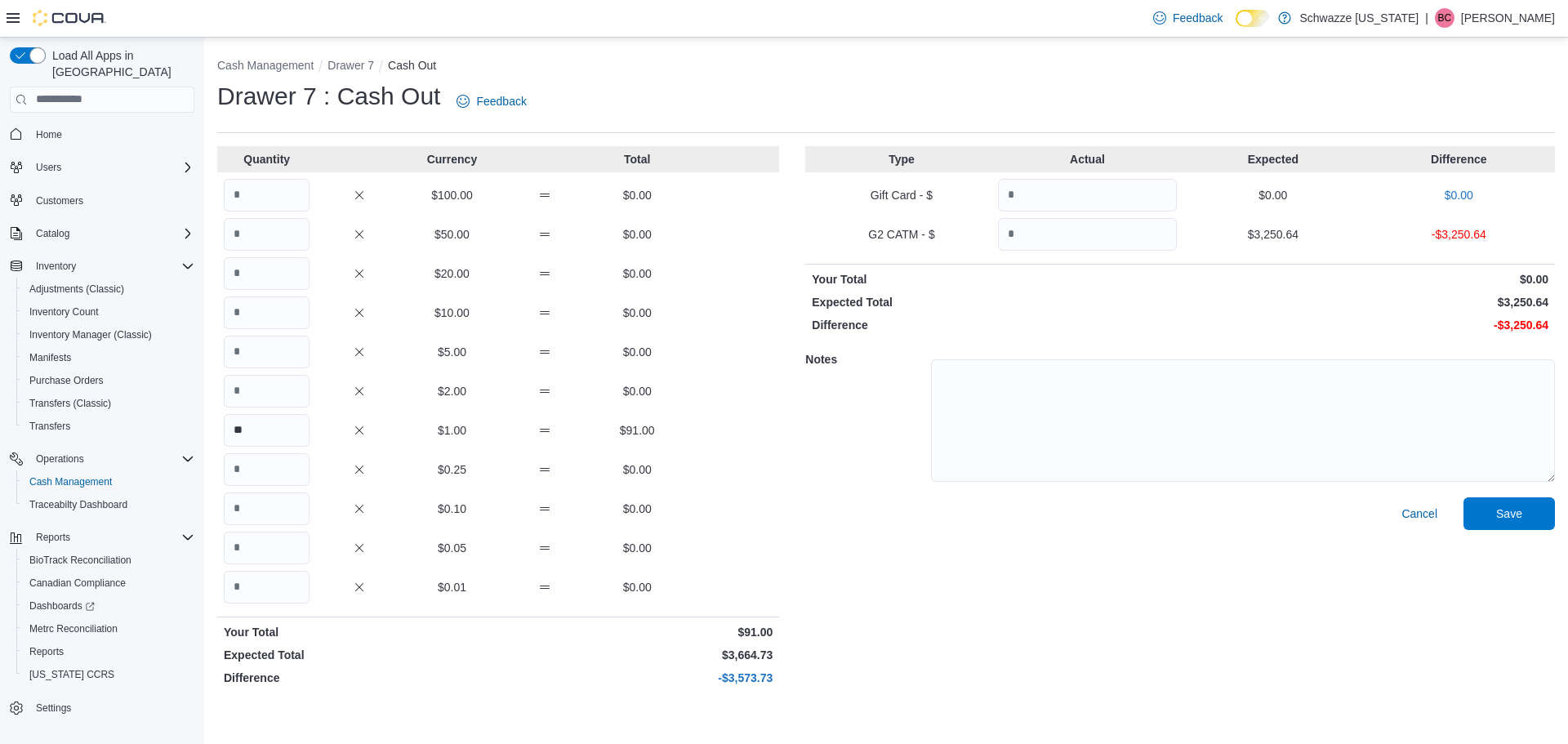
click at [904, 684] on div "Cash Management Drawer 7 Cash Out Drawer 7 : Cash Out Feedback Quantity Currenc…" at bounding box center [885, 371] width 1363 height 668
click at [260, 340] on input "Quantity" at bounding box center [267, 352] width 86 height 33
type input "**"
click at [253, 300] on input "Quantity" at bounding box center [267, 313] width 86 height 33
click at [240, 270] on input "Quantity" at bounding box center [267, 273] width 86 height 33
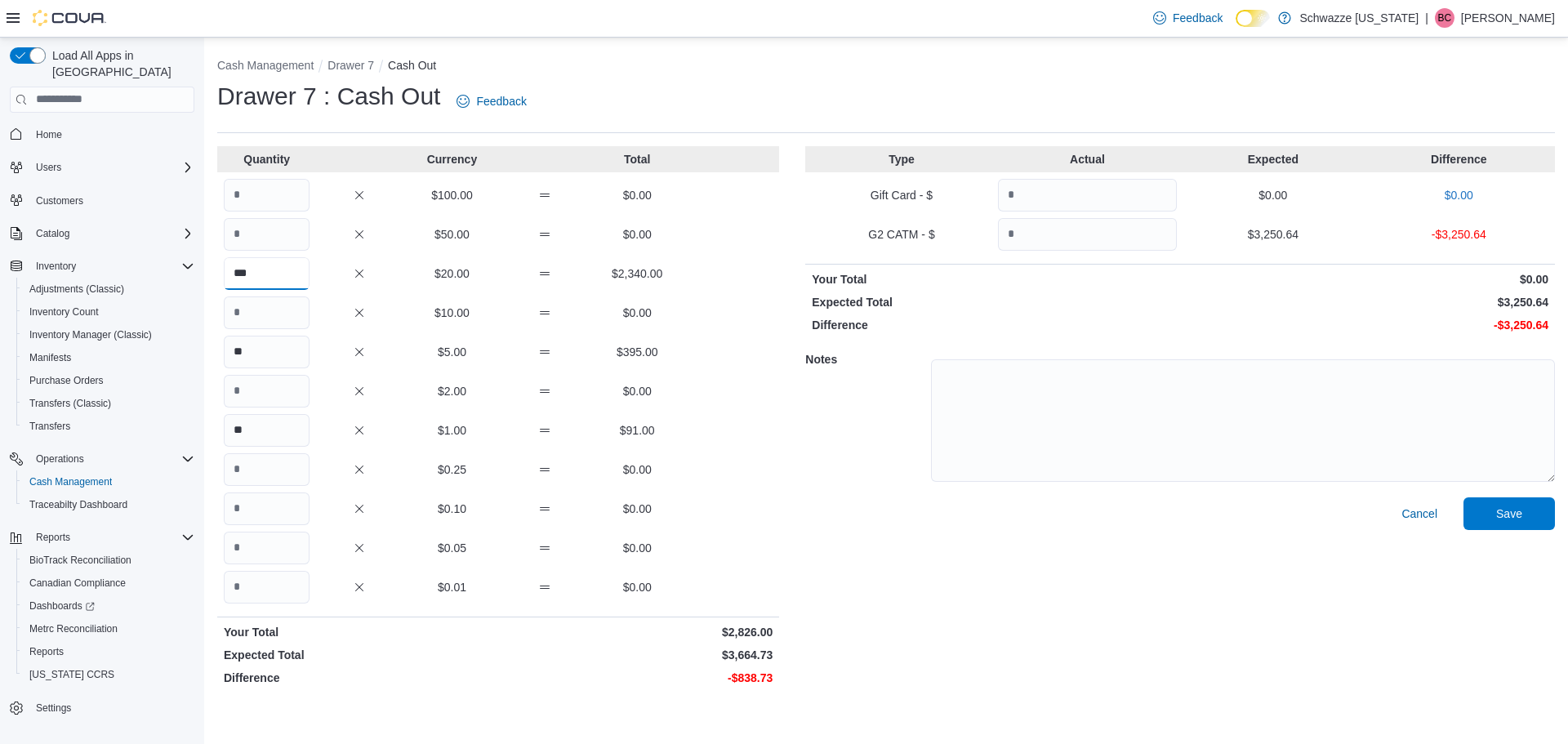
type input "***"
click at [240, 197] on input "Quantity" at bounding box center [267, 196] width 86 height 33
type input "**"
click at [272, 569] on div "Quantity Currency Total ** $100.00 $1,200.00 $50.00 $0.00 *** $20.00 $2,340.00 …" at bounding box center [498, 419] width 561 height 546
click at [263, 586] on input "Quantity" at bounding box center [267, 587] width 86 height 33
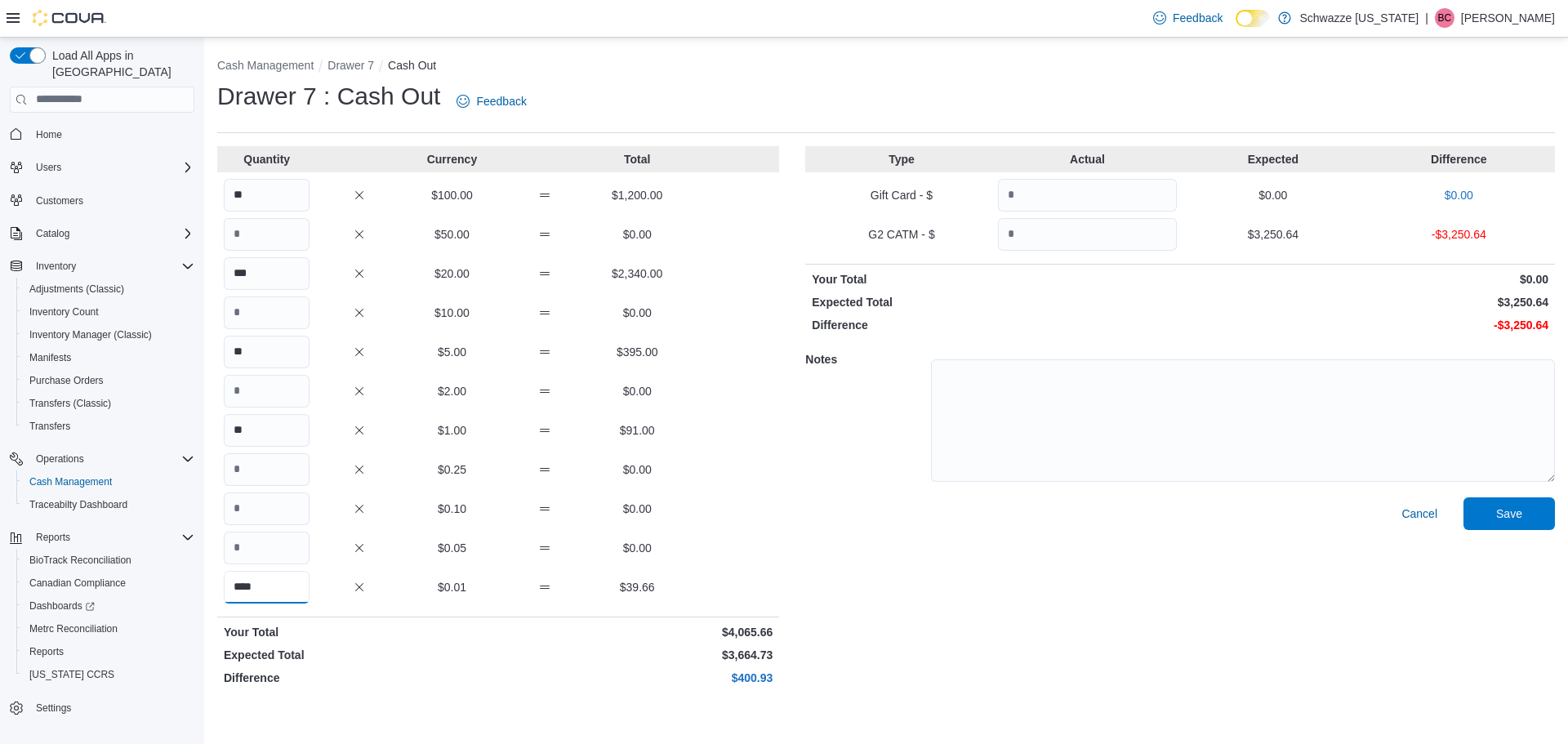
type input "****"
click at [1143, 218] on input "Quantity" at bounding box center [1087, 234] width 179 height 33
click at [1073, 221] on input "Quantity" at bounding box center [1087, 234] width 179 height 33
type input "*******"
click at [1073, 586] on div "Cancel Save" at bounding box center [1180, 594] width 750 height 195
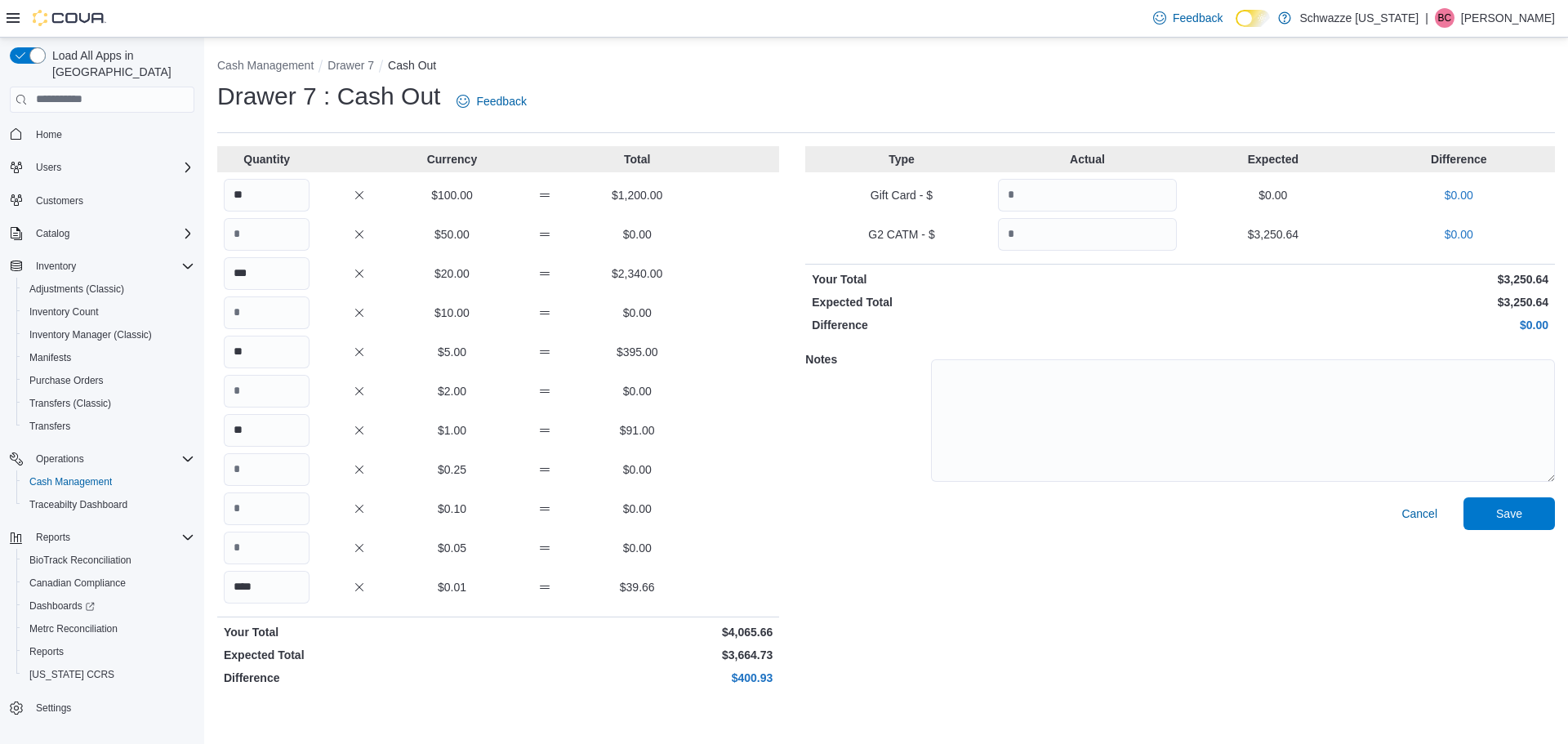
click at [791, 530] on div "Quantity Currency Total ** $100.00 $1,200.00 $50.00 $0.00 *** $20.00 $2,340.00 …" at bounding box center [886, 419] width 1338 height 546
click at [1529, 505] on span "Save" at bounding box center [1509, 513] width 72 height 33
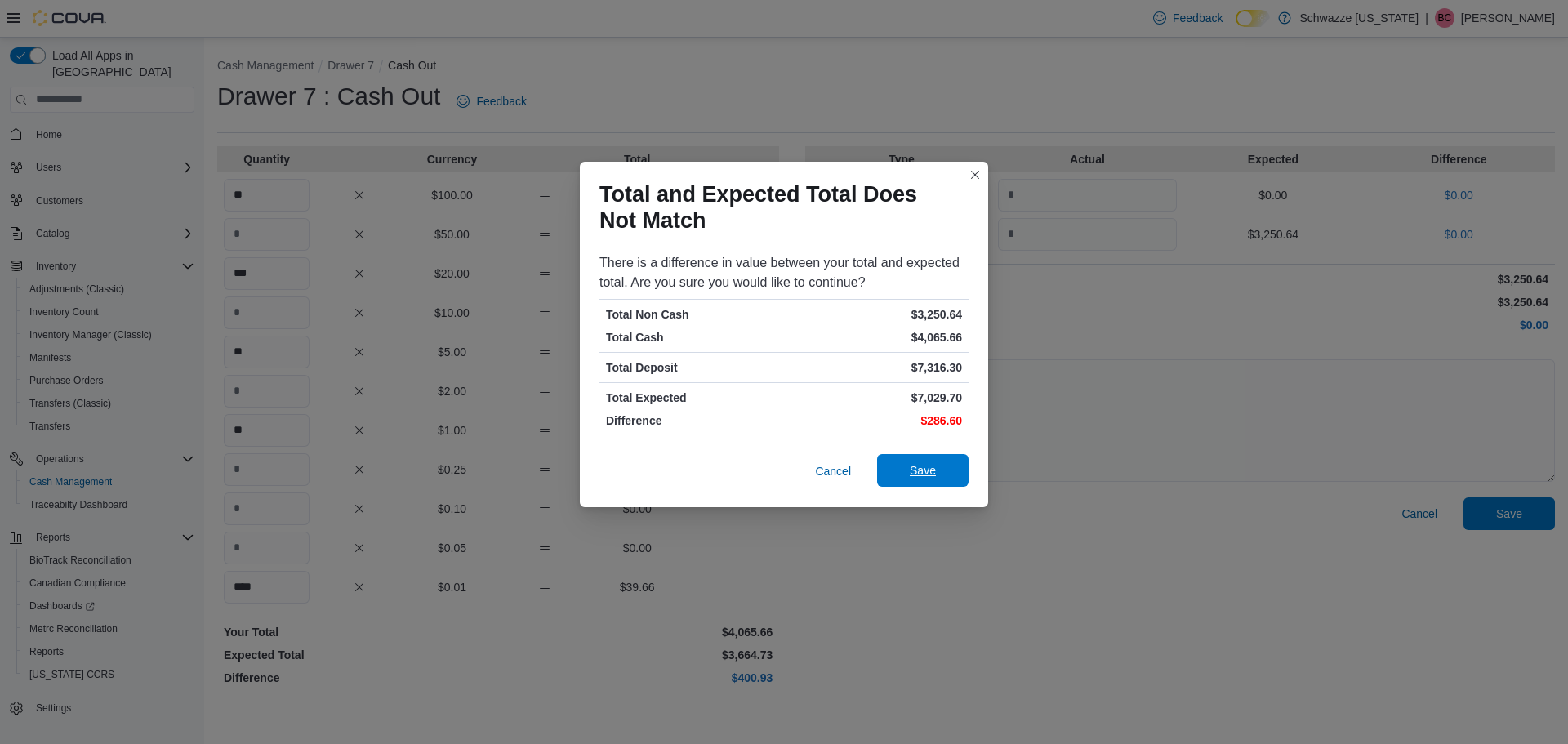
click at [961, 468] on button "Save" at bounding box center [923, 471] width 91 height 33
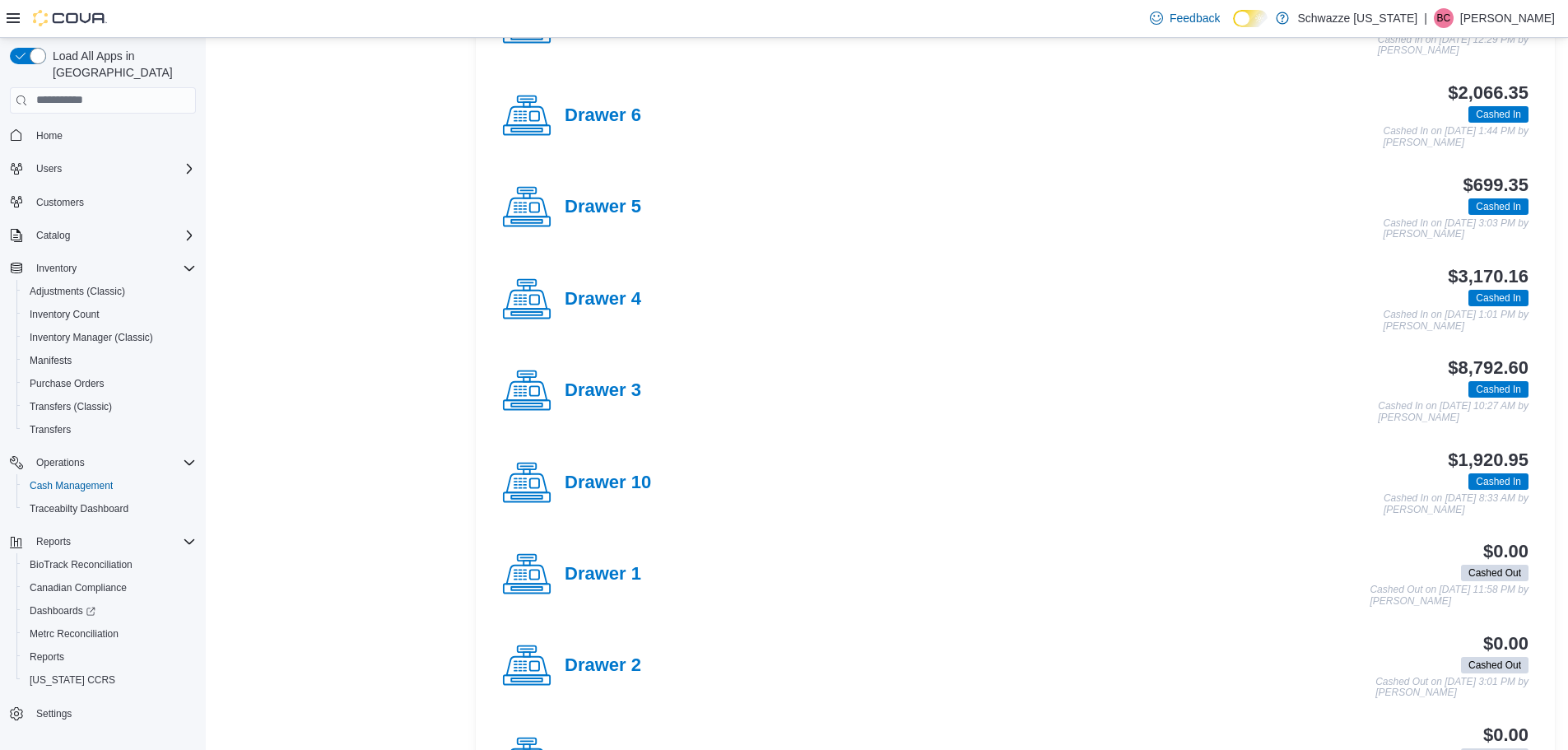
scroll to position [658, 0]
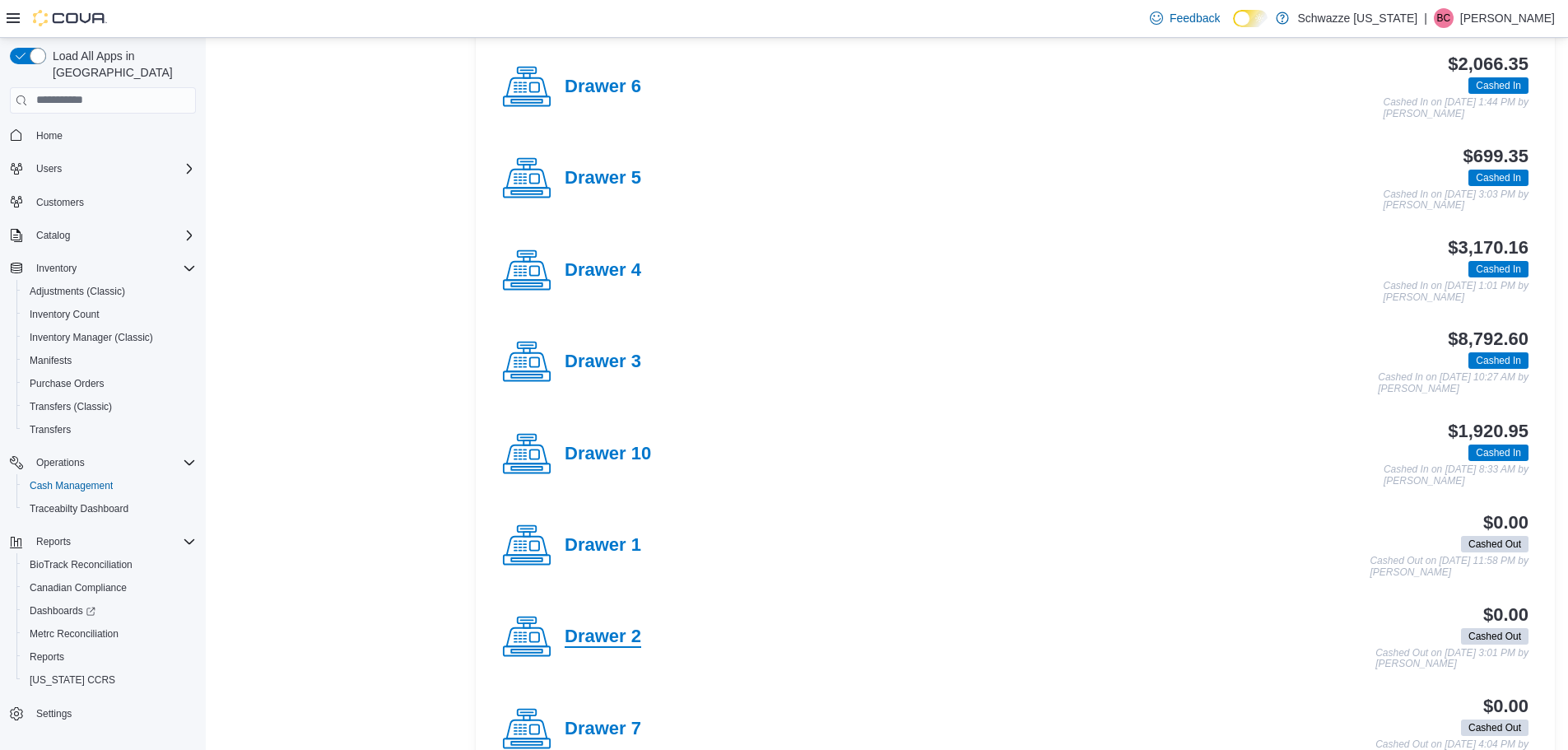
click at [595, 648] on h4 "Drawer 2" at bounding box center [603, 637] width 77 height 21
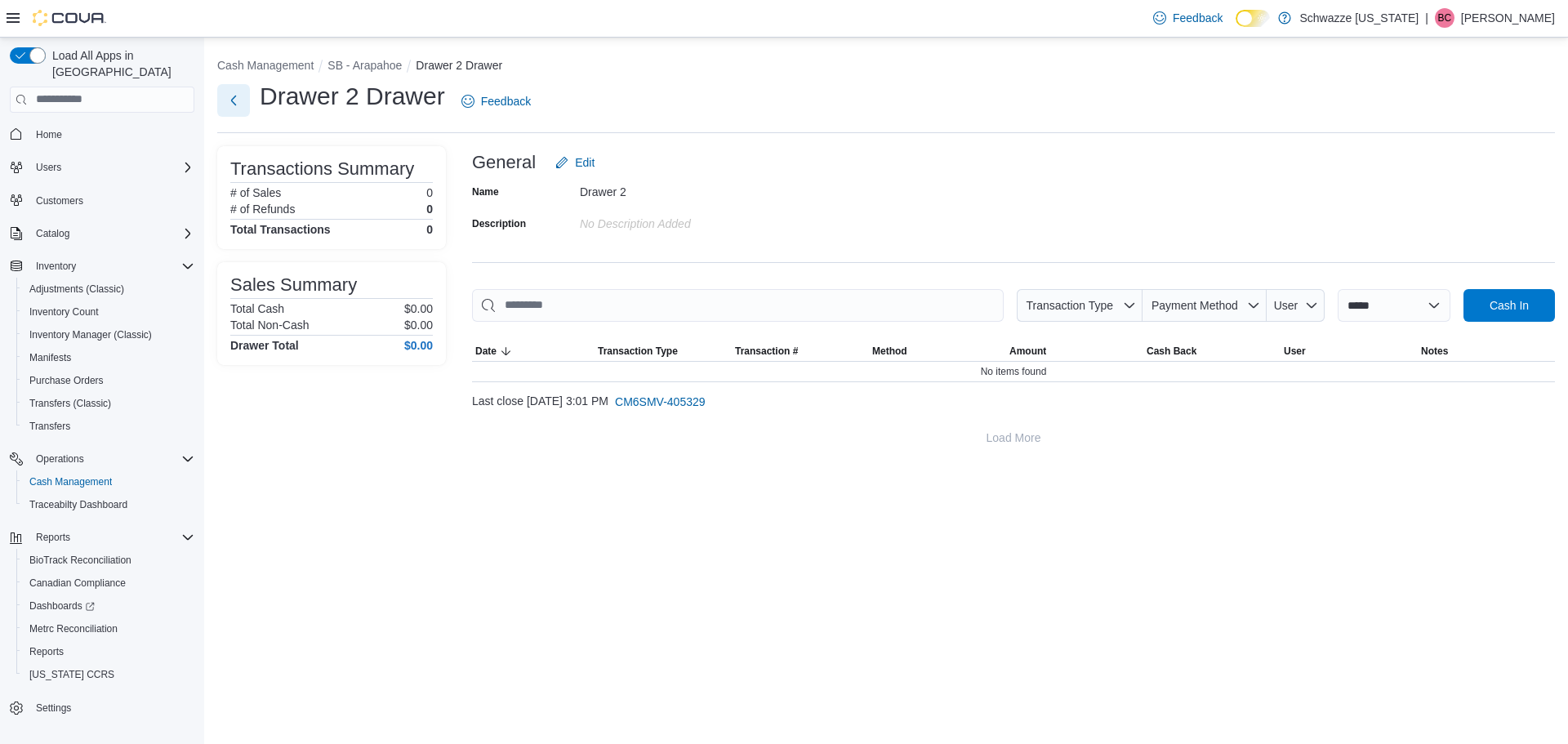
click at [233, 103] on button "Next" at bounding box center [234, 101] width 33 height 33
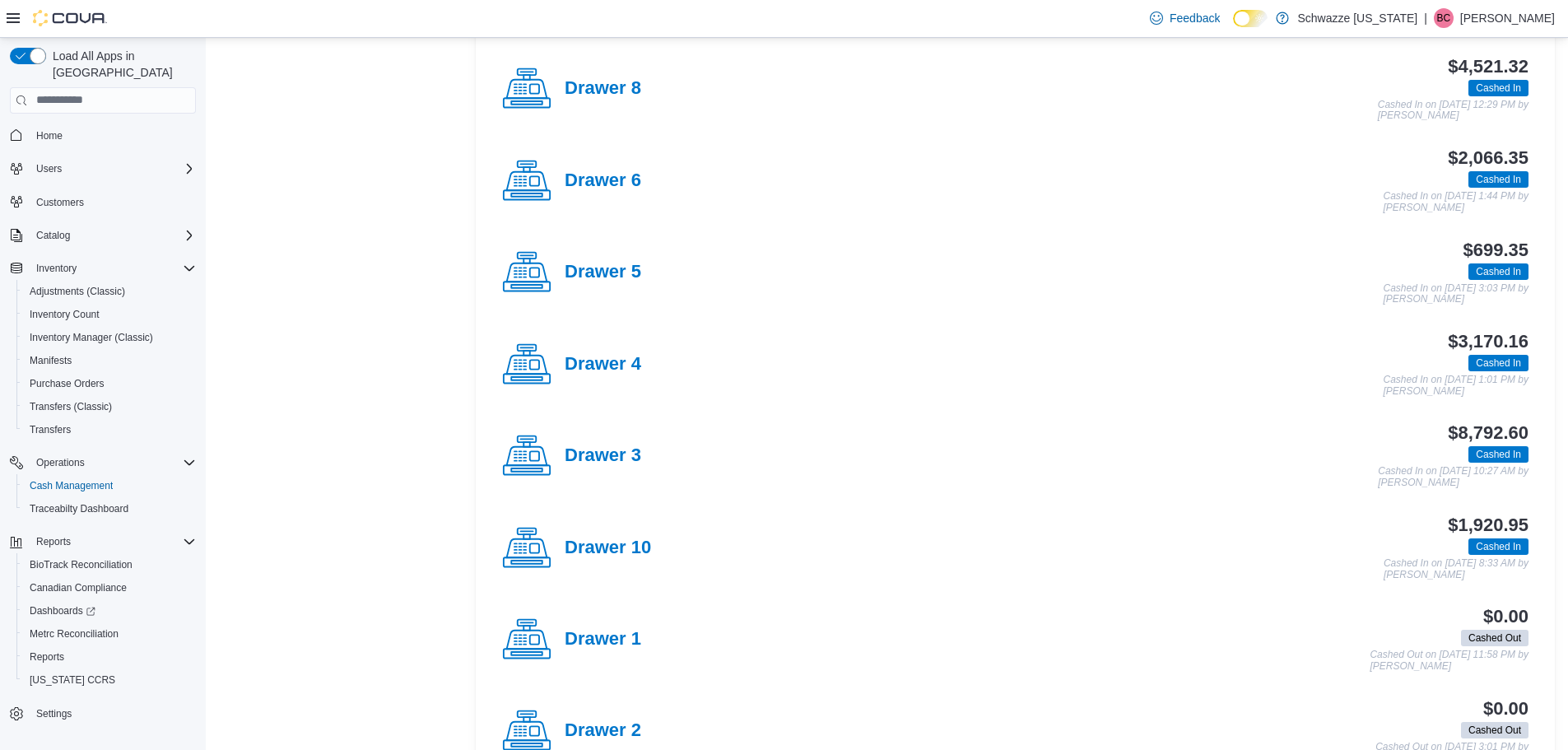
scroll to position [741, 0]
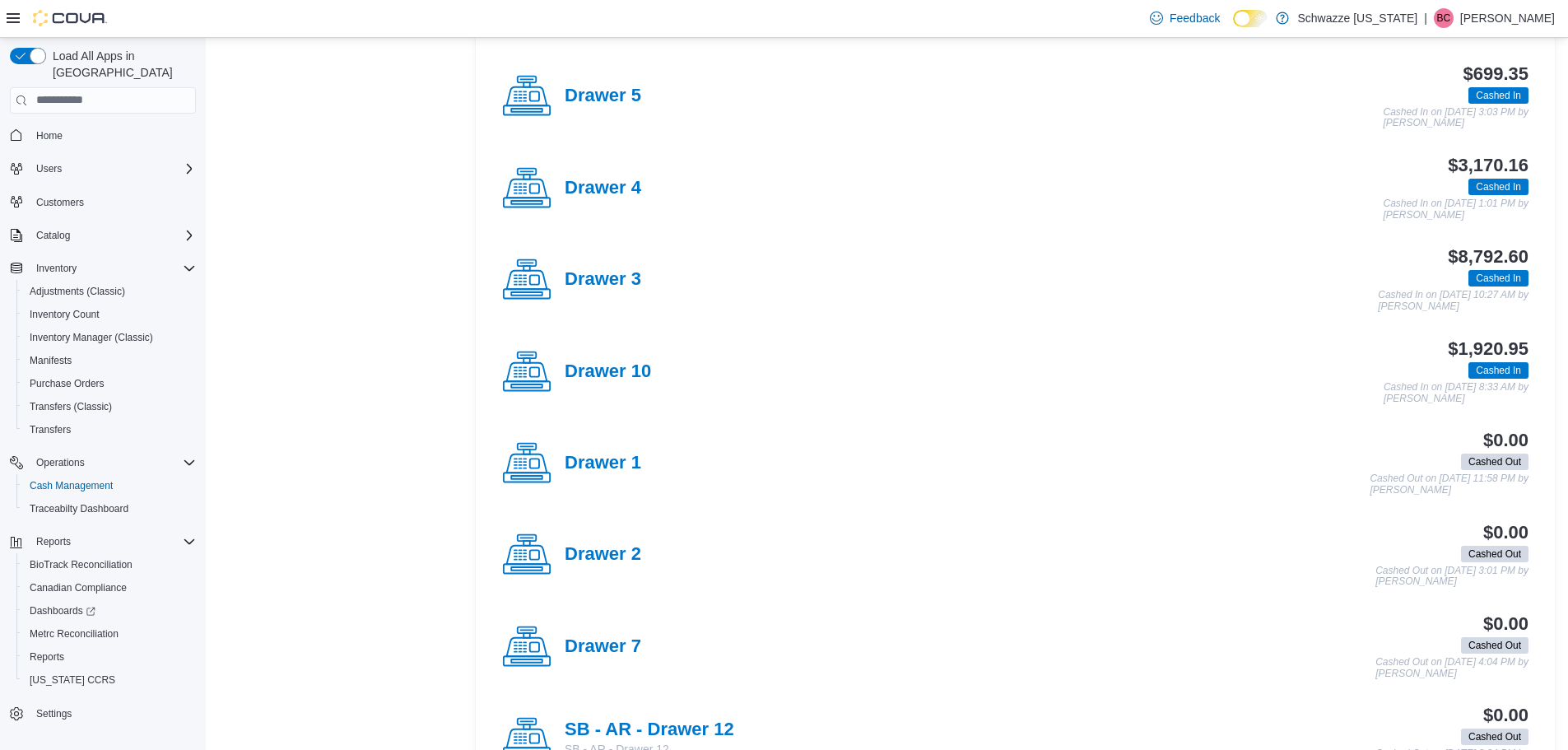
click at [613, 636] on h4 "Drawer 7" at bounding box center [603, 646] width 77 height 21
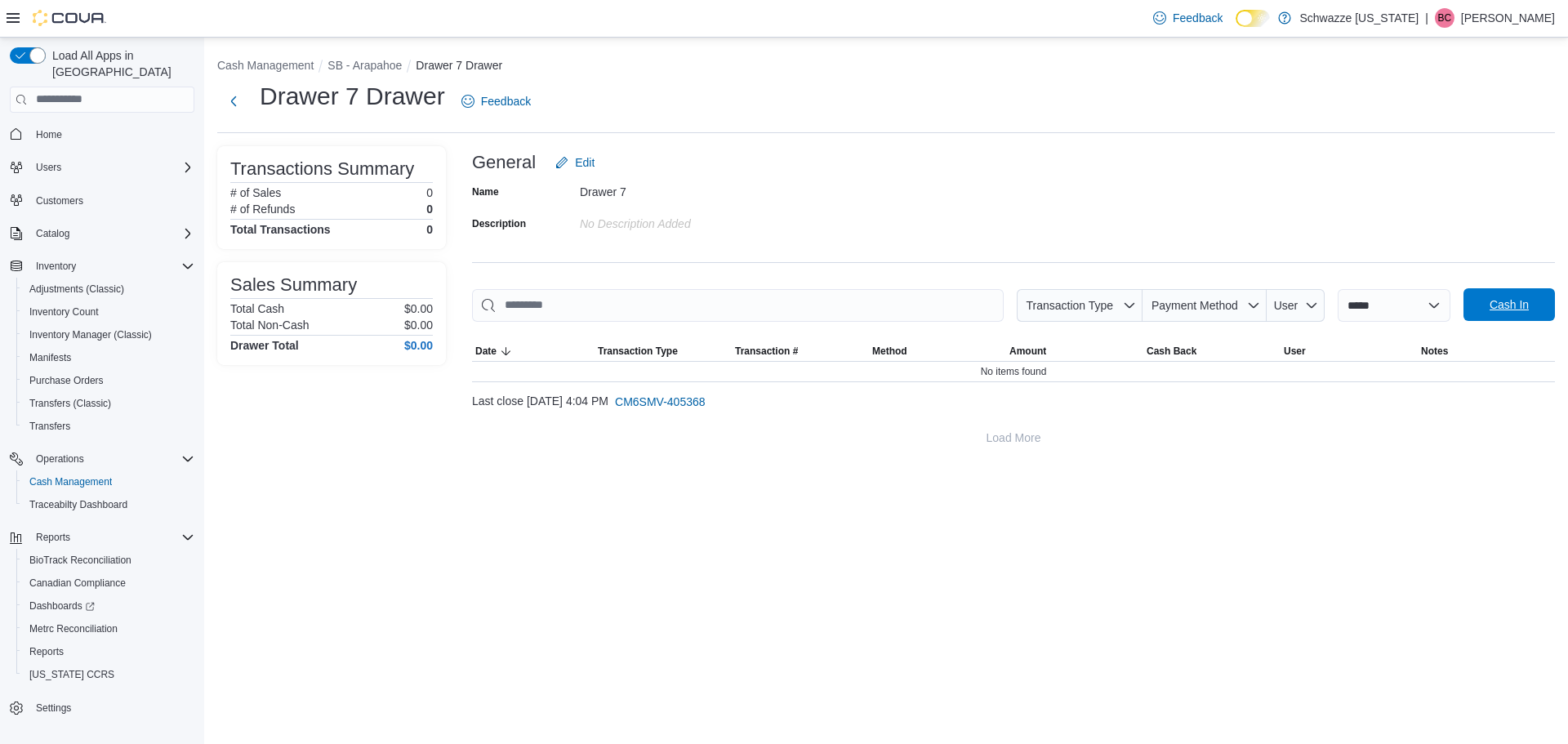
drag, startPoint x: 1514, startPoint y: 280, endPoint x: 1512, endPoint y: 290, distance: 10.2
click at [1514, 281] on div "**********" at bounding box center [1013, 300] width 1083 height 308
click at [1512, 290] on span "Cash In" at bounding box center [1509, 304] width 72 height 33
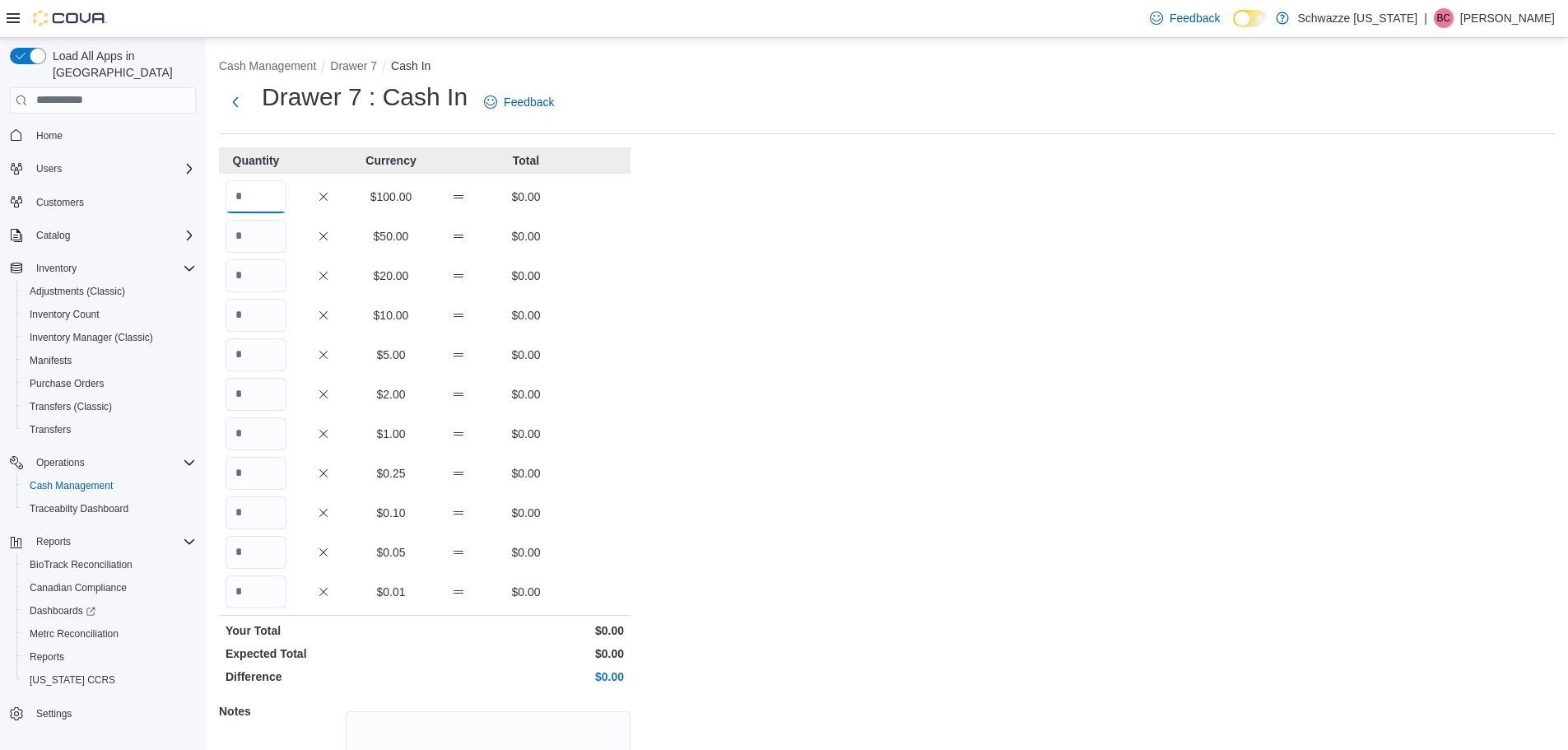
click at [242, 185] on input "Quantity" at bounding box center [256, 197] width 61 height 33
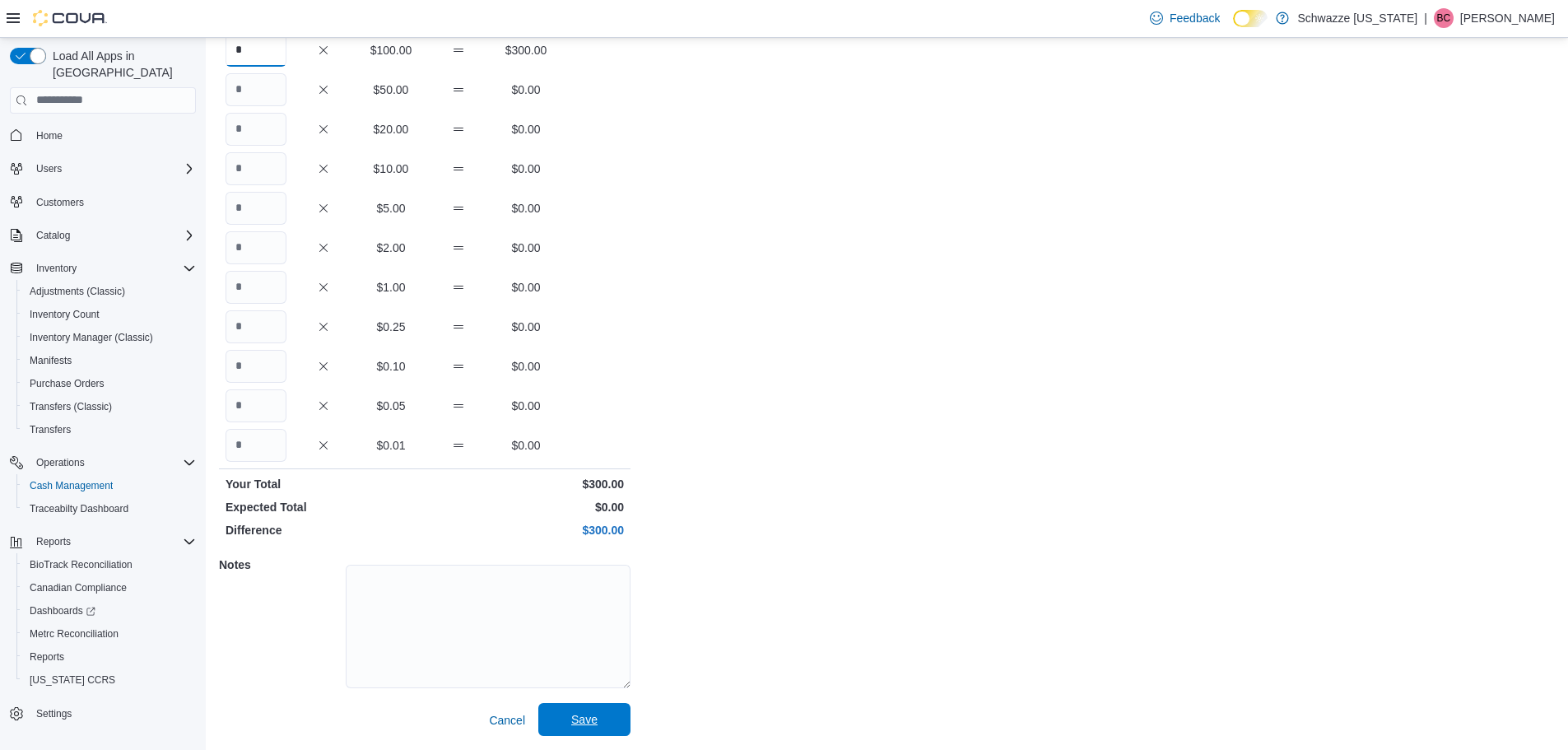
type input "*"
click at [626, 705] on button "Save" at bounding box center [584, 720] width 92 height 33
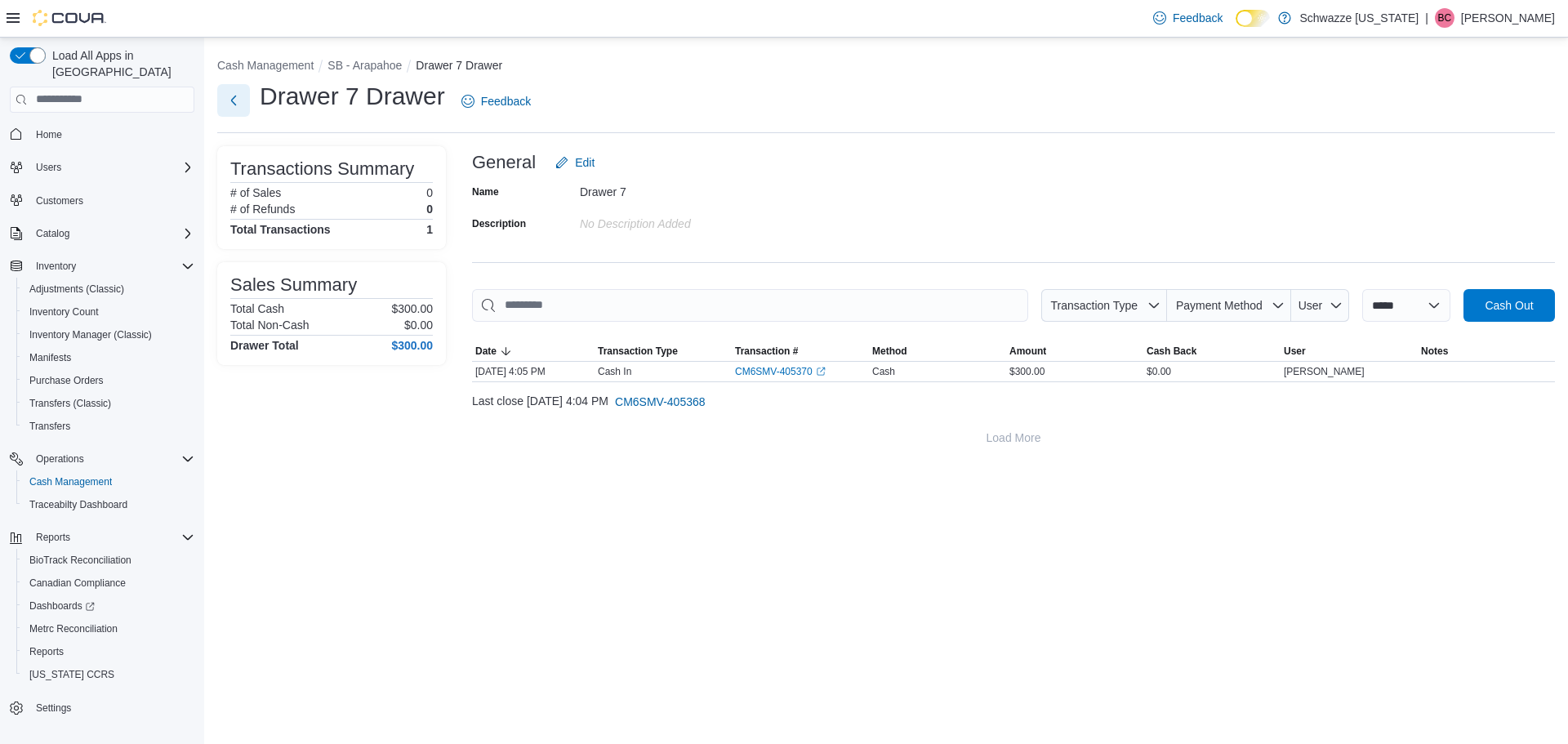
click at [233, 103] on button "Next" at bounding box center [234, 101] width 33 height 33
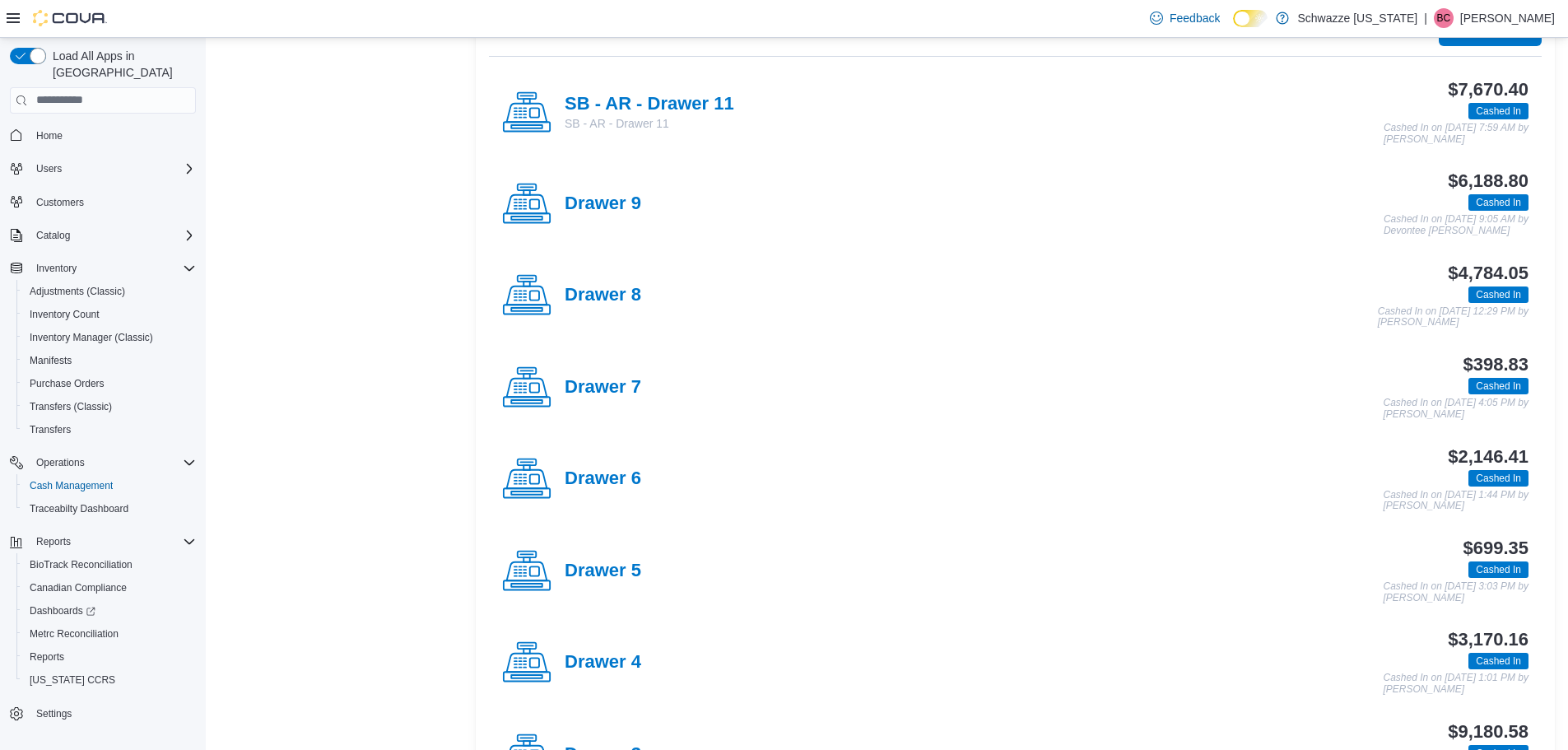
scroll to position [329, 0]
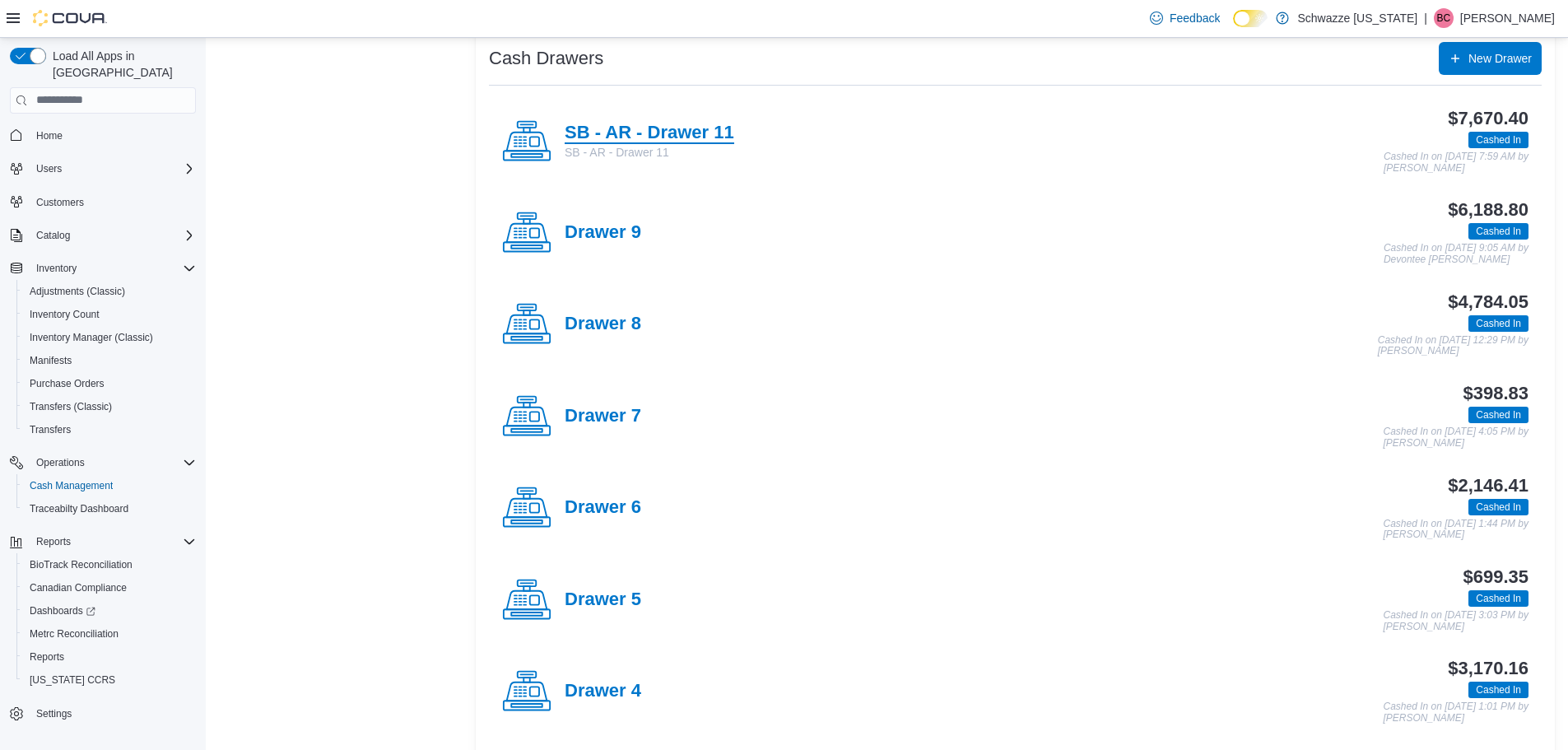
click at [691, 127] on h4 "SB - AR - Drawer 11" at bounding box center [650, 133] width 170 height 21
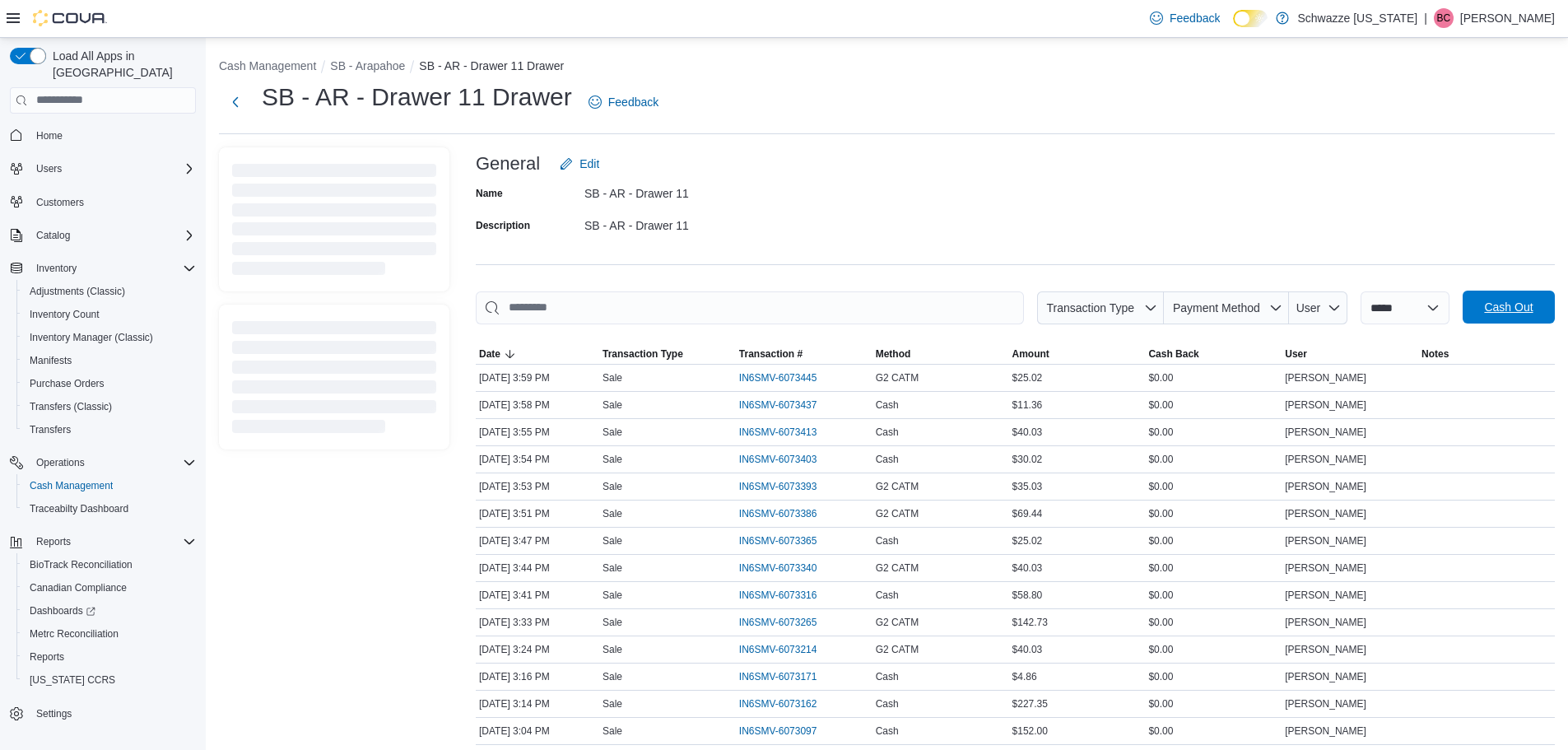
click at [1515, 302] on span "Cash Out" at bounding box center [1508, 307] width 49 height 17
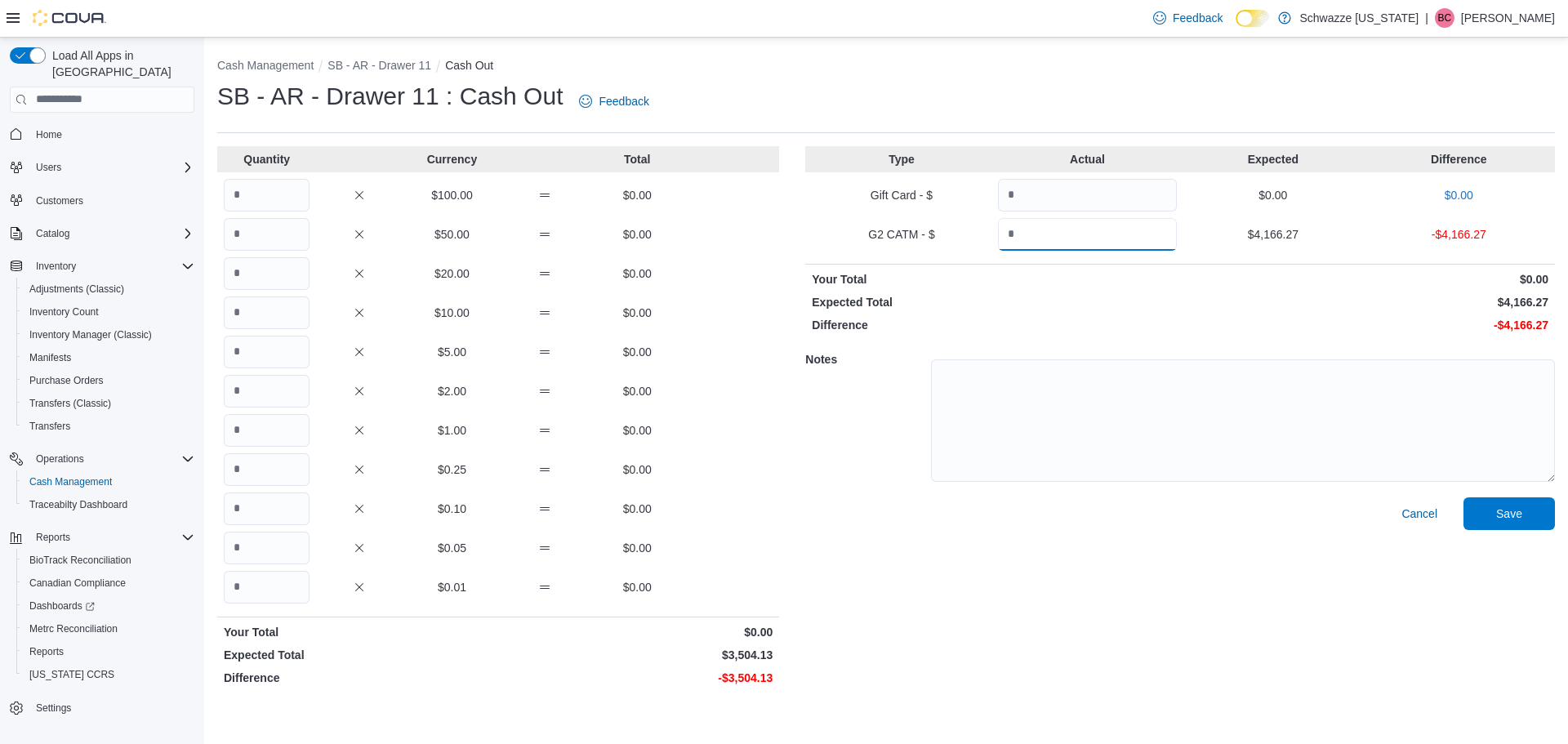
click at [1050, 249] on input "Quantity" at bounding box center [1087, 234] width 179 height 33
type input "*******"
click at [269, 437] on input "Quantity" at bounding box center [267, 430] width 86 height 33
type input "****"
click at [1488, 494] on div "Notes" at bounding box center [1180, 419] width 750 height 157
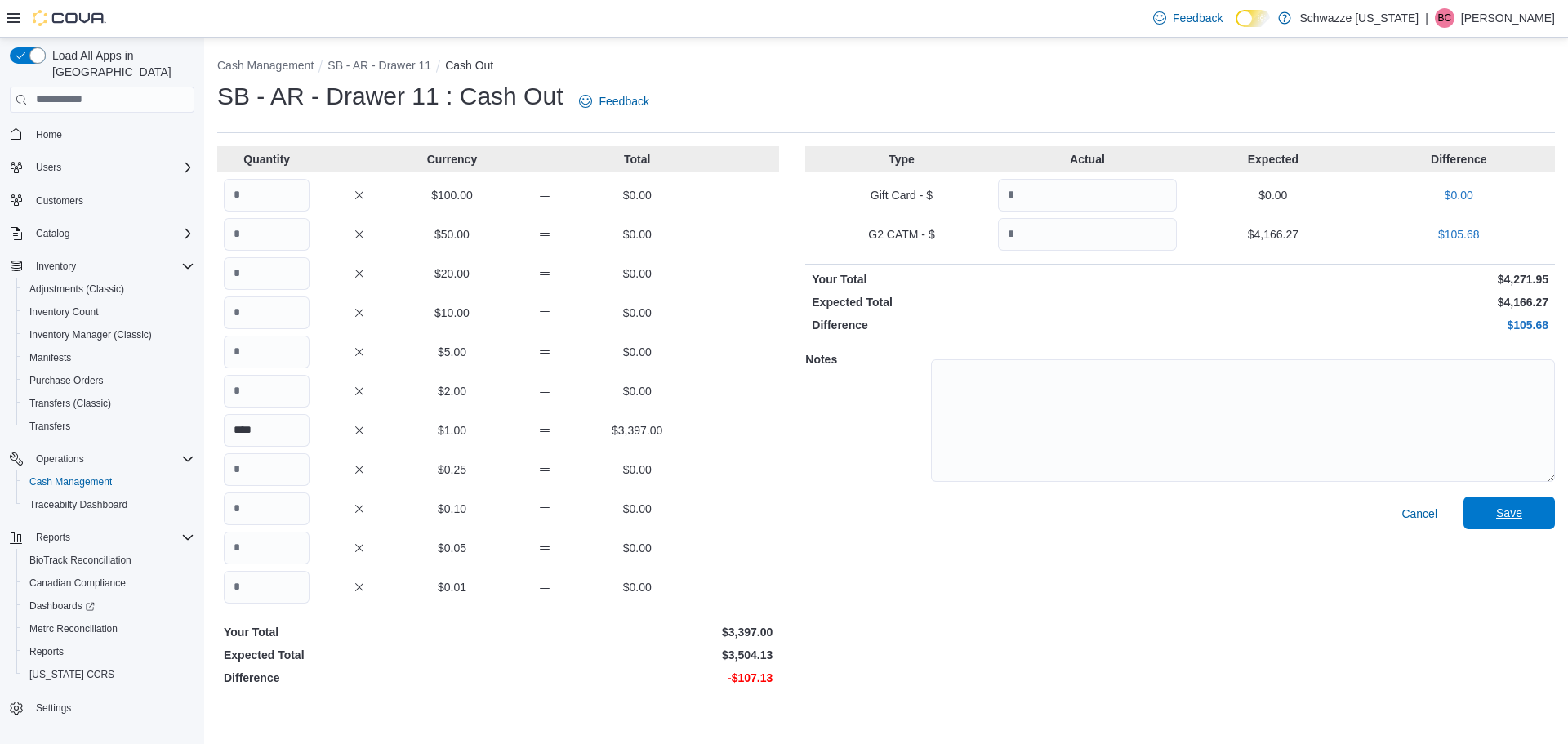
click at [1480, 518] on span "Save" at bounding box center [1509, 513] width 72 height 33
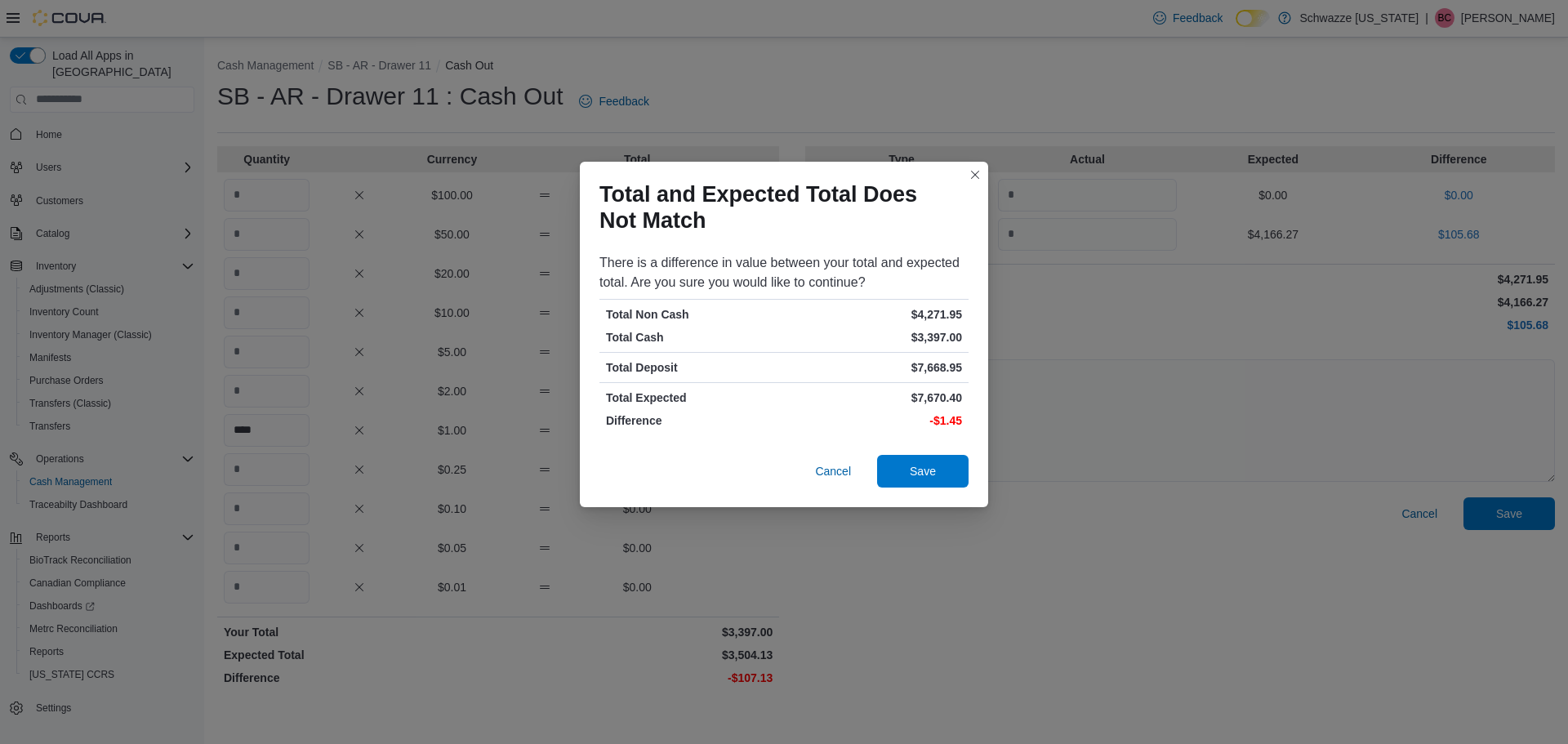
click at [872, 459] on div "Cancel Save" at bounding box center [784, 471] width 369 height 33
click at [904, 477] on span "Save" at bounding box center [923, 471] width 72 height 33
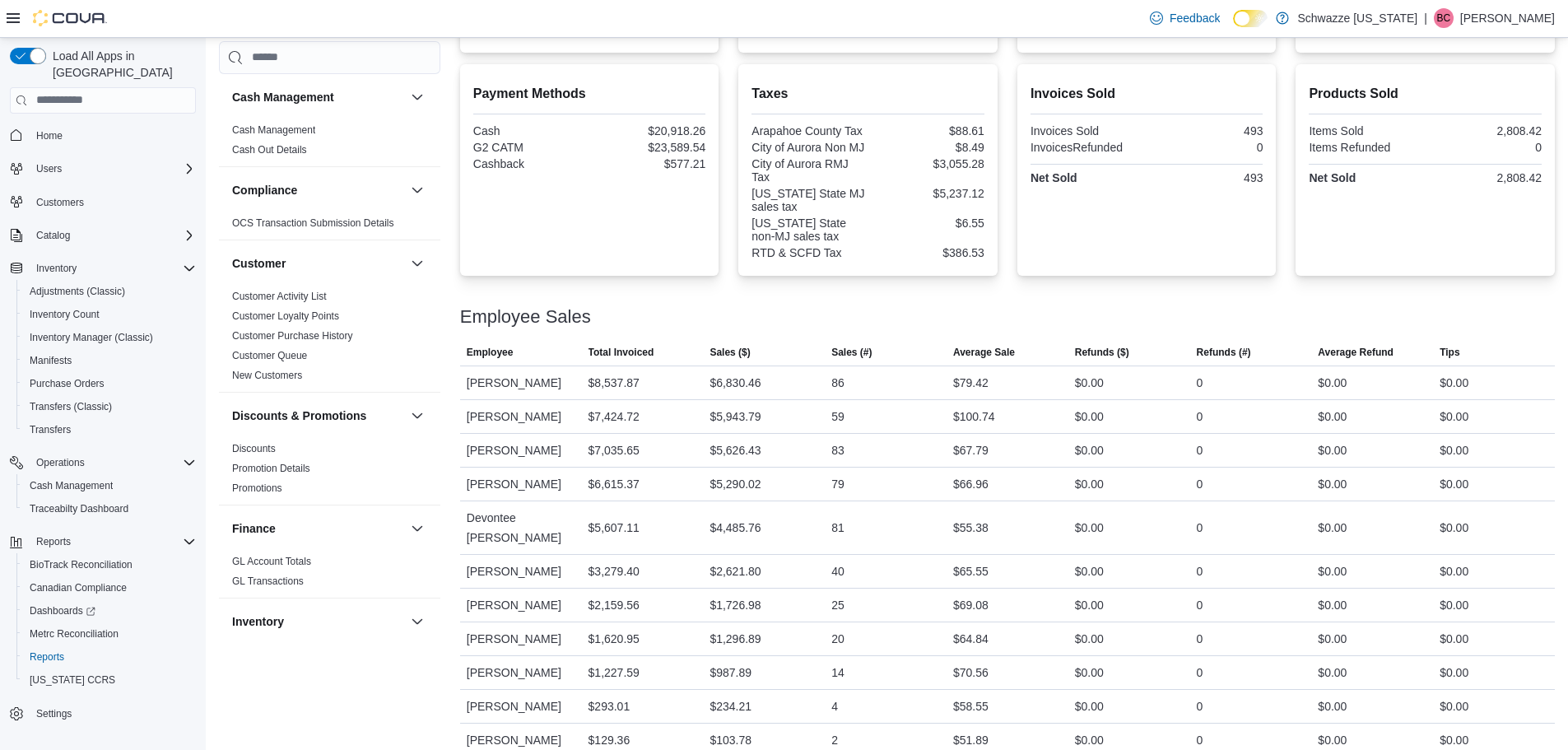
scroll to position [533, 0]
